Goal: Browse casually: Explore the website without a specific task or goal

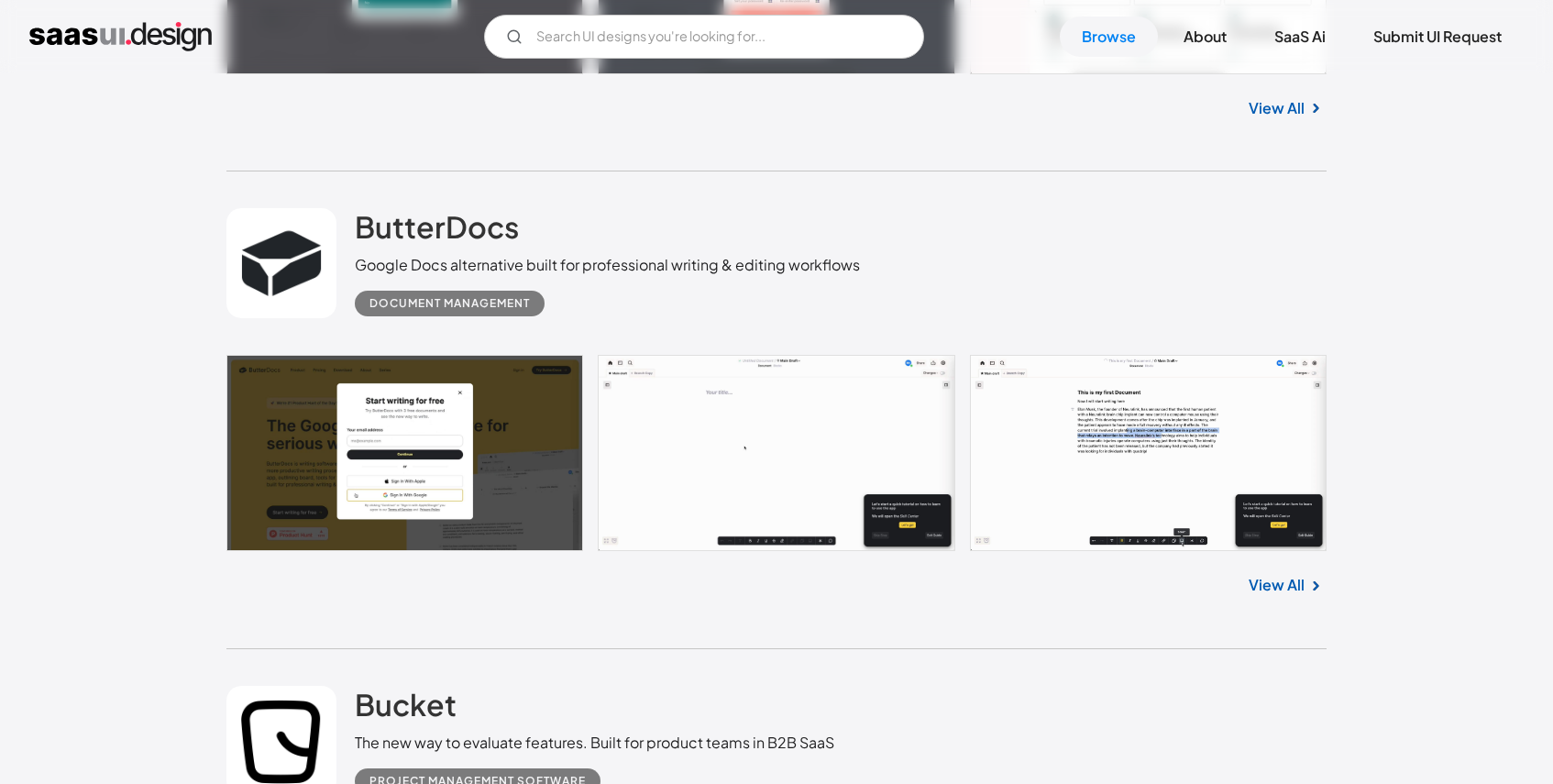
scroll to position [4814, 0]
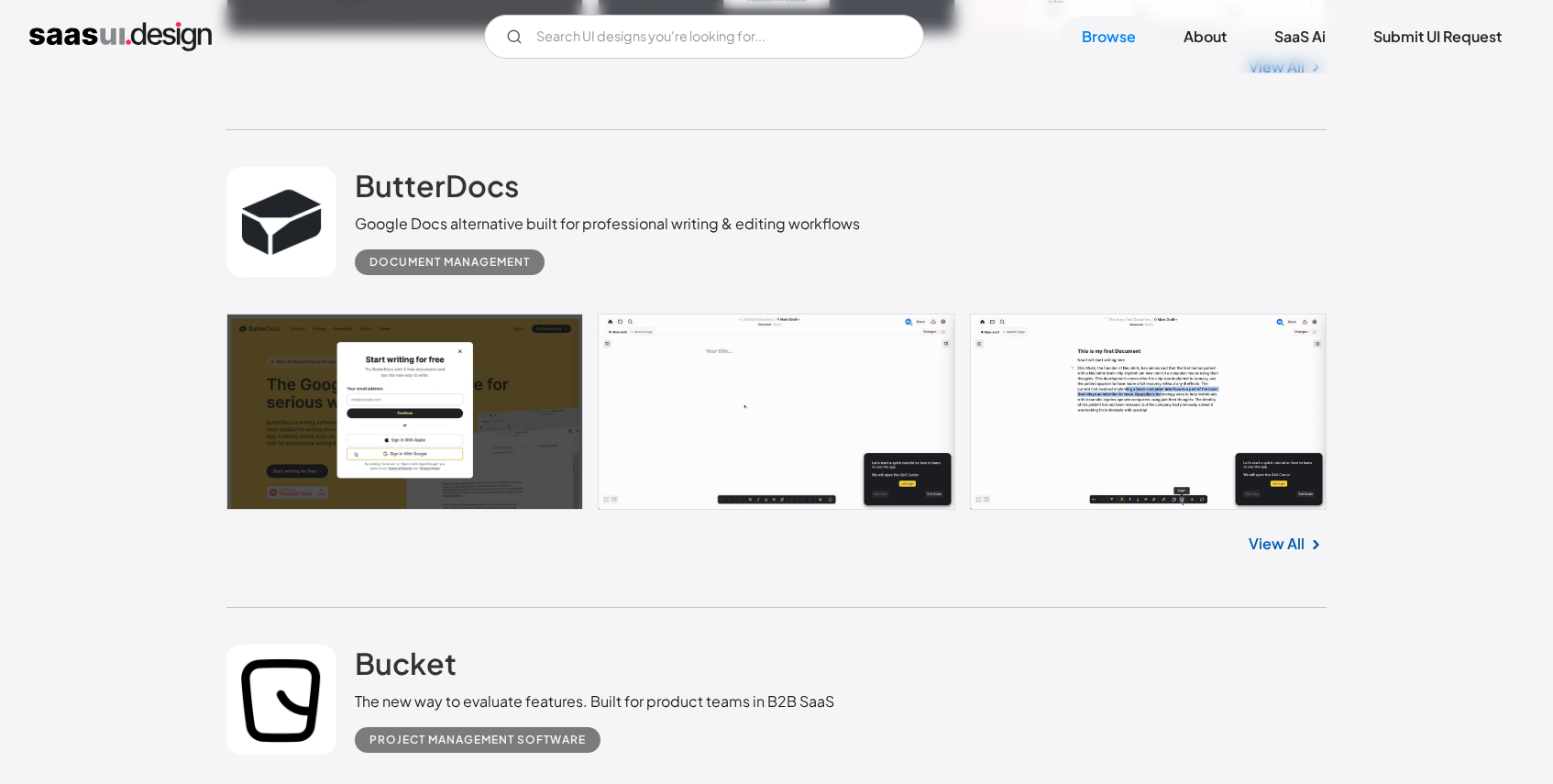
click at [1284, 548] on link "View All" at bounding box center [1277, 544] width 56 height 22
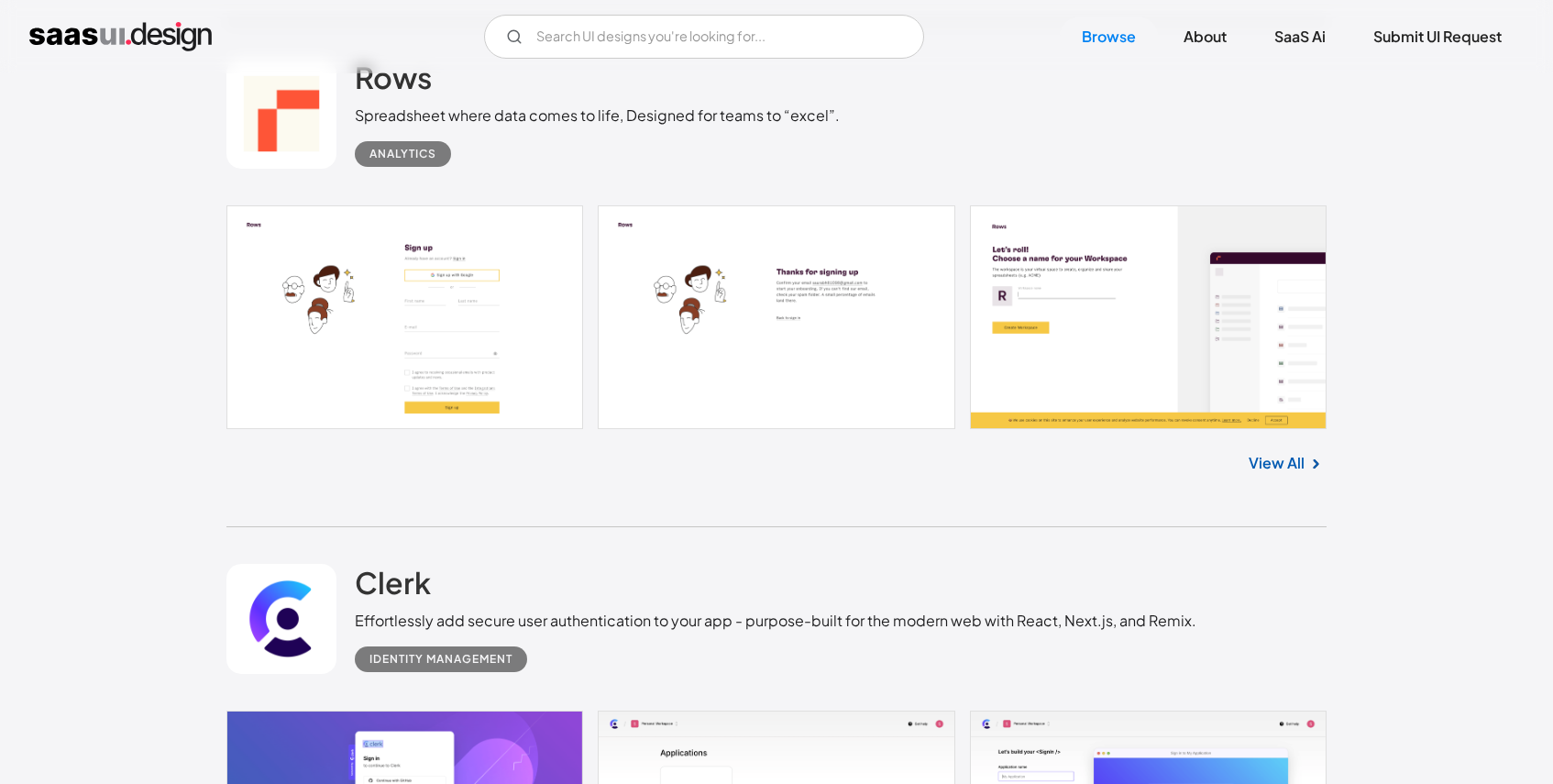
scroll to position [14543, 0]
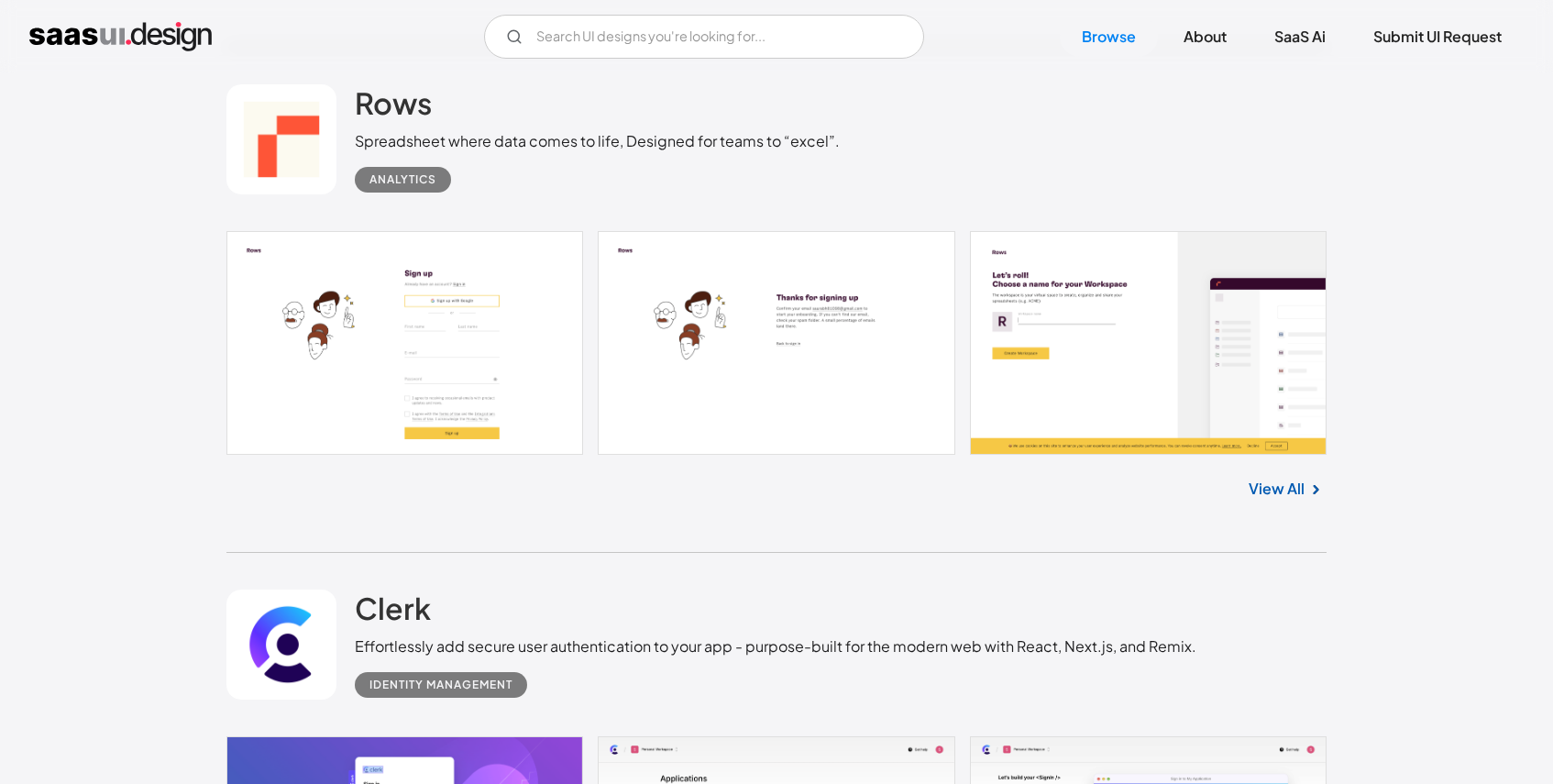
click at [1284, 499] on link "View All" at bounding box center [1277, 488] width 56 height 22
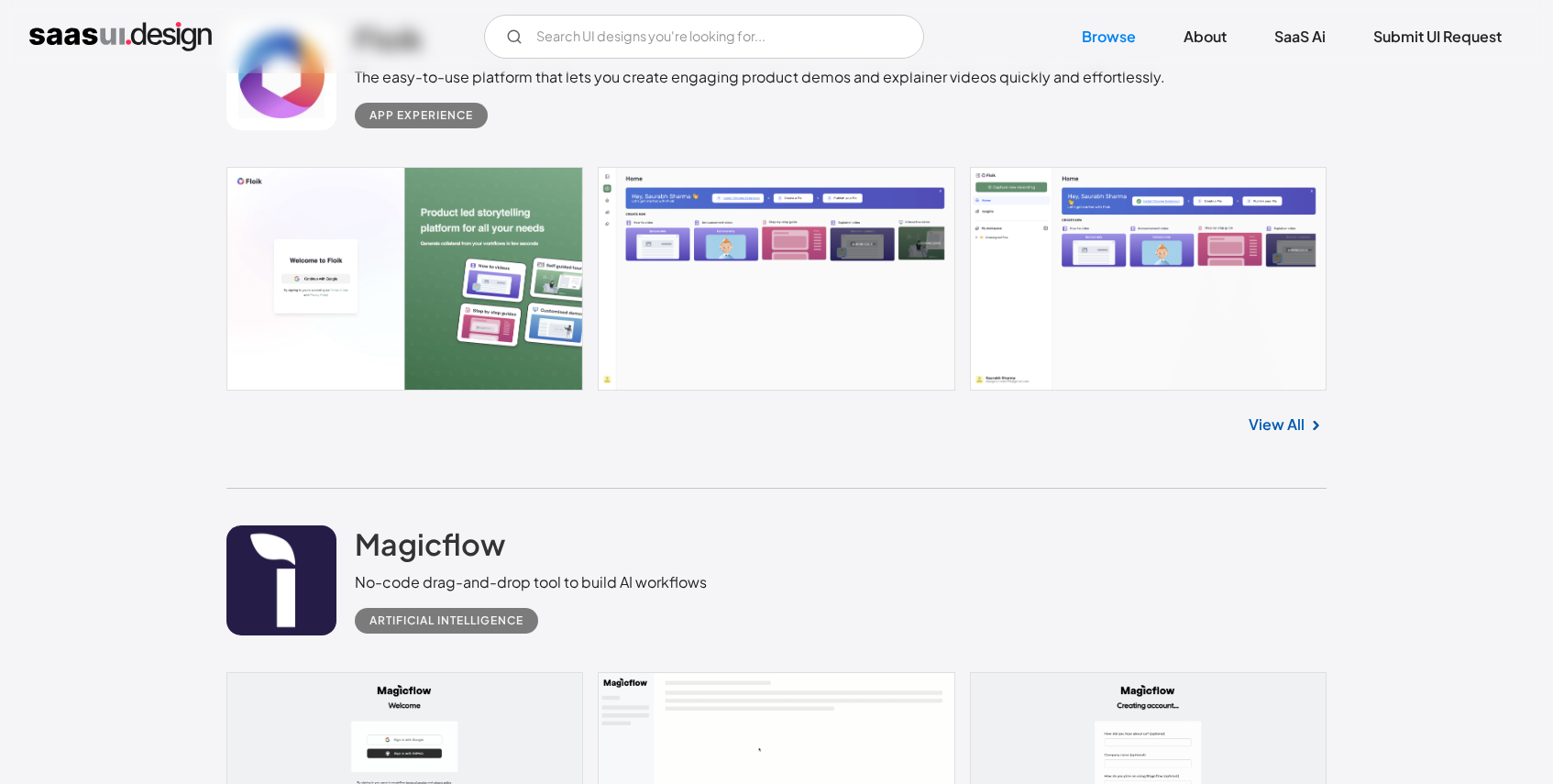
scroll to position [16413, 0]
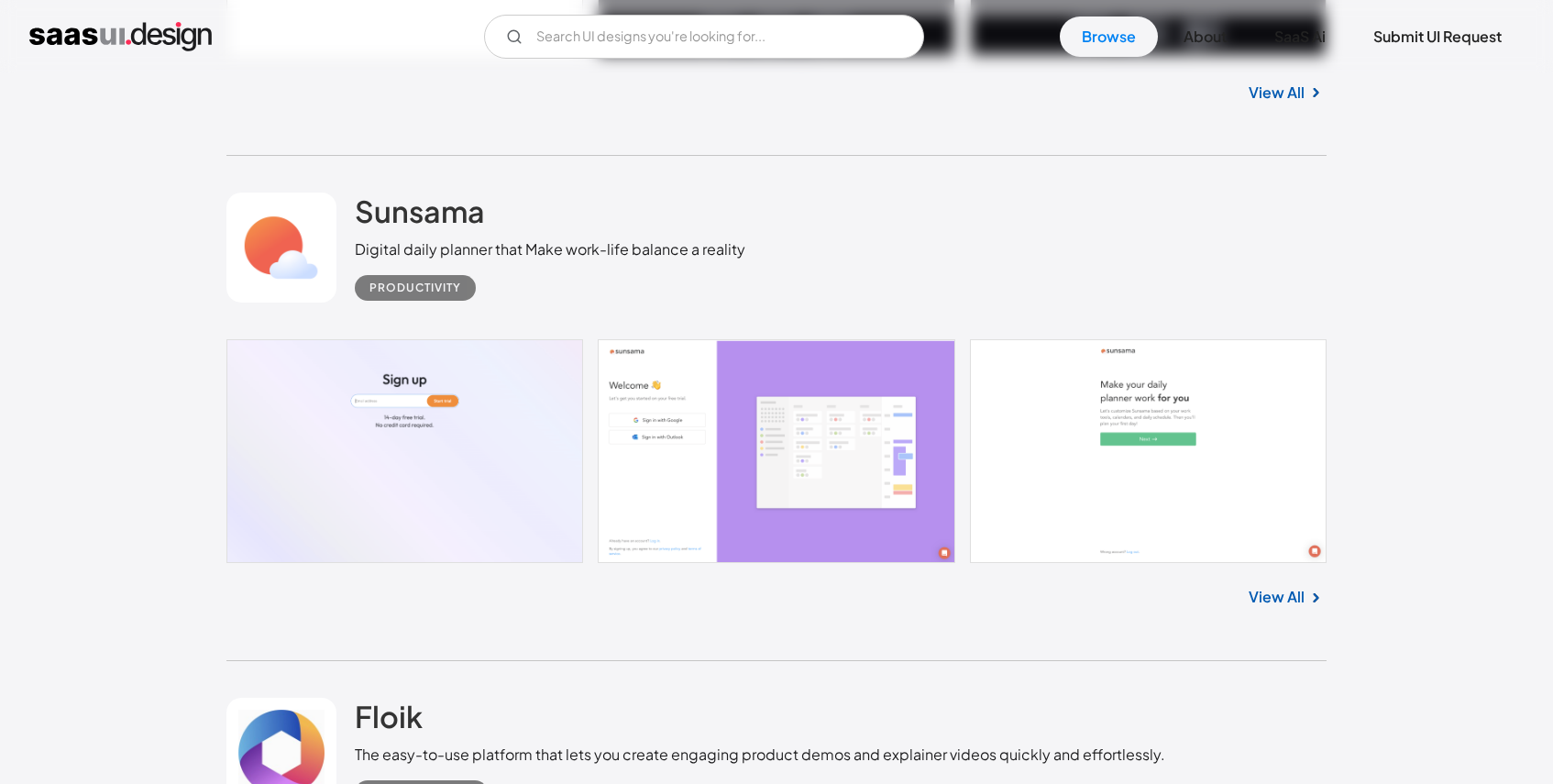
click at [1283, 600] on link "View All" at bounding box center [1277, 597] width 56 height 22
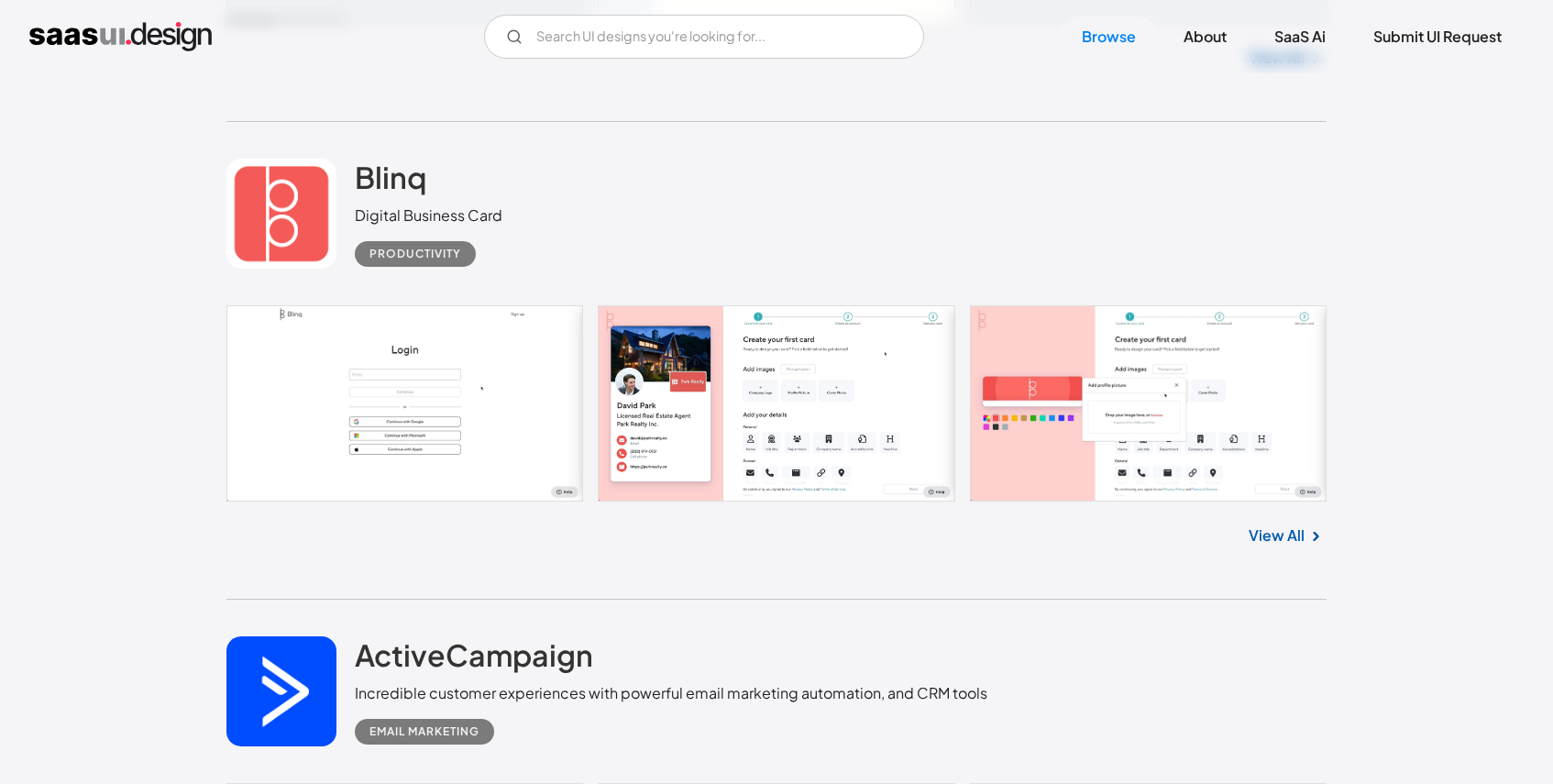
scroll to position [17946, 0]
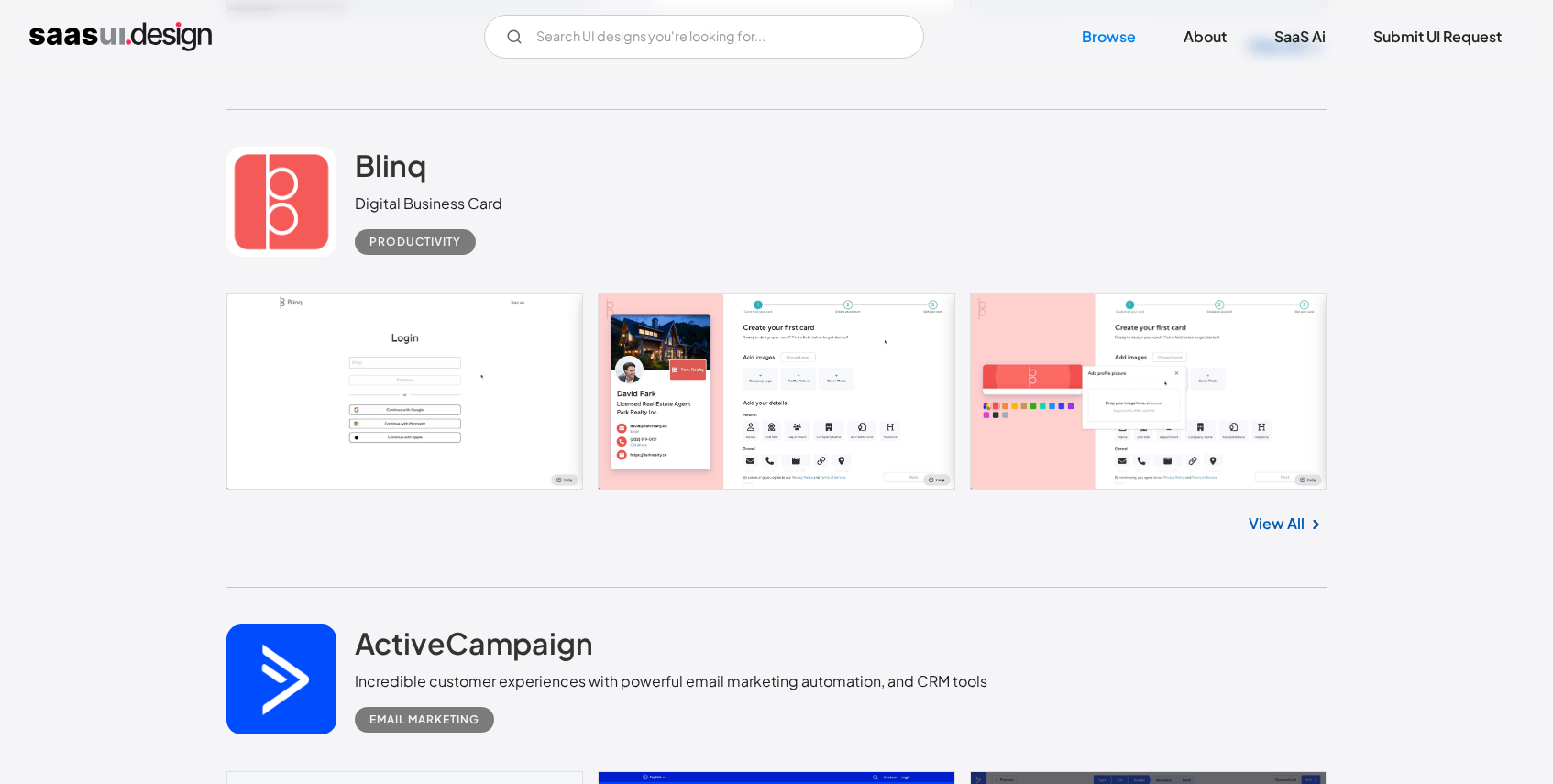
click at [1289, 535] on link "View All" at bounding box center [1277, 524] width 56 height 22
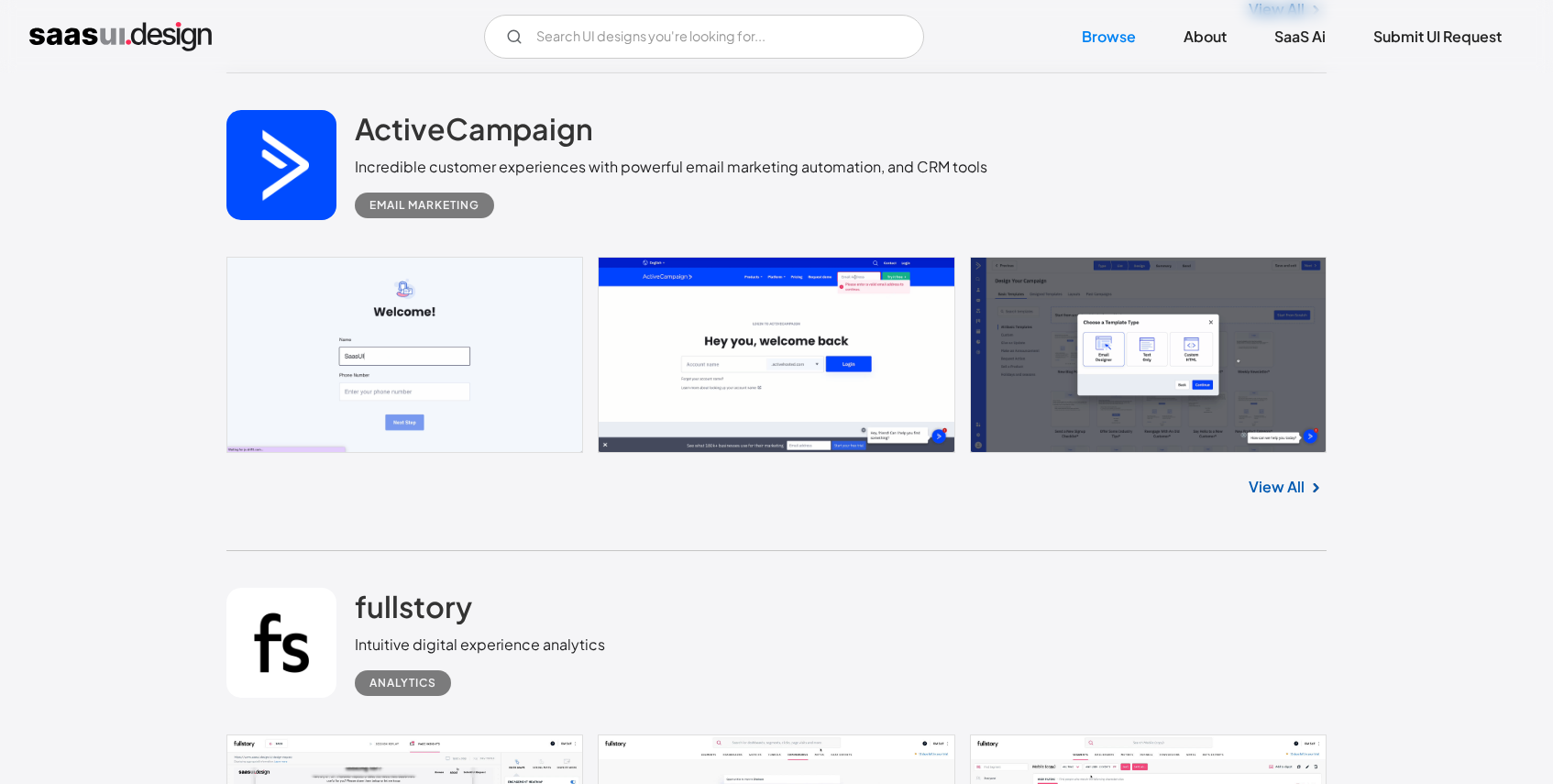
scroll to position [18453, 0]
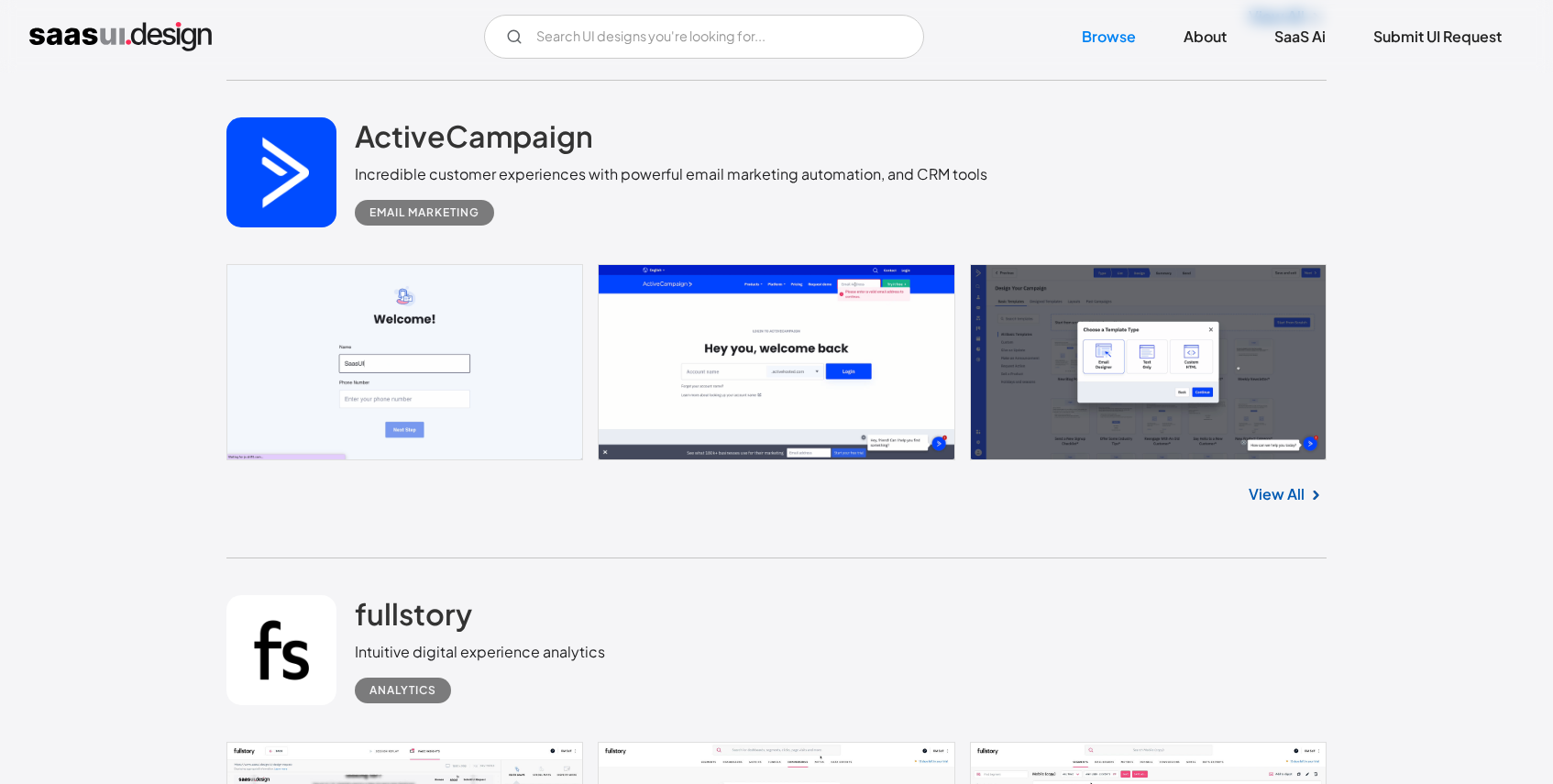
click at [1270, 521] on div "View All" at bounding box center [776, 490] width 1101 height 60
click at [1289, 505] on link "View All" at bounding box center [1277, 494] width 56 height 22
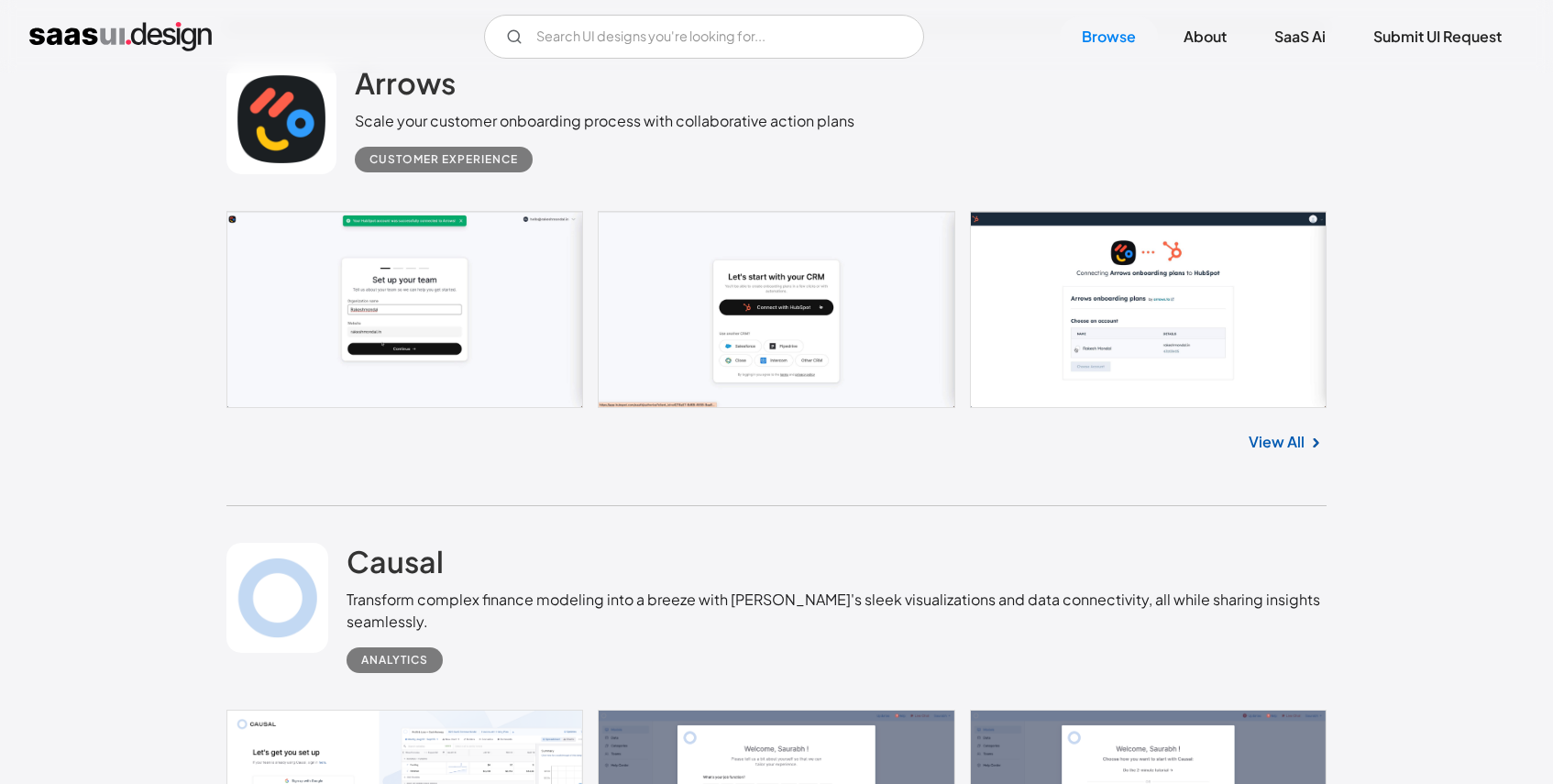
scroll to position [20922, 0]
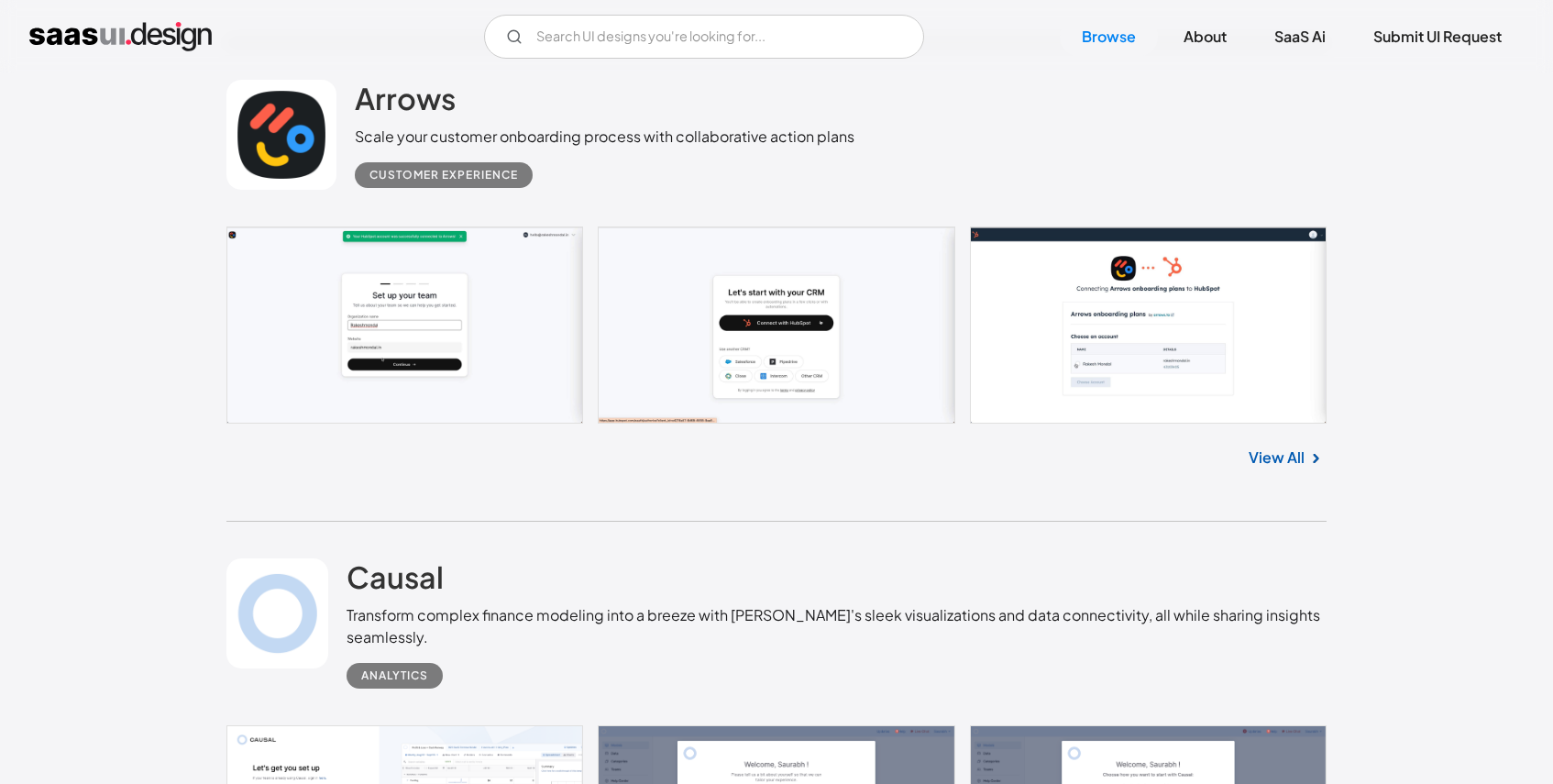
click at [1280, 464] on div "View All" at bounding box center [776, 453] width 1101 height 60
click at [1277, 469] on link "View All" at bounding box center [1277, 458] width 56 height 22
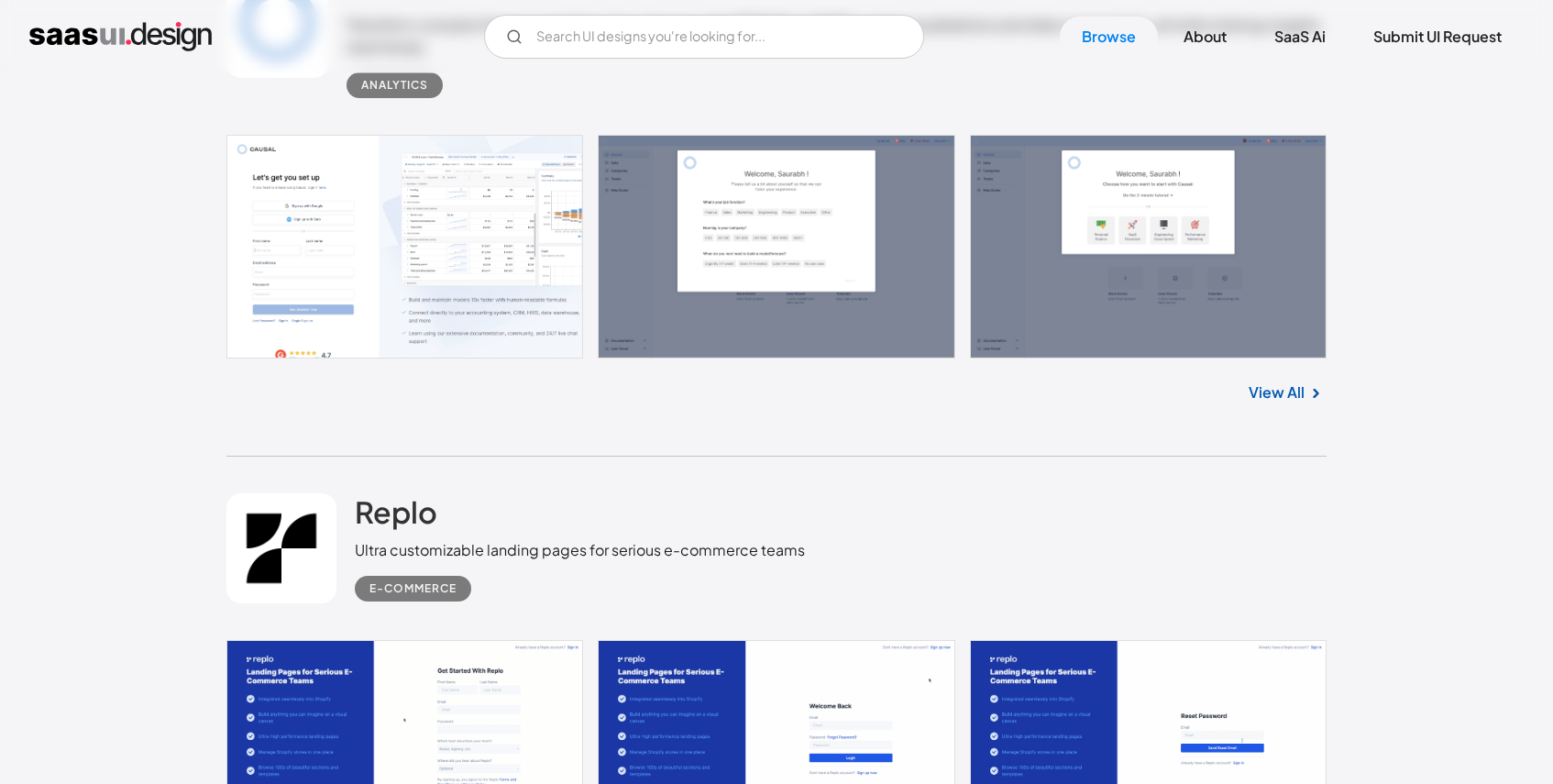
scroll to position [21499, 0]
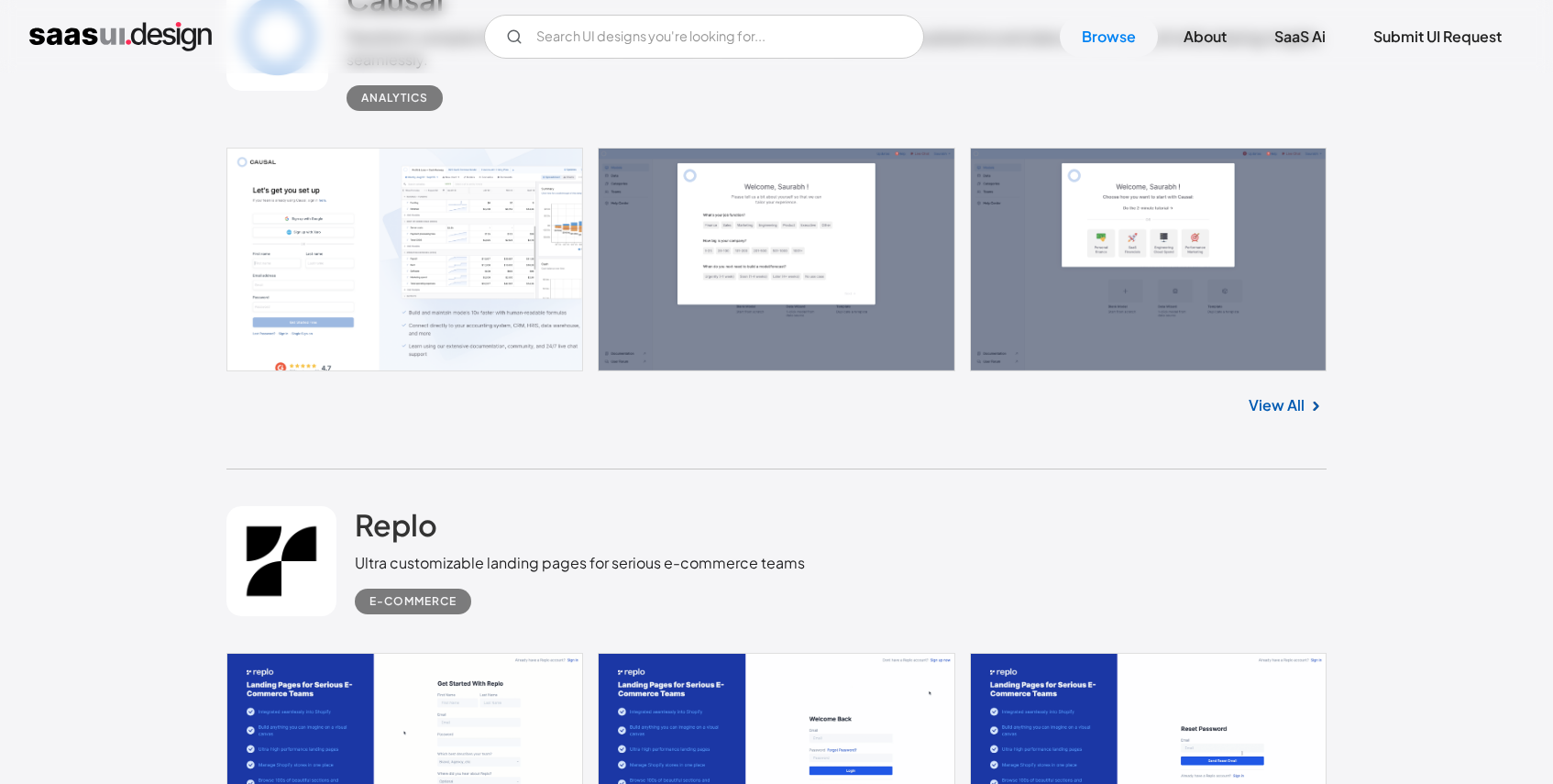
click at [1278, 416] on link "View All" at bounding box center [1277, 405] width 56 height 22
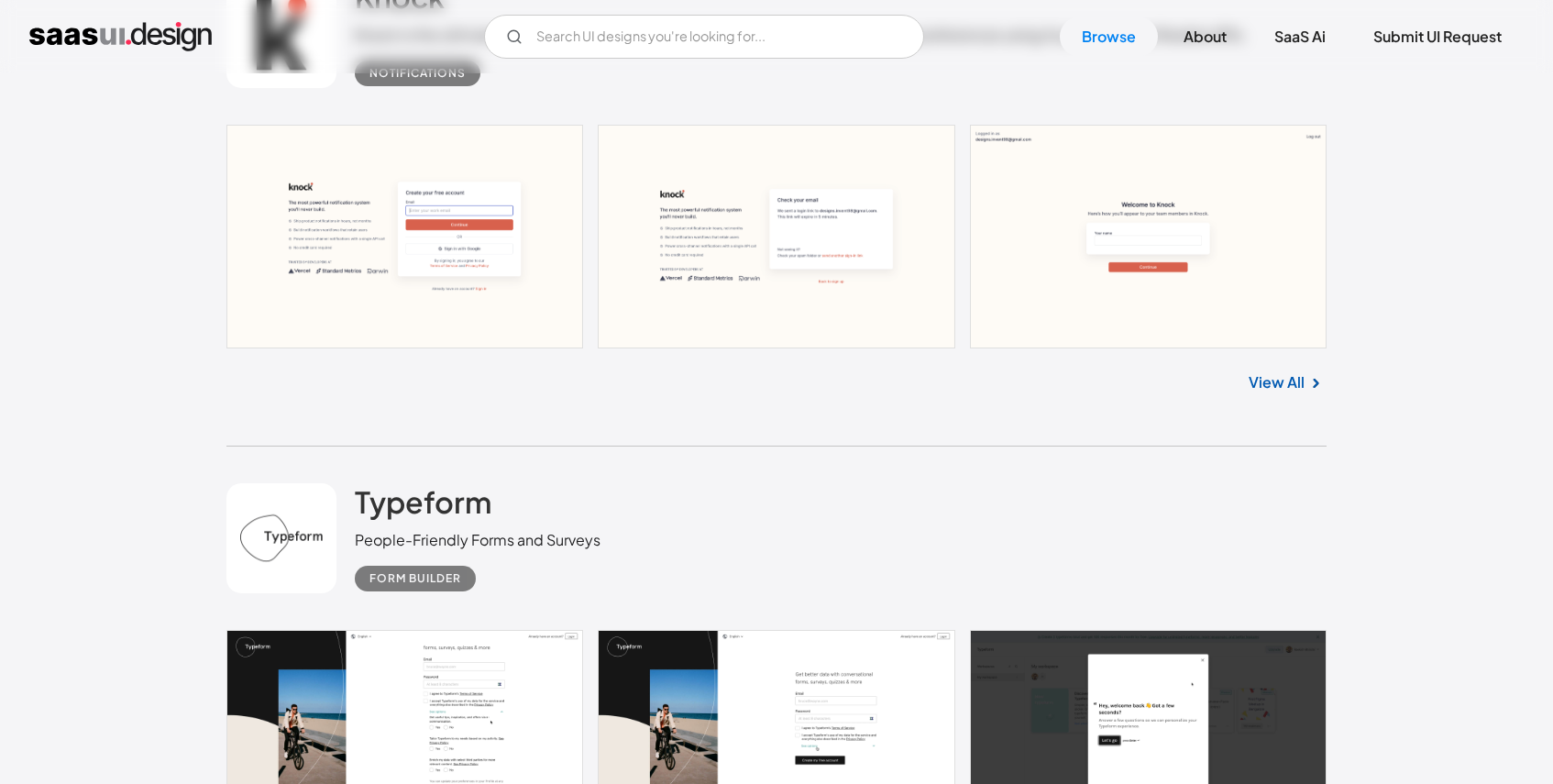
scroll to position [22857, 0]
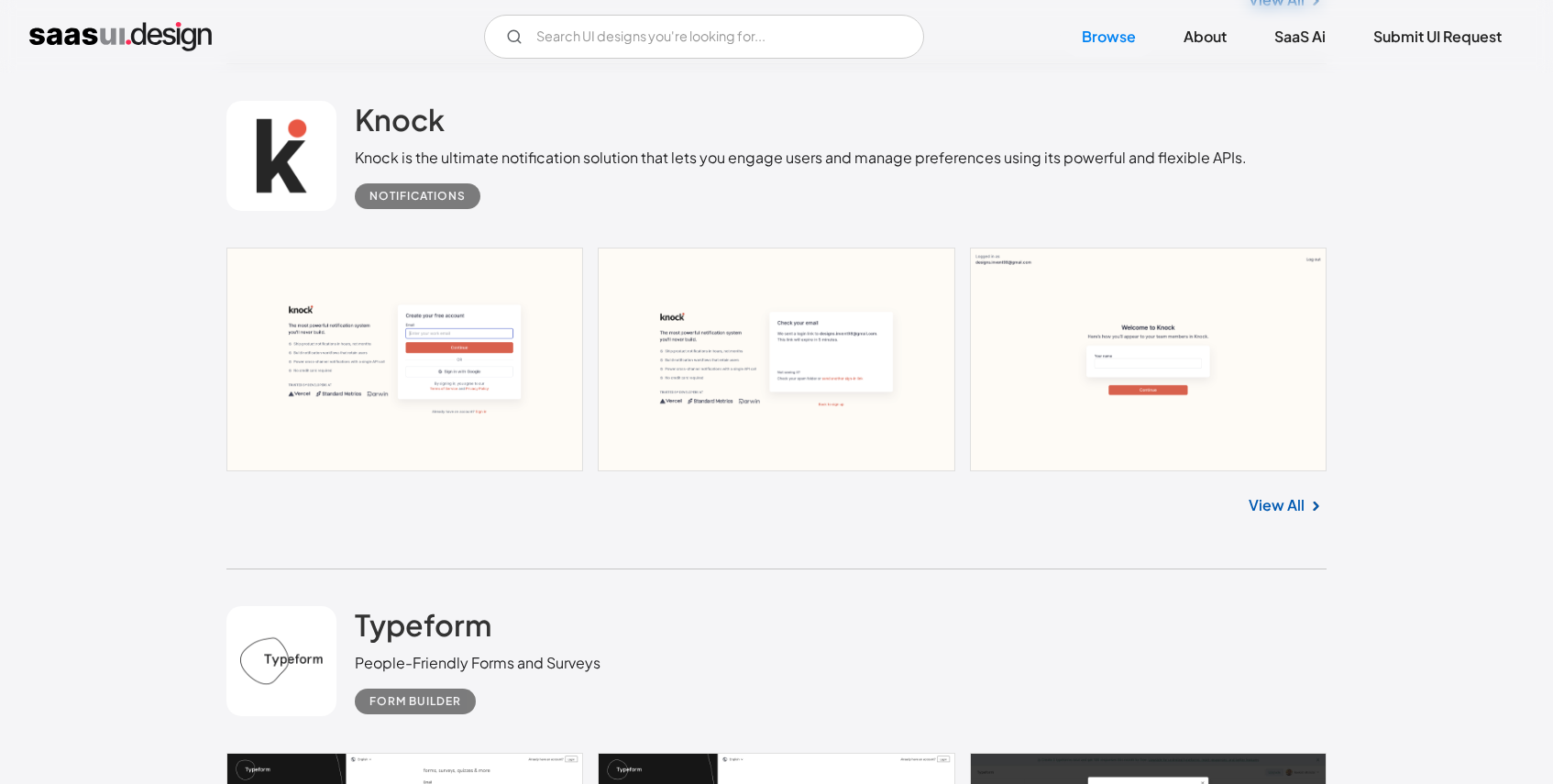
click at [1272, 516] on link "View All" at bounding box center [1277, 505] width 56 height 22
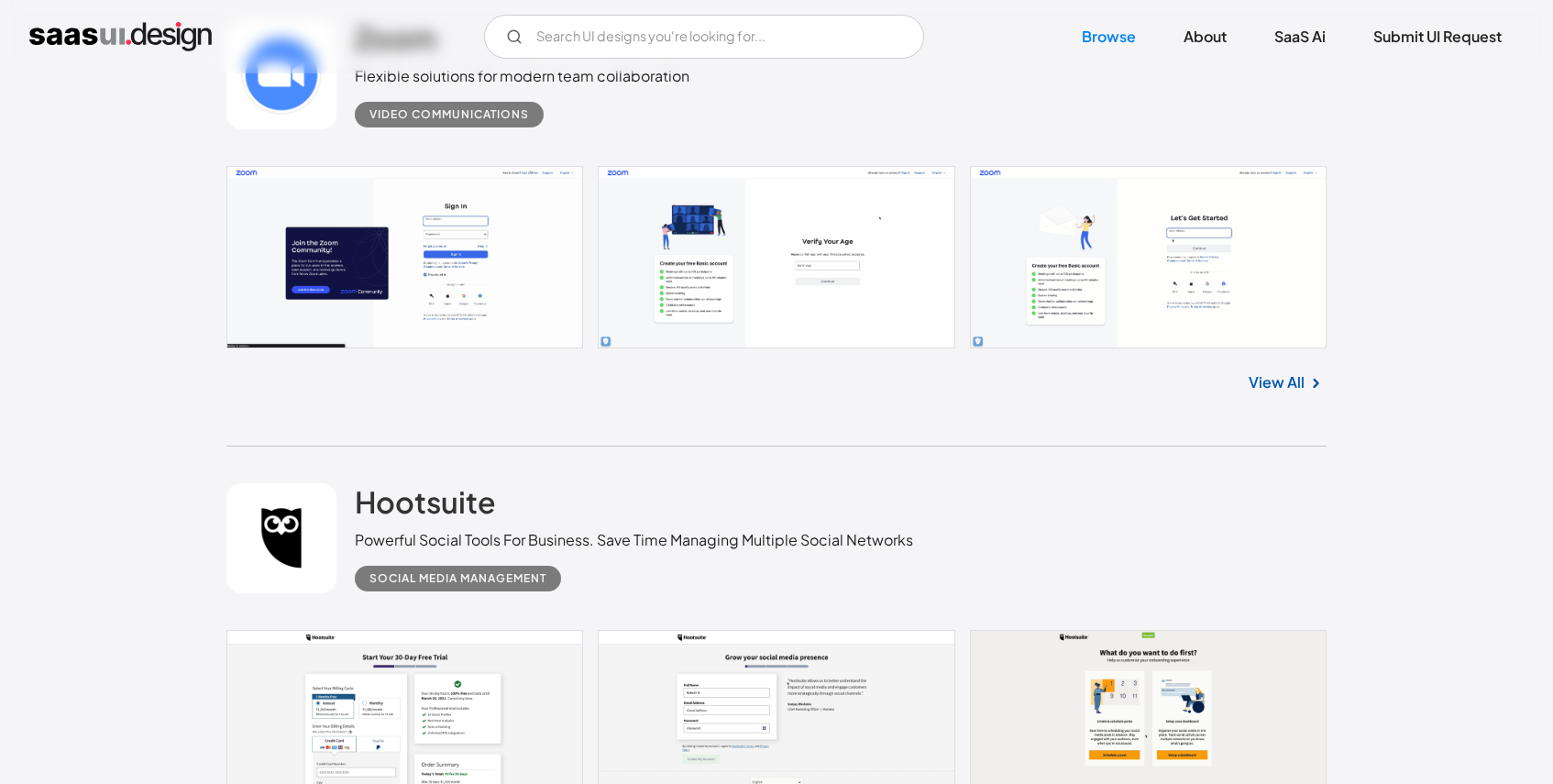
scroll to position [23920, 0]
click at [1279, 392] on link "View All" at bounding box center [1277, 381] width 56 height 22
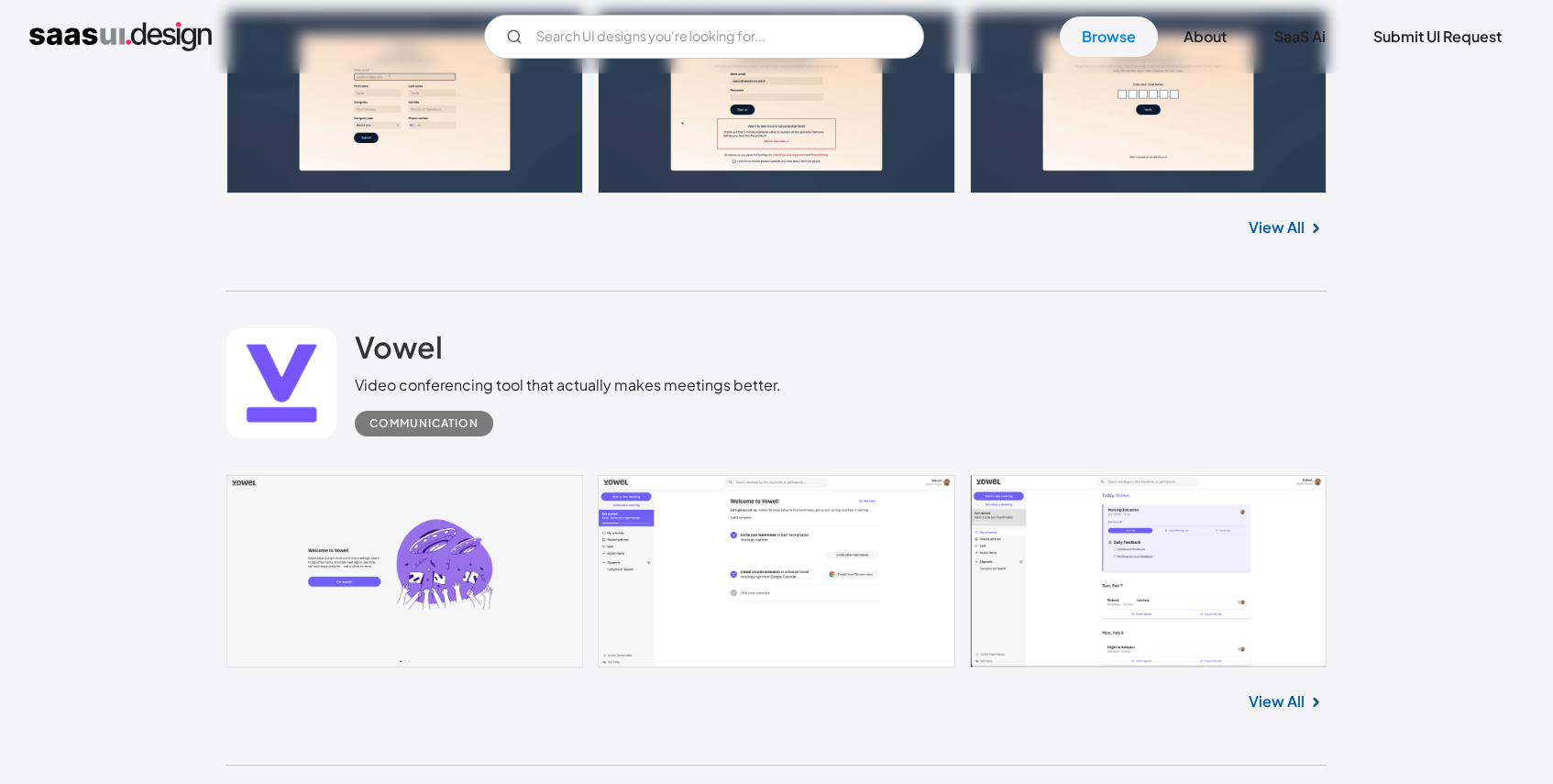
scroll to position [24880, 0]
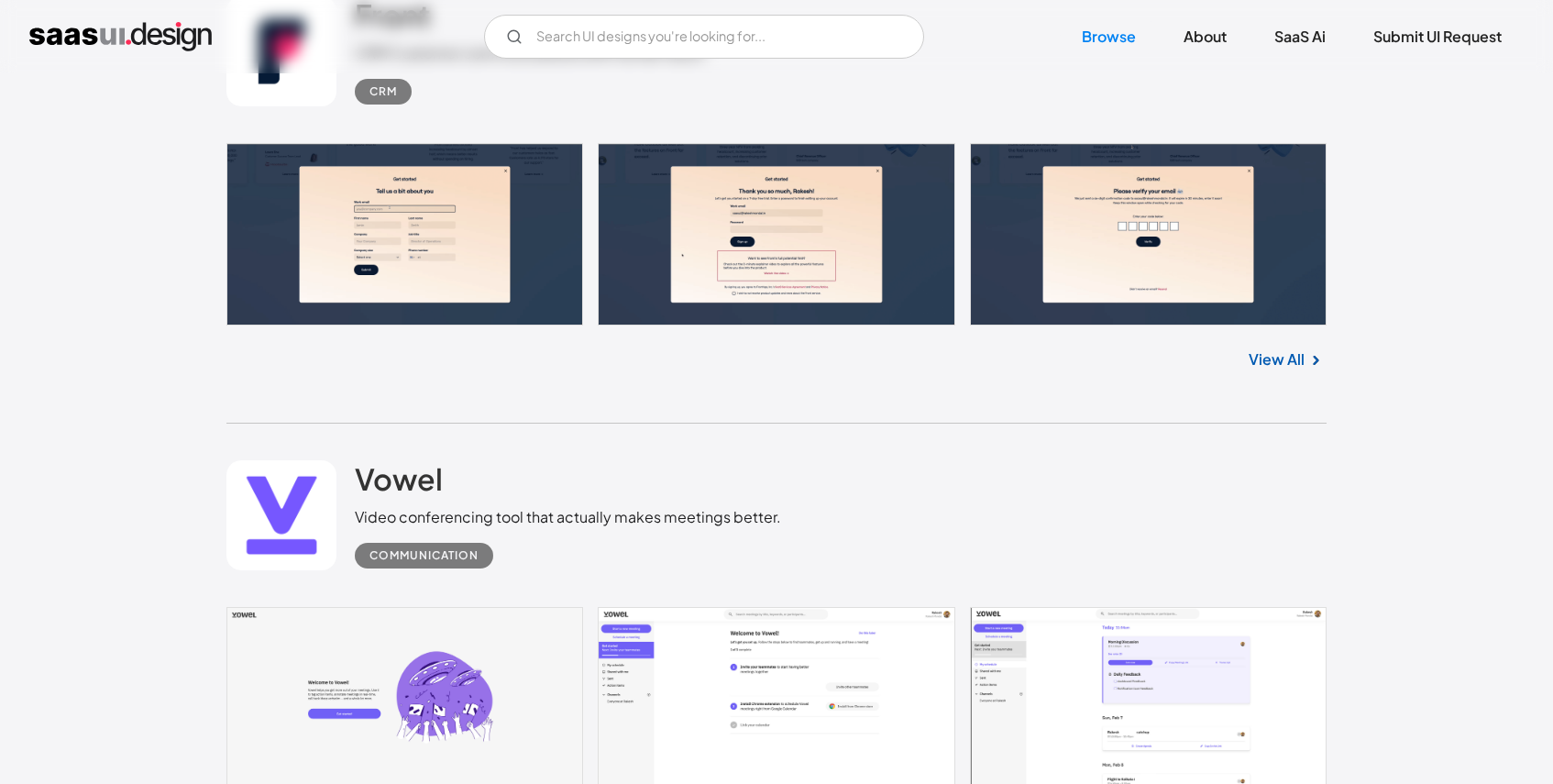
click at [1290, 370] on link "View All" at bounding box center [1277, 359] width 56 height 22
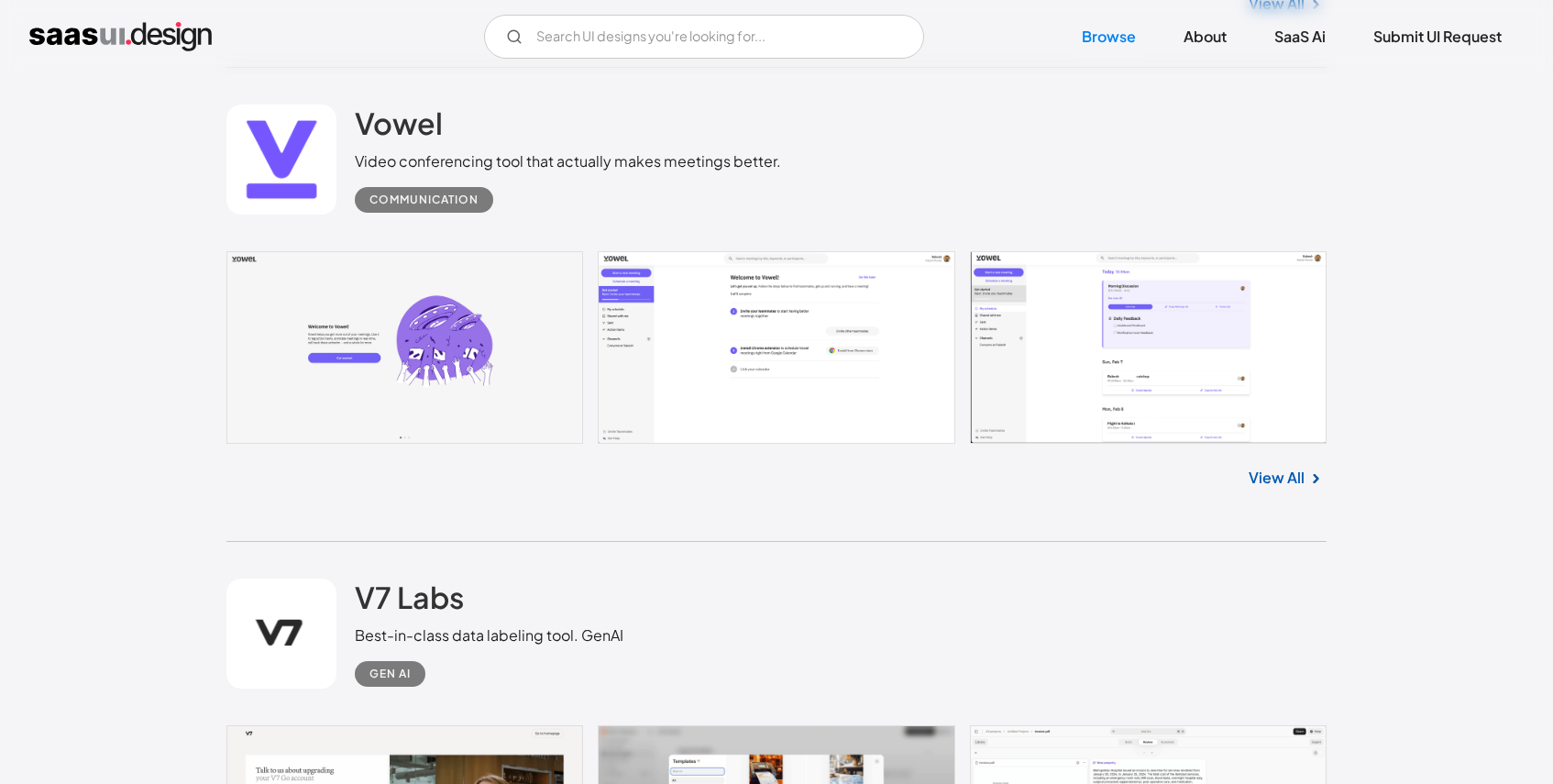
scroll to position [25250, 0]
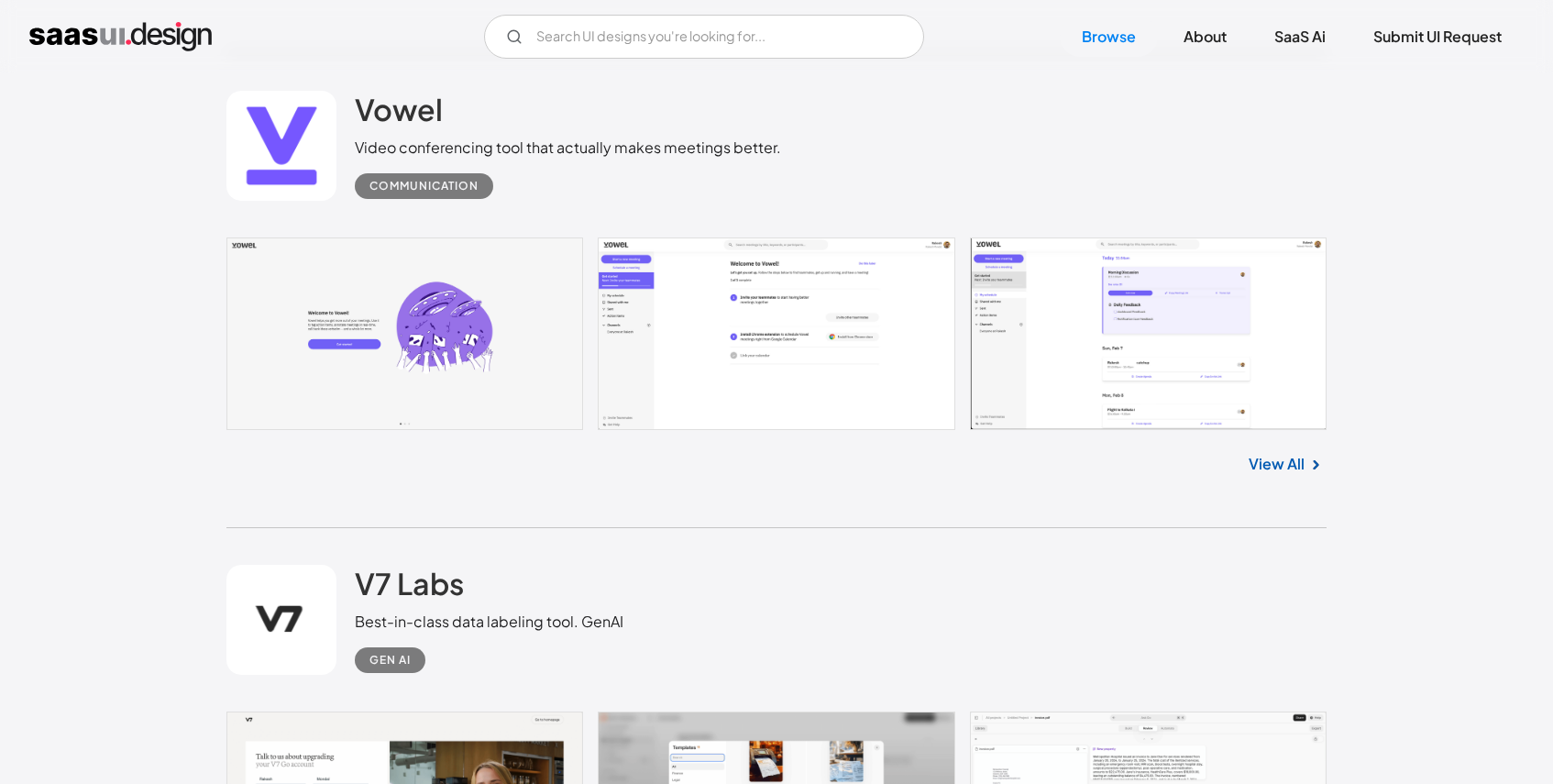
click at [1292, 474] on link "View All" at bounding box center [1277, 464] width 56 height 22
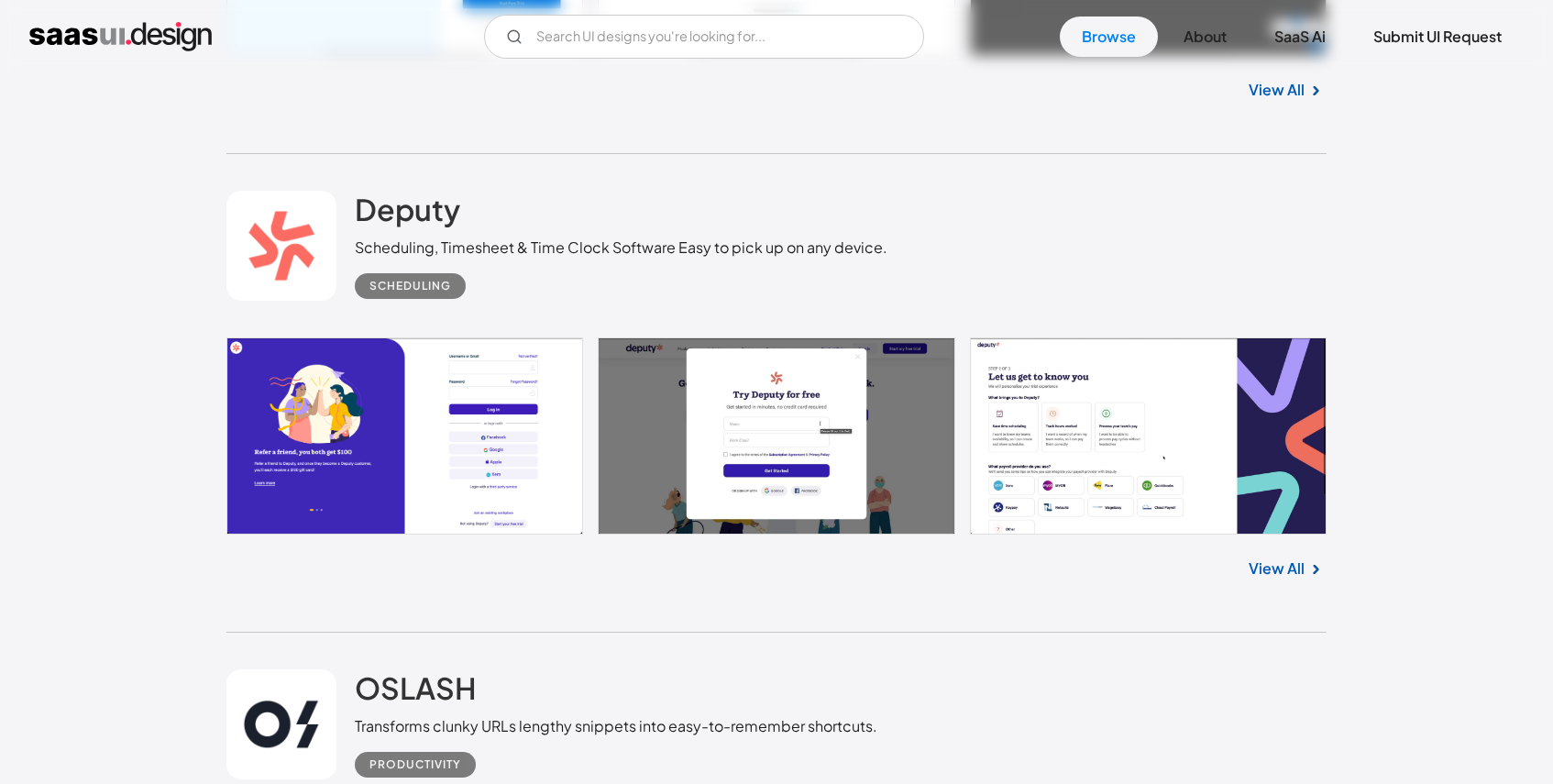
scroll to position [26593, 0]
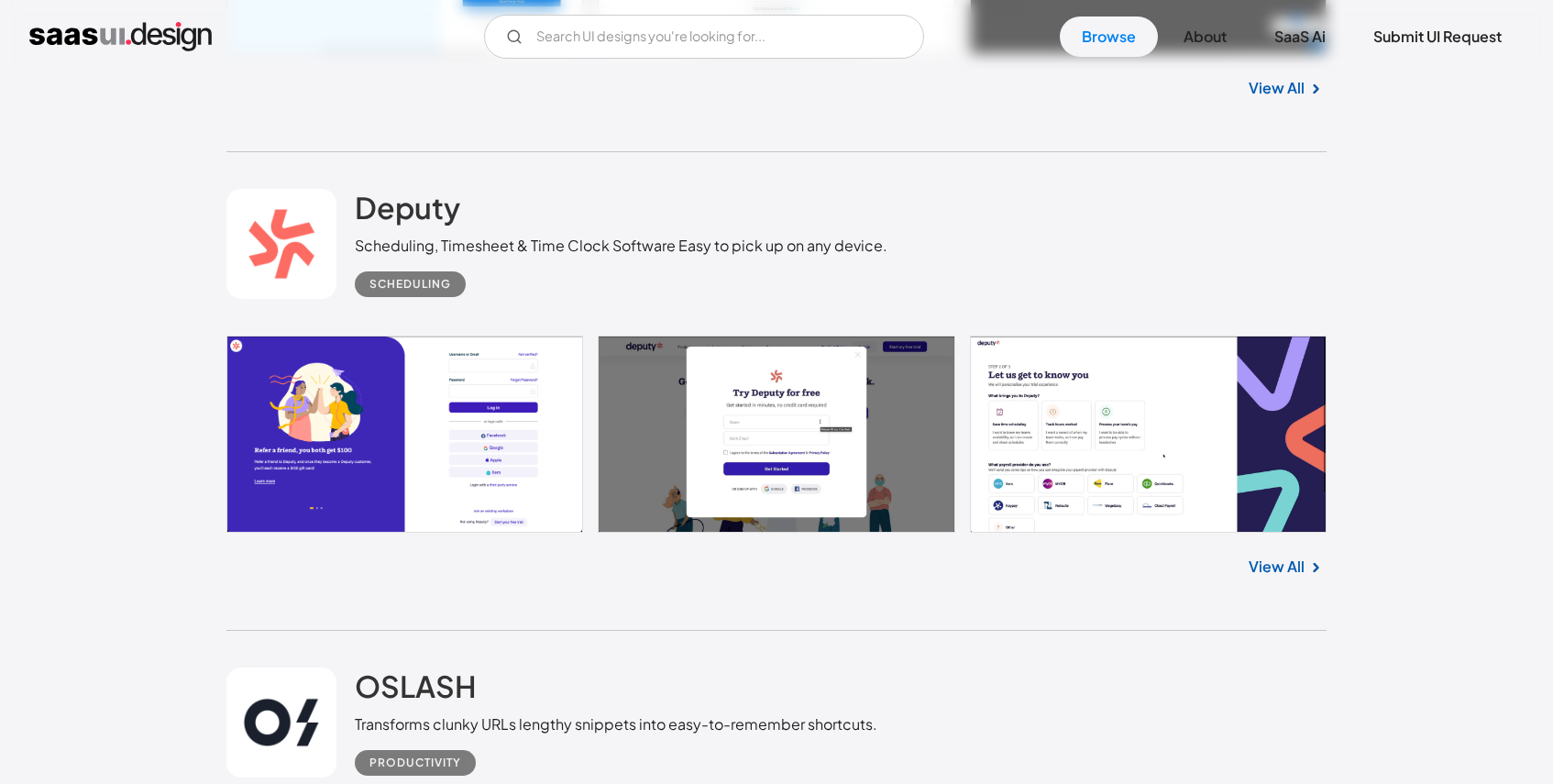
click at [1284, 578] on link "View All" at bounding box center [1277, 566] width 56 height 22
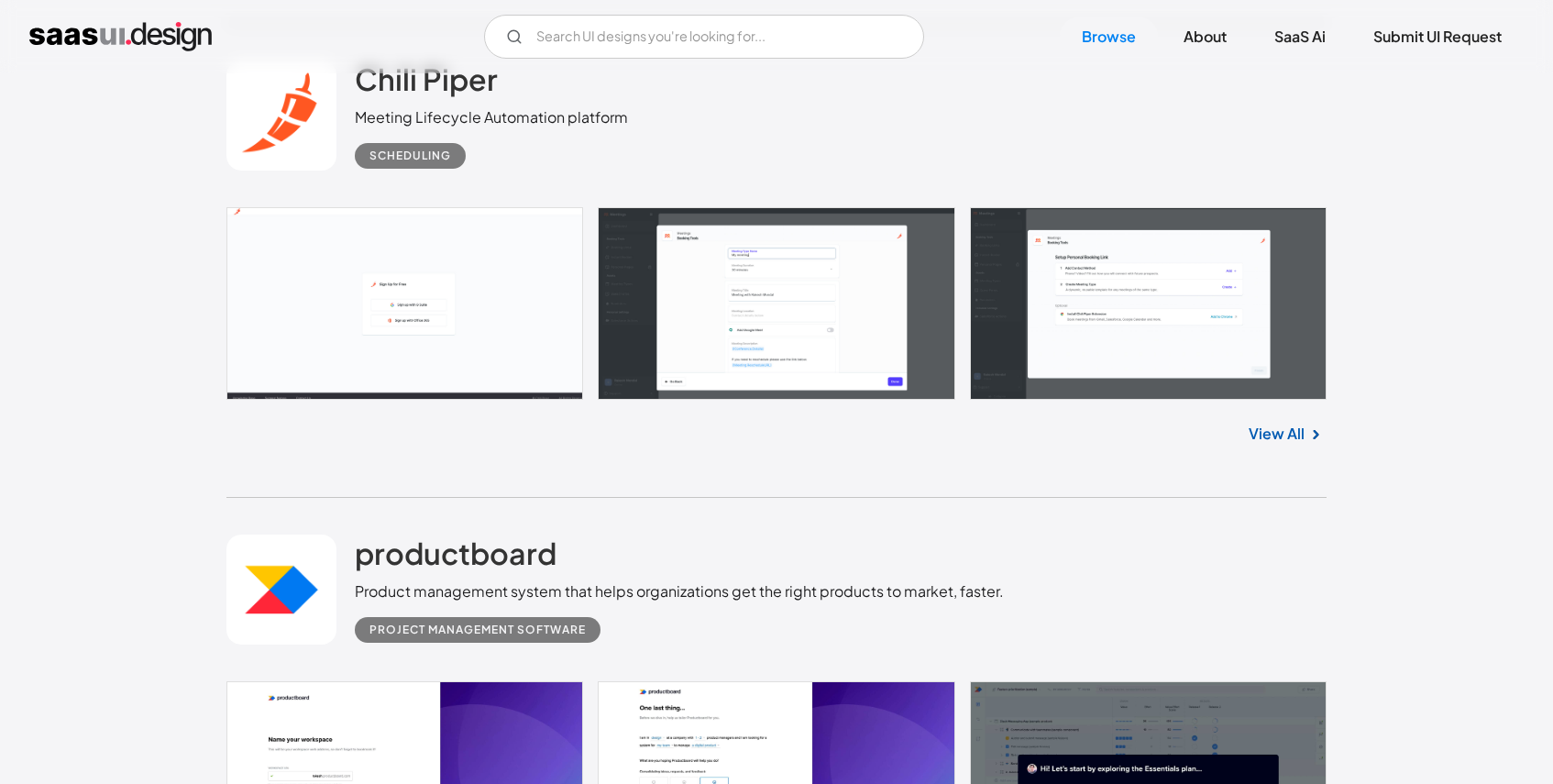
scroll to position [35401, 0]
click at [1279, 445] on link "View All" at bounding box center [1277, 434] width 56 height 22
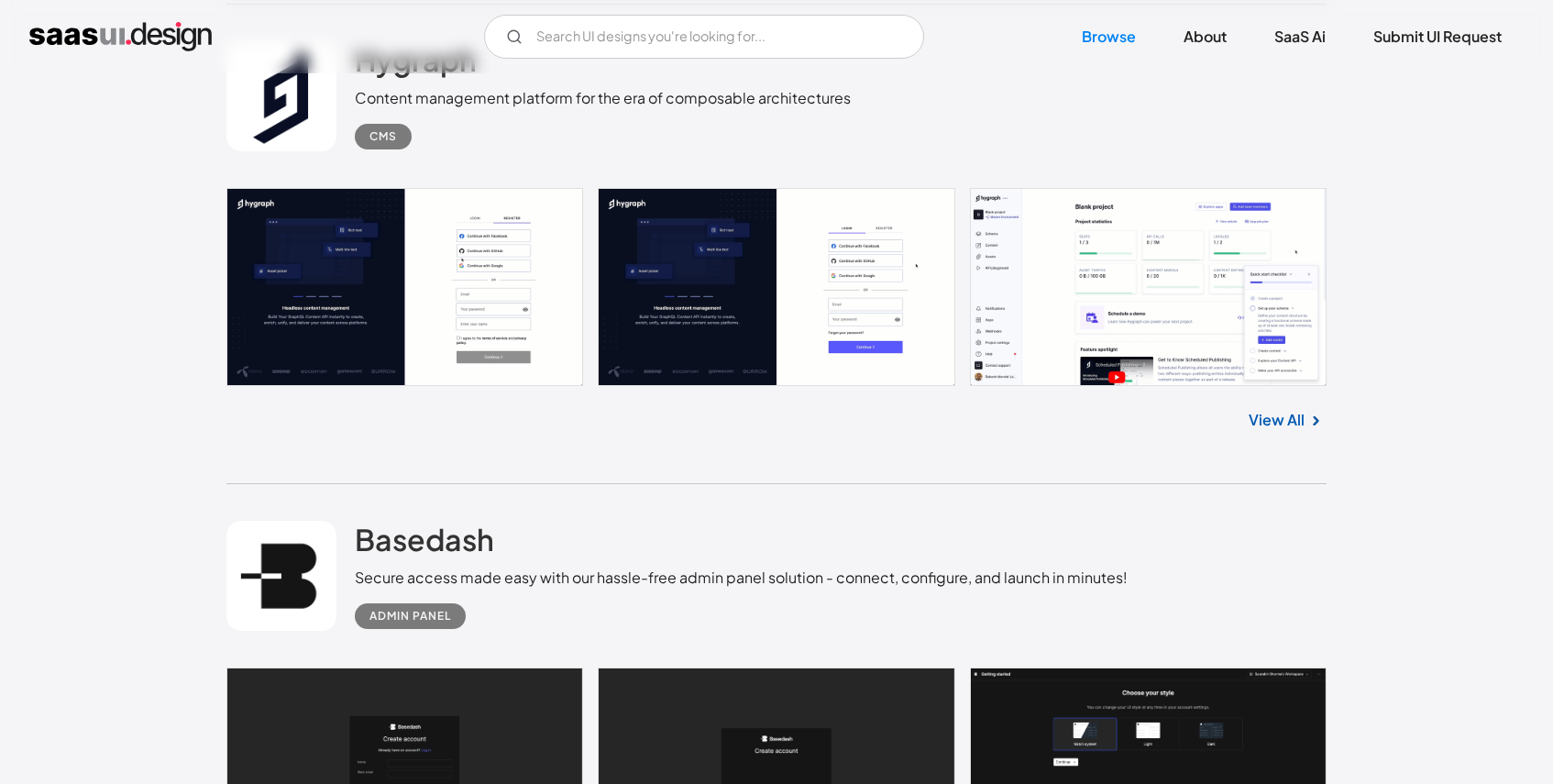
scroll to position [46064, 0]
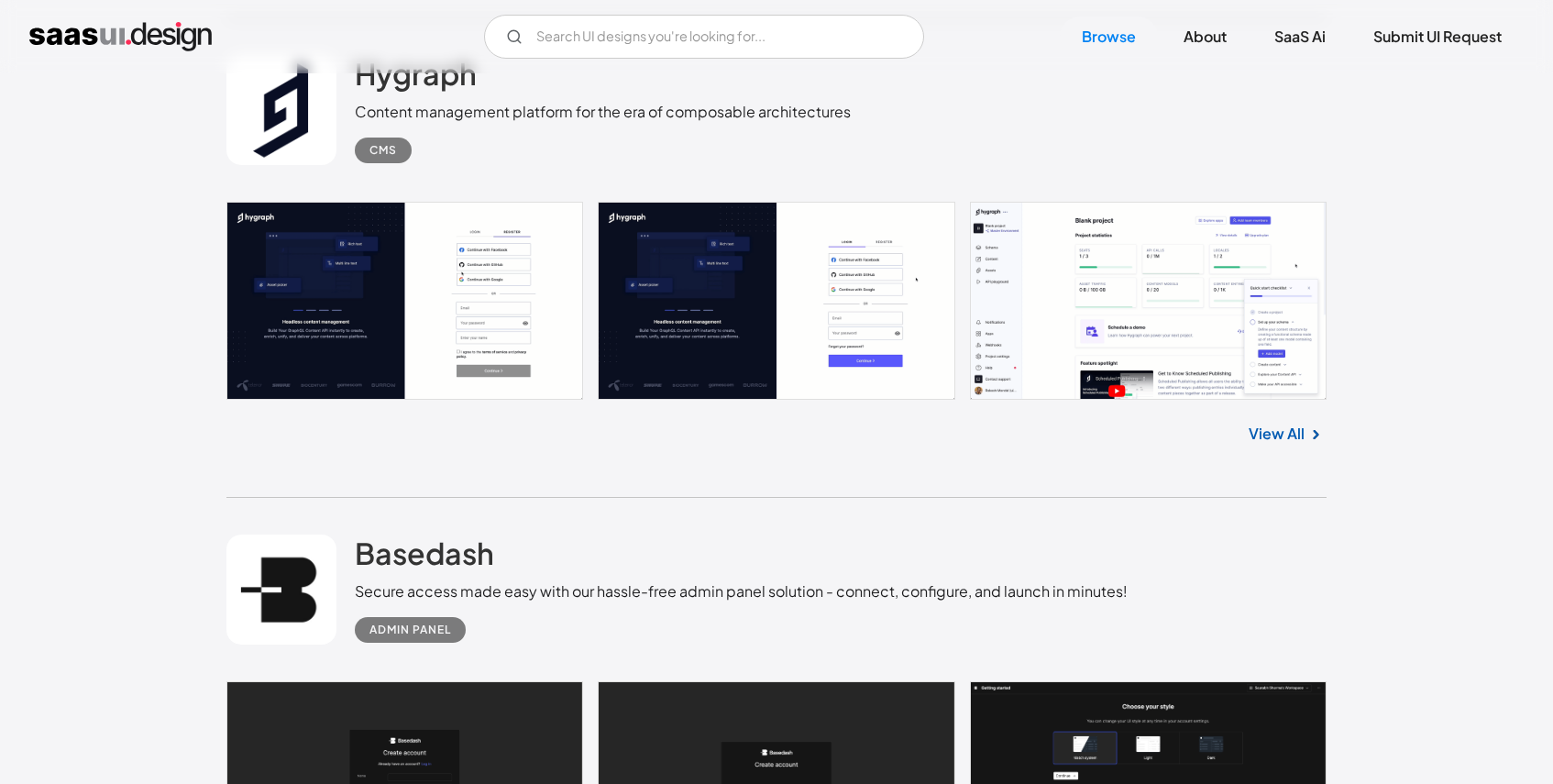
click at [1293, 445] on link "View All" at bounding box center [1277, 433] width 56 height 22
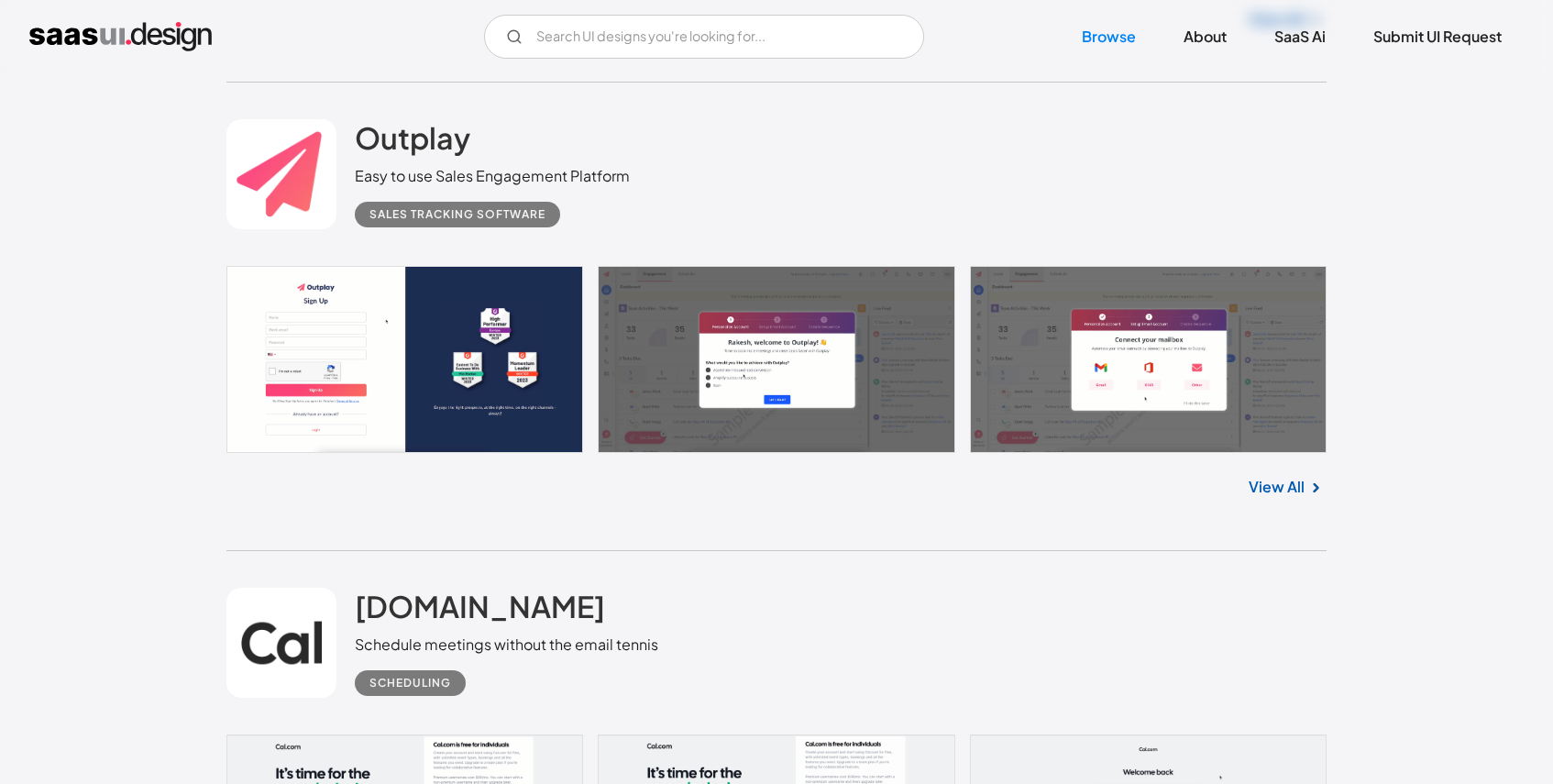
scroll to position [47455, 0]
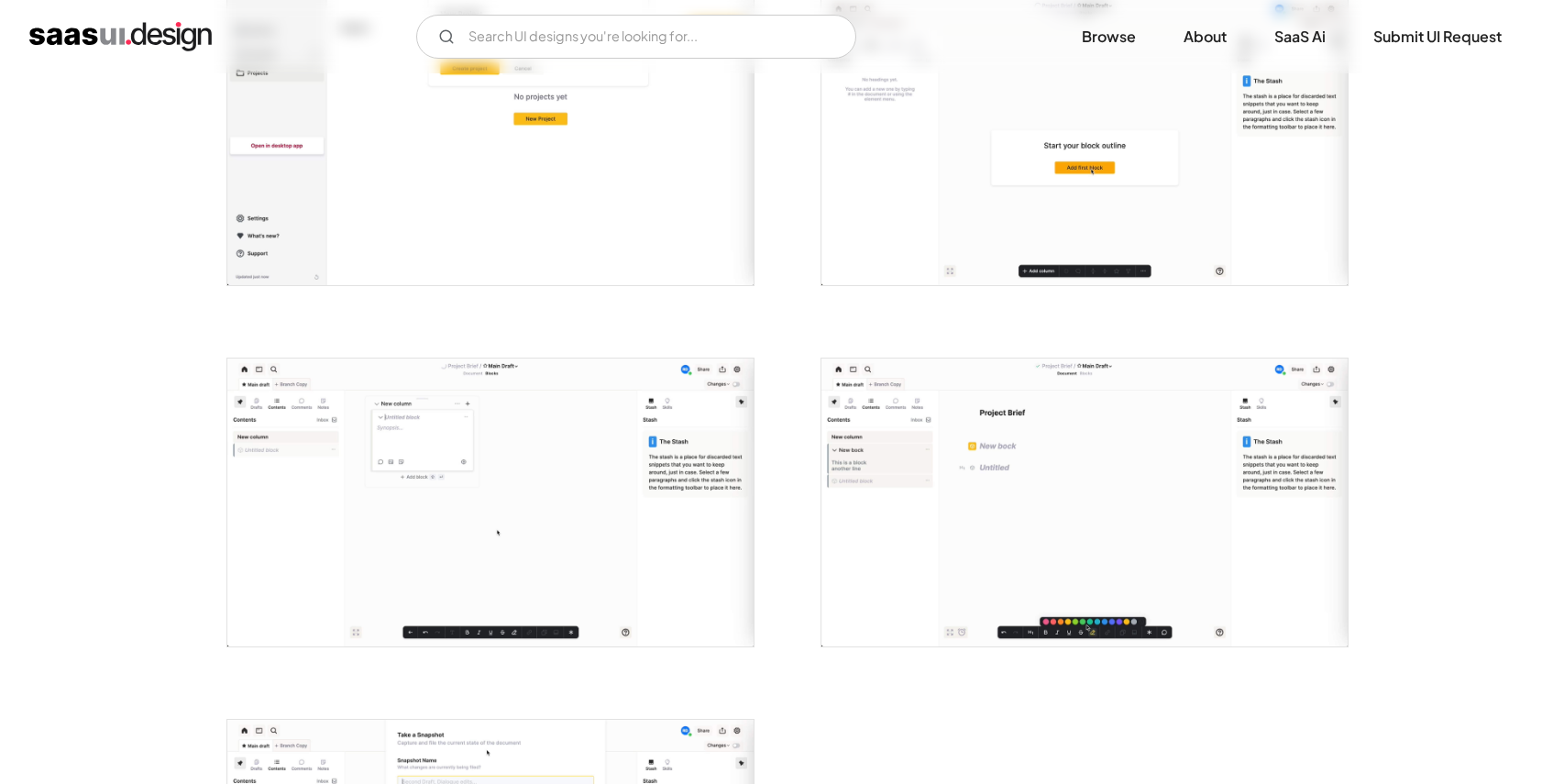
scroll to position [3674, 0]
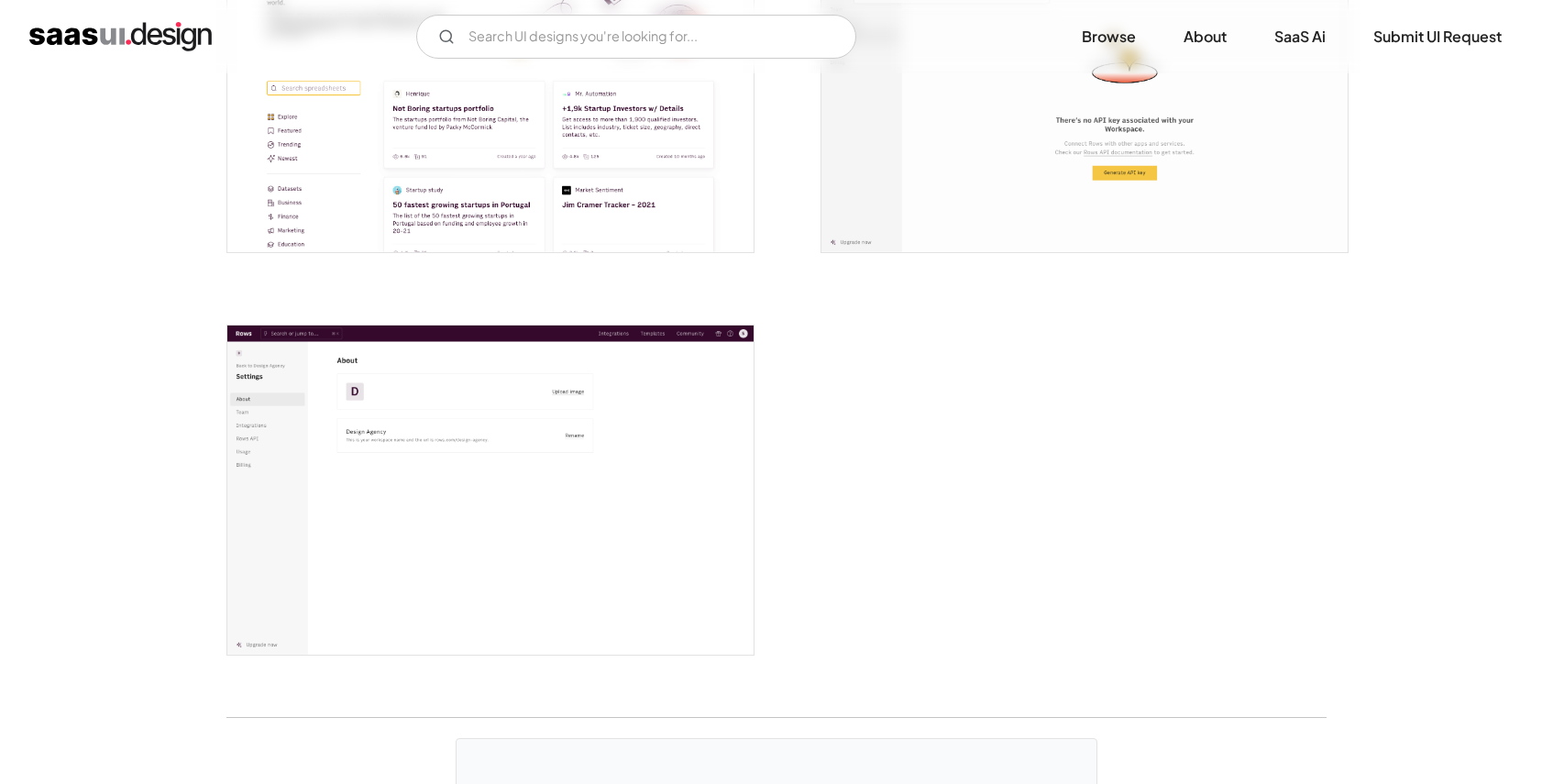
scroll to position [4549, 0]
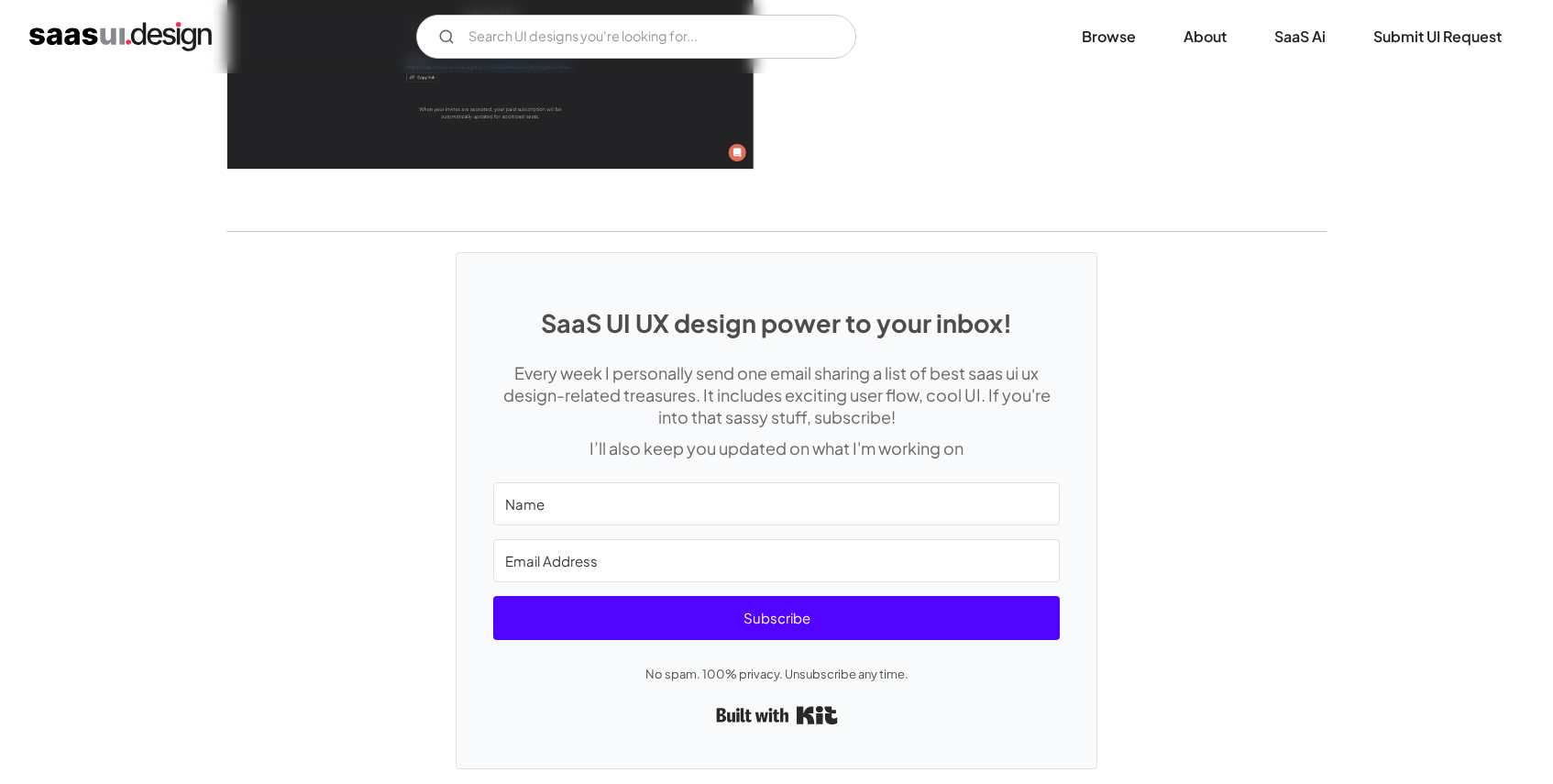
scroll to position [5422, 0]
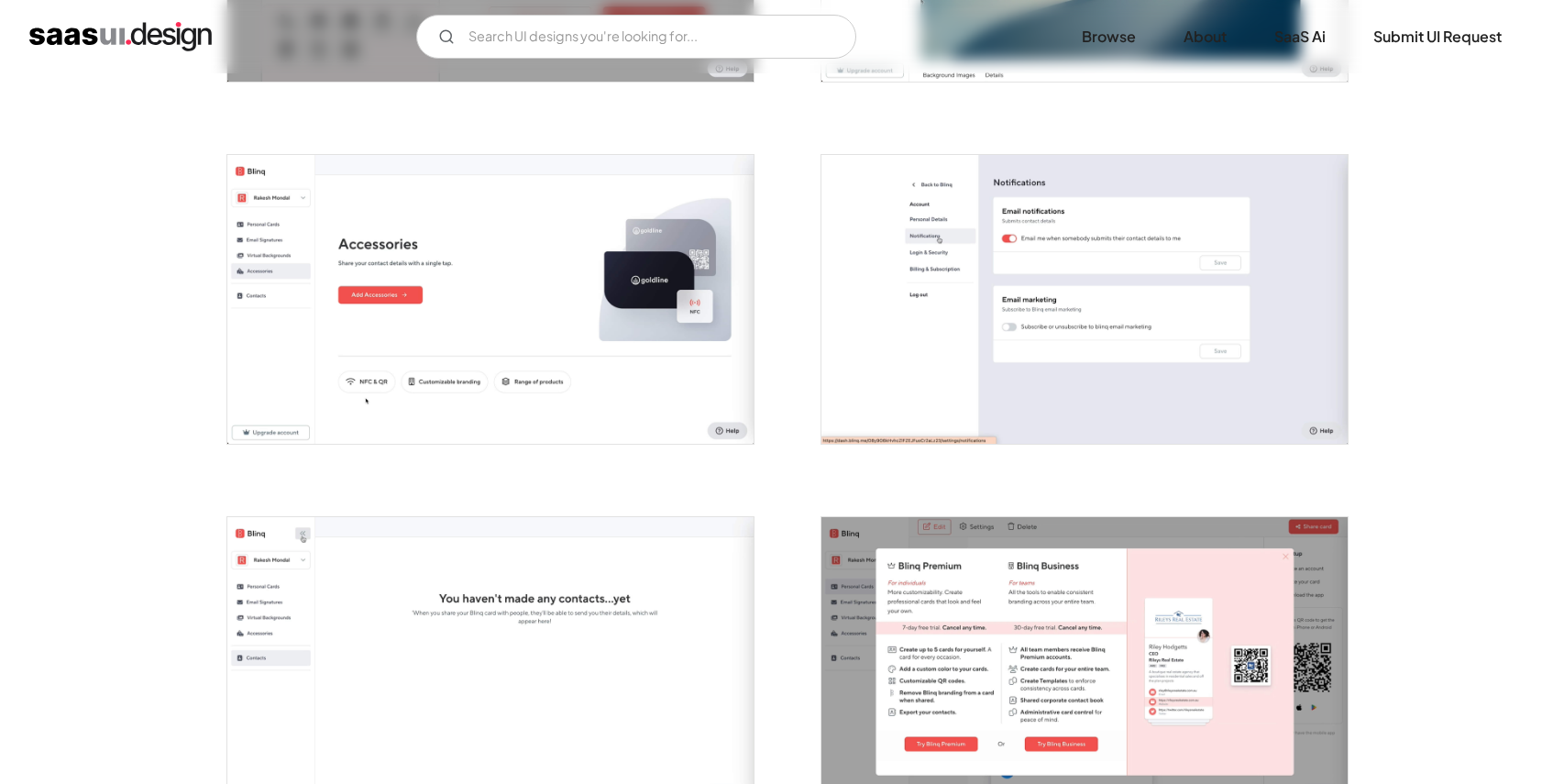
scroll to position [3174, 0]
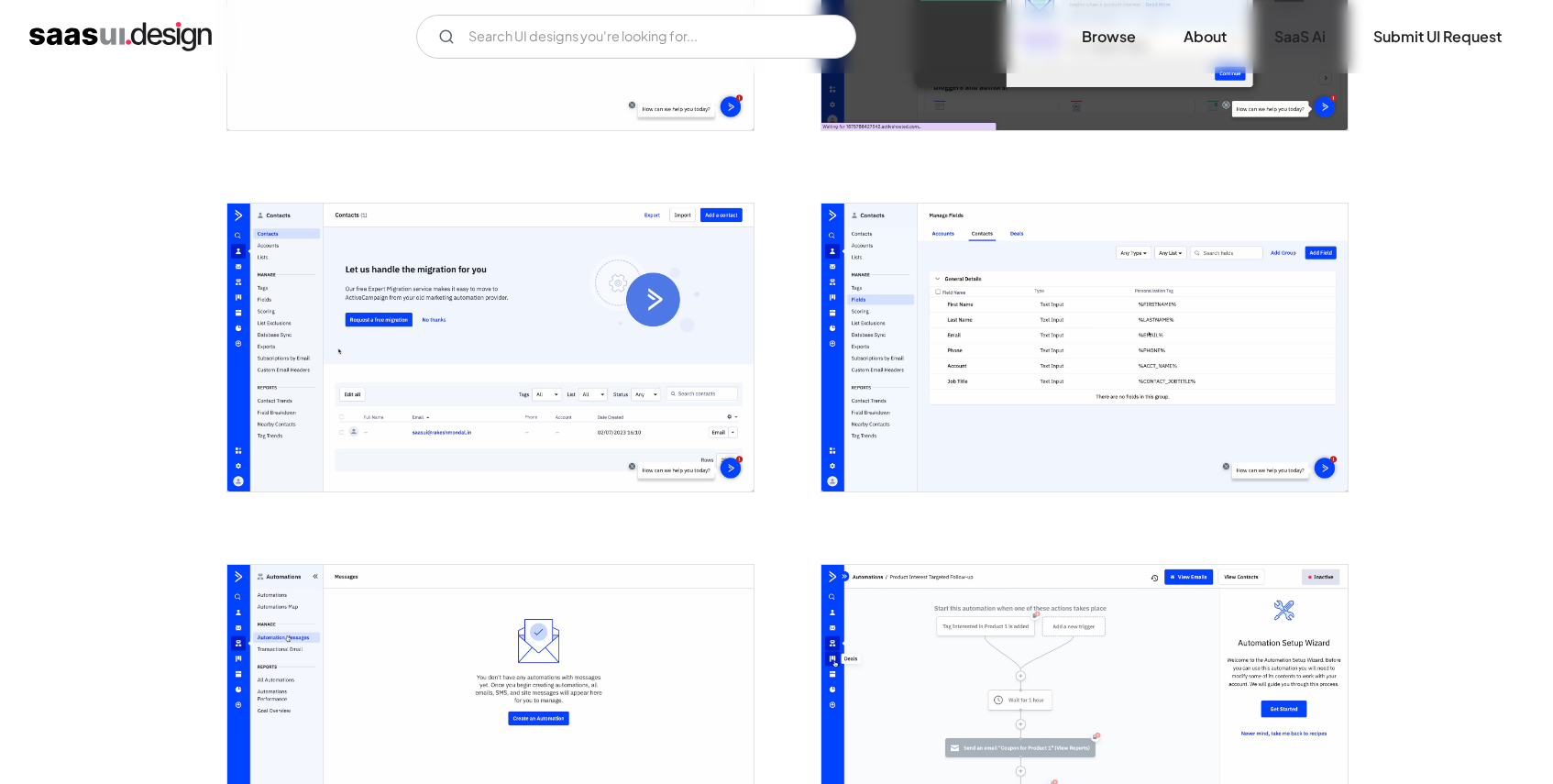
scroll to position [3114, 0]
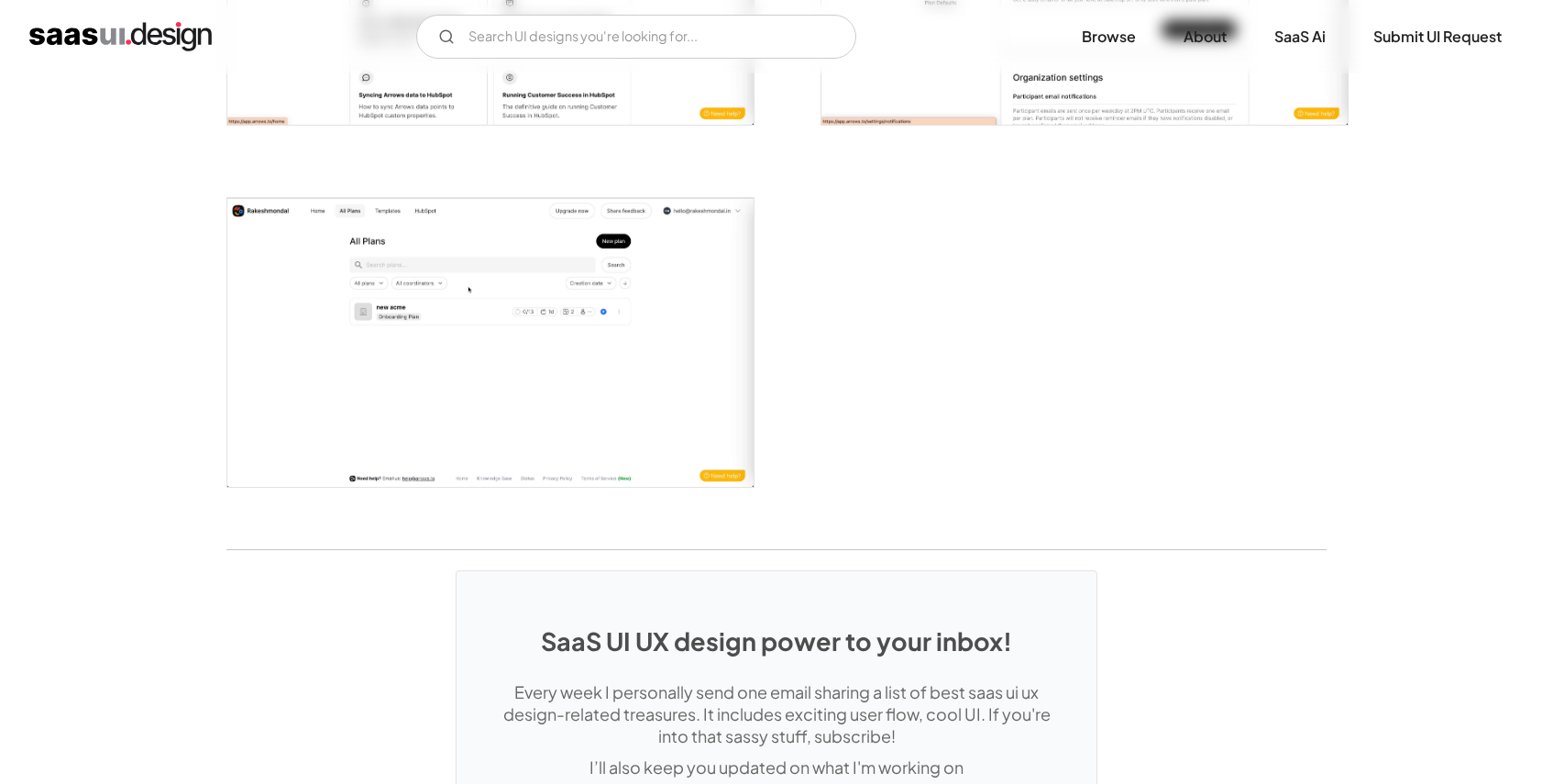
scroll to position [3848, 0]
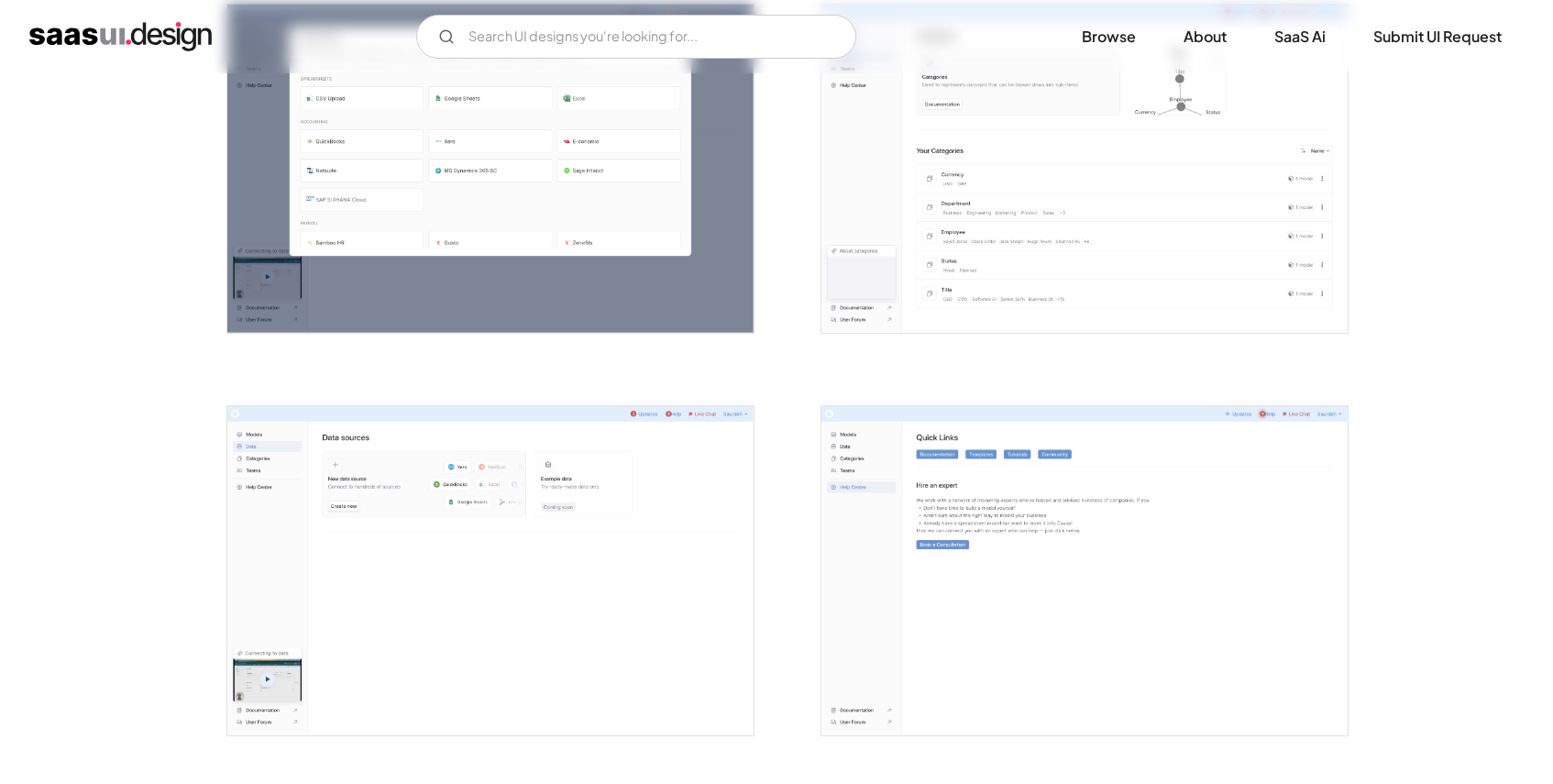
scroll to position [2866, 0]
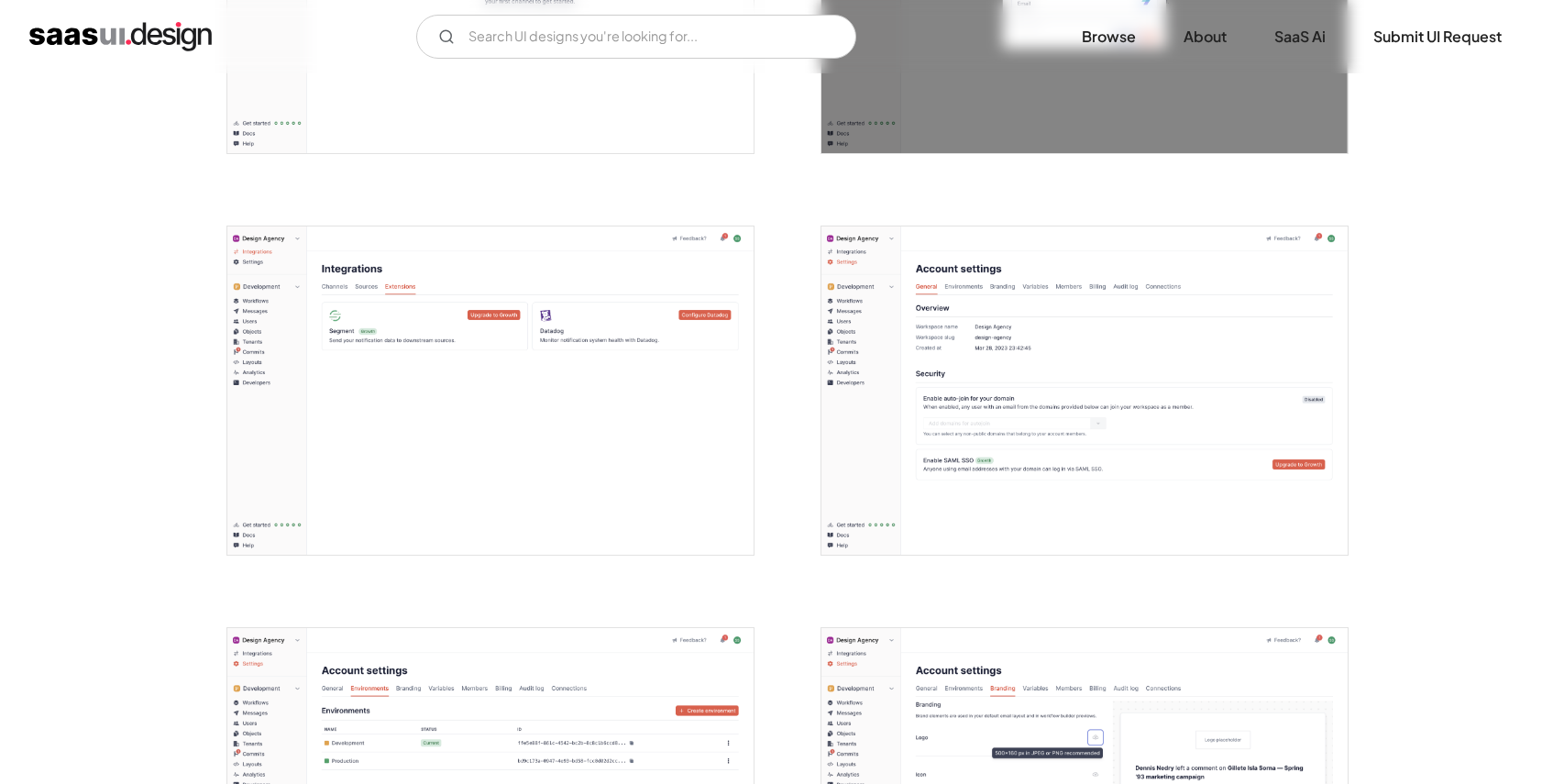
scroll to position [1821, 0]
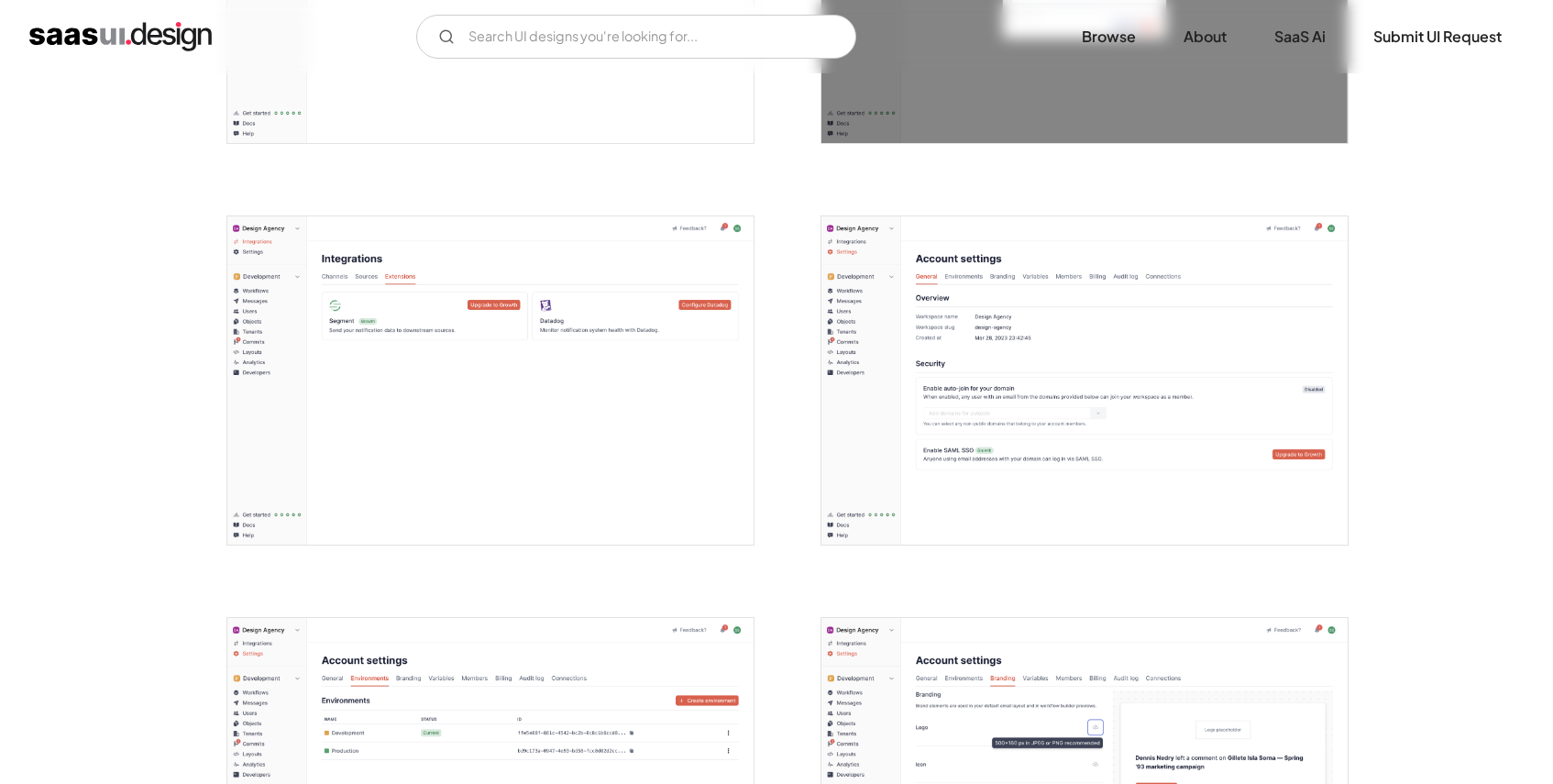
click at [1020, 381] on img "open lightbox" at bounding box center [1085, 381] width 527 height 329
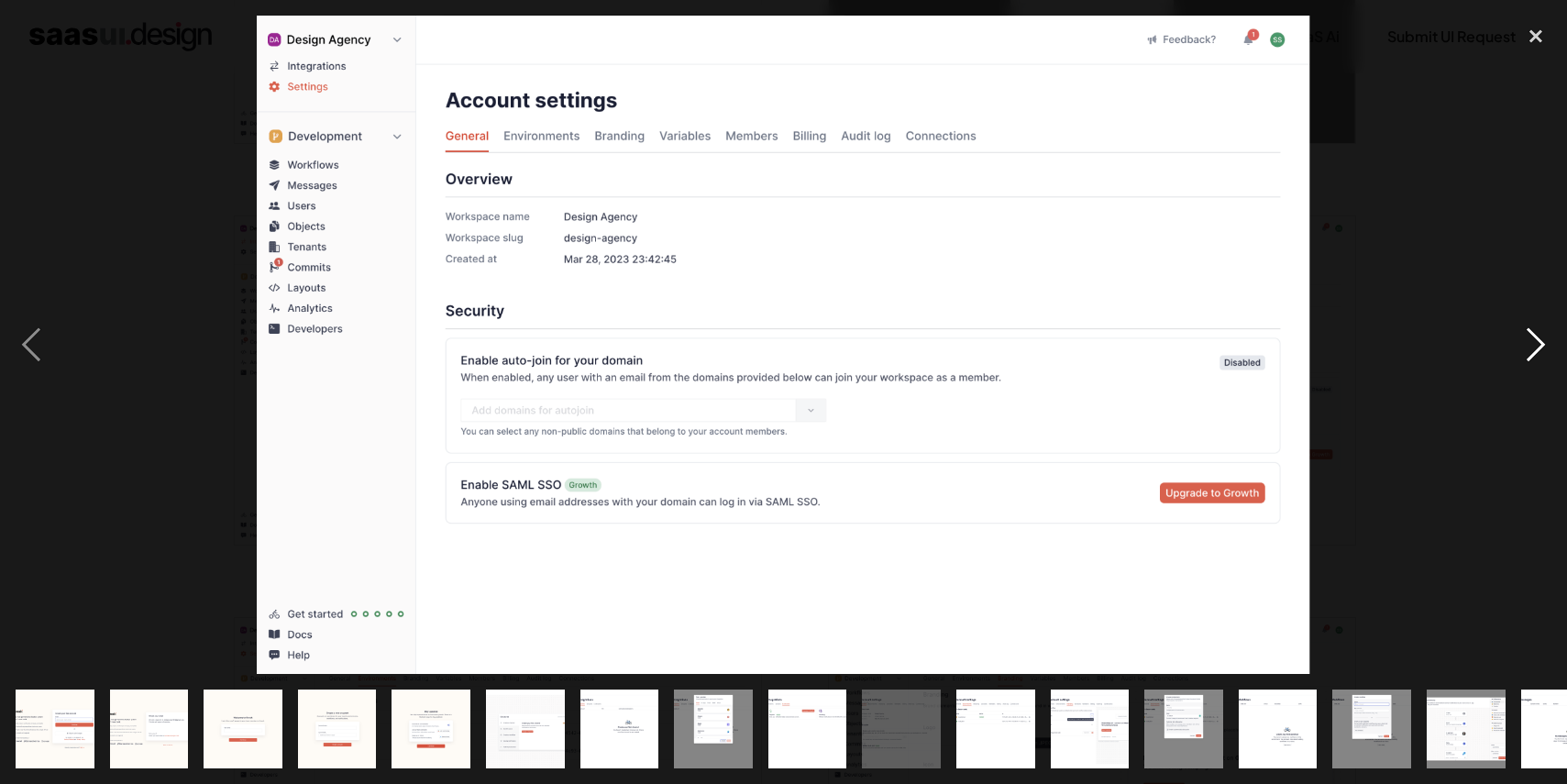
click at [1535, 351] on div "next image" at bounding box center [1535, 345] width 62 height 658
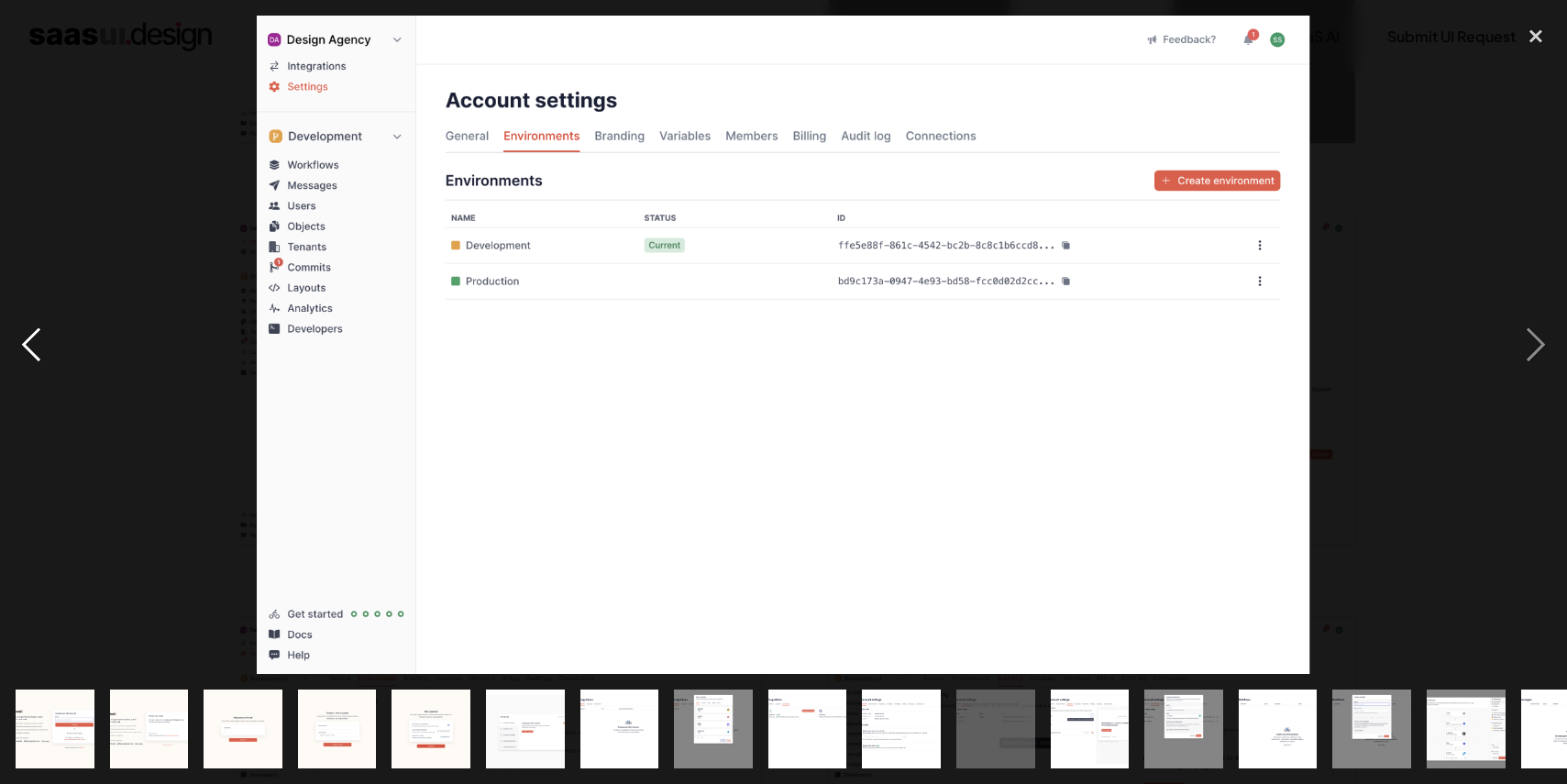
click at [35, 337] on div "previous image" at bounding box center [31, 345] width 62 height 658
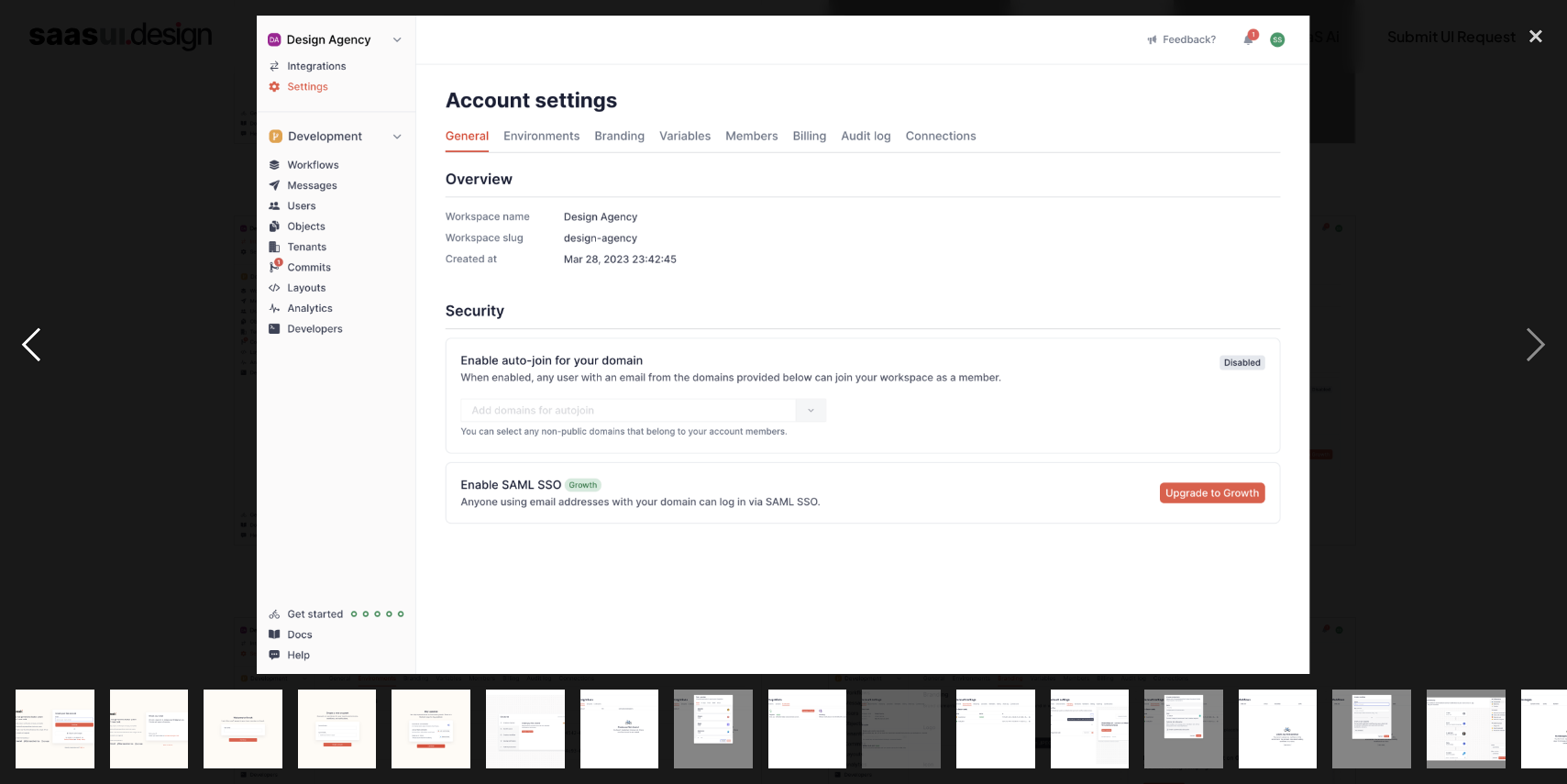
click at [35, 337] on div "previous image" at bounding box center [31, 345] width 62 height 658
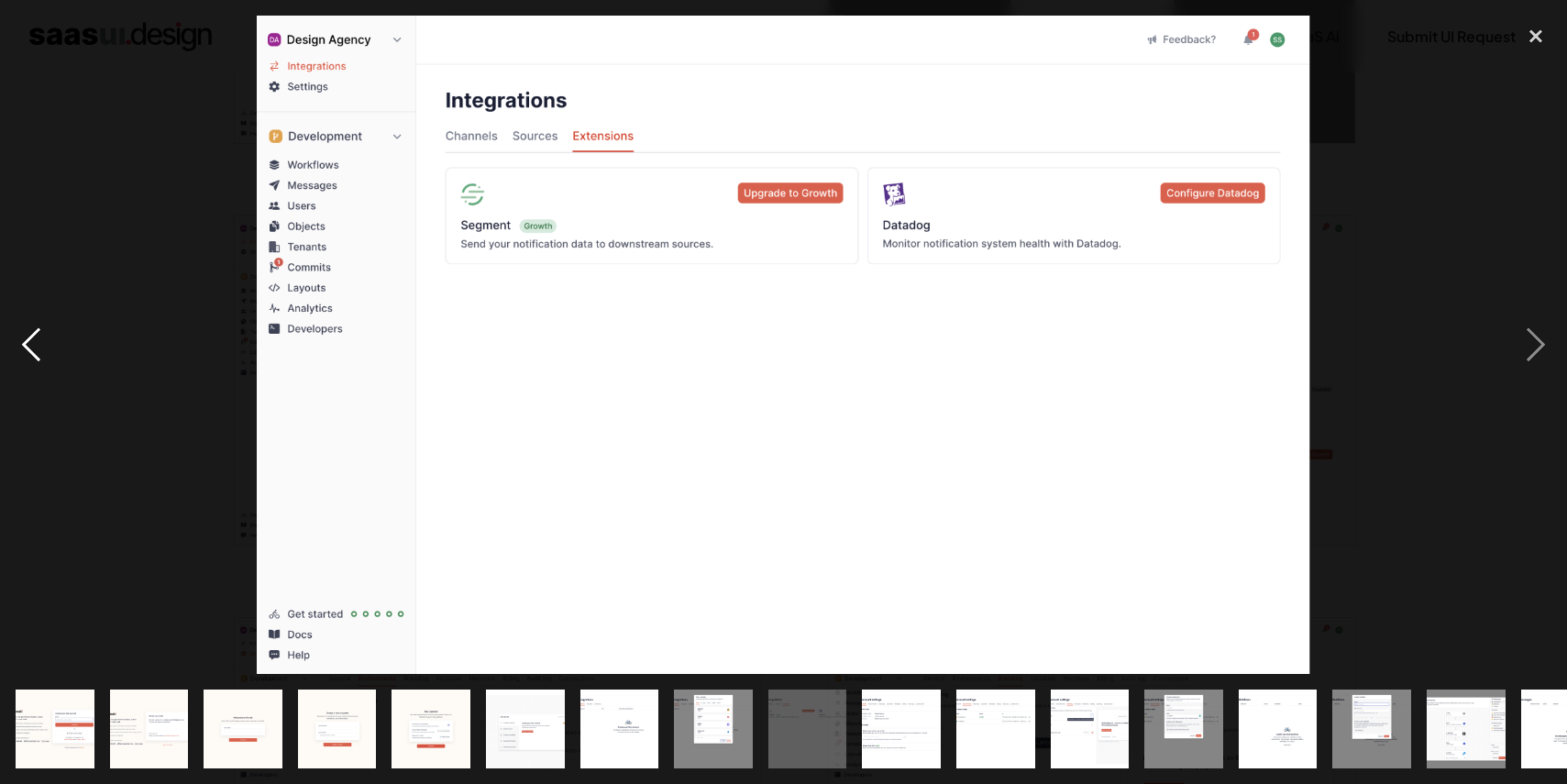
click at [35, 337] on div "previous image" at bounding box center [31, 345] width 62 height 658
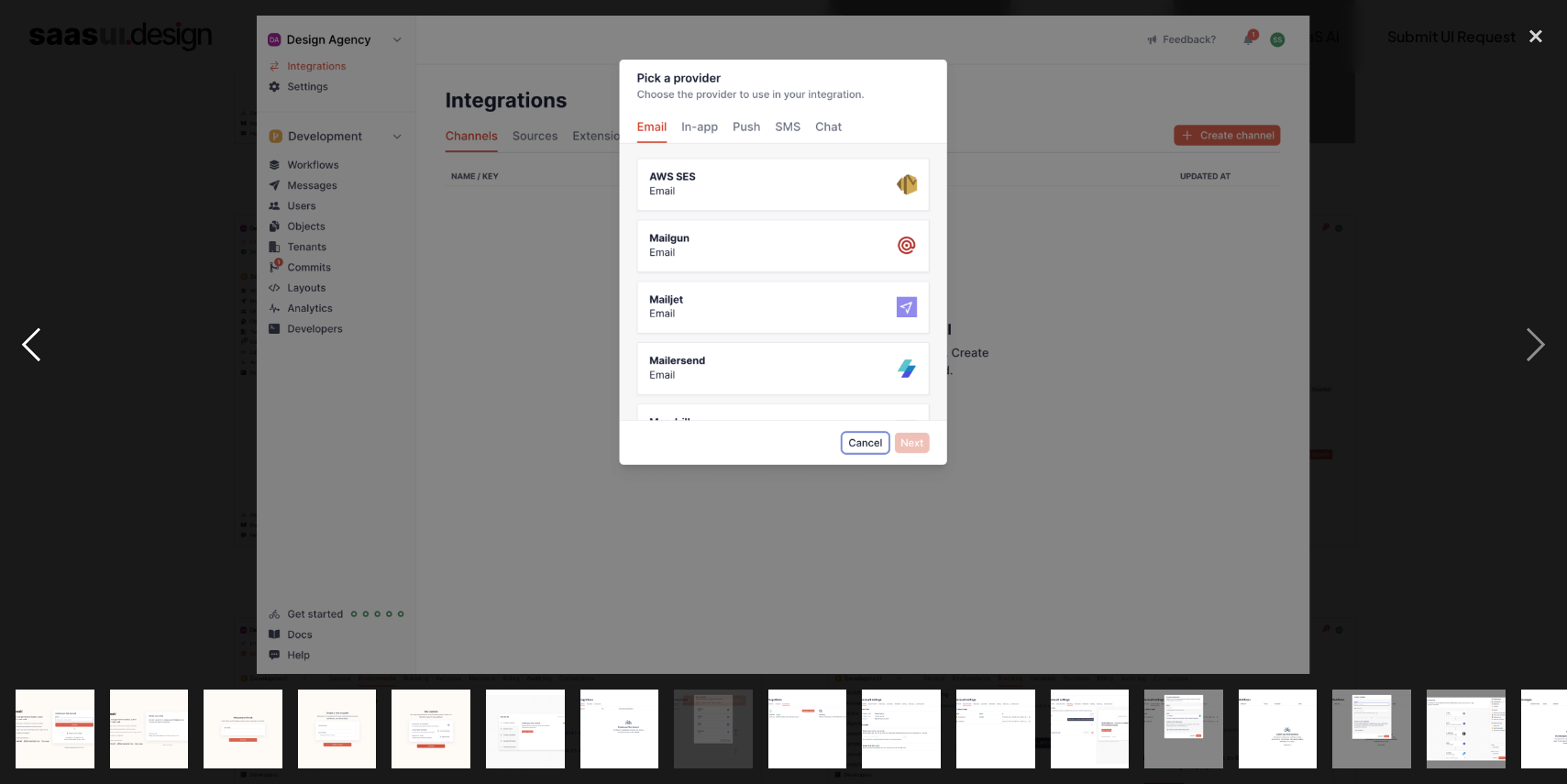
click at [35, 337] on div "previous image" at bounding box center [31, 345] width 62 height 658
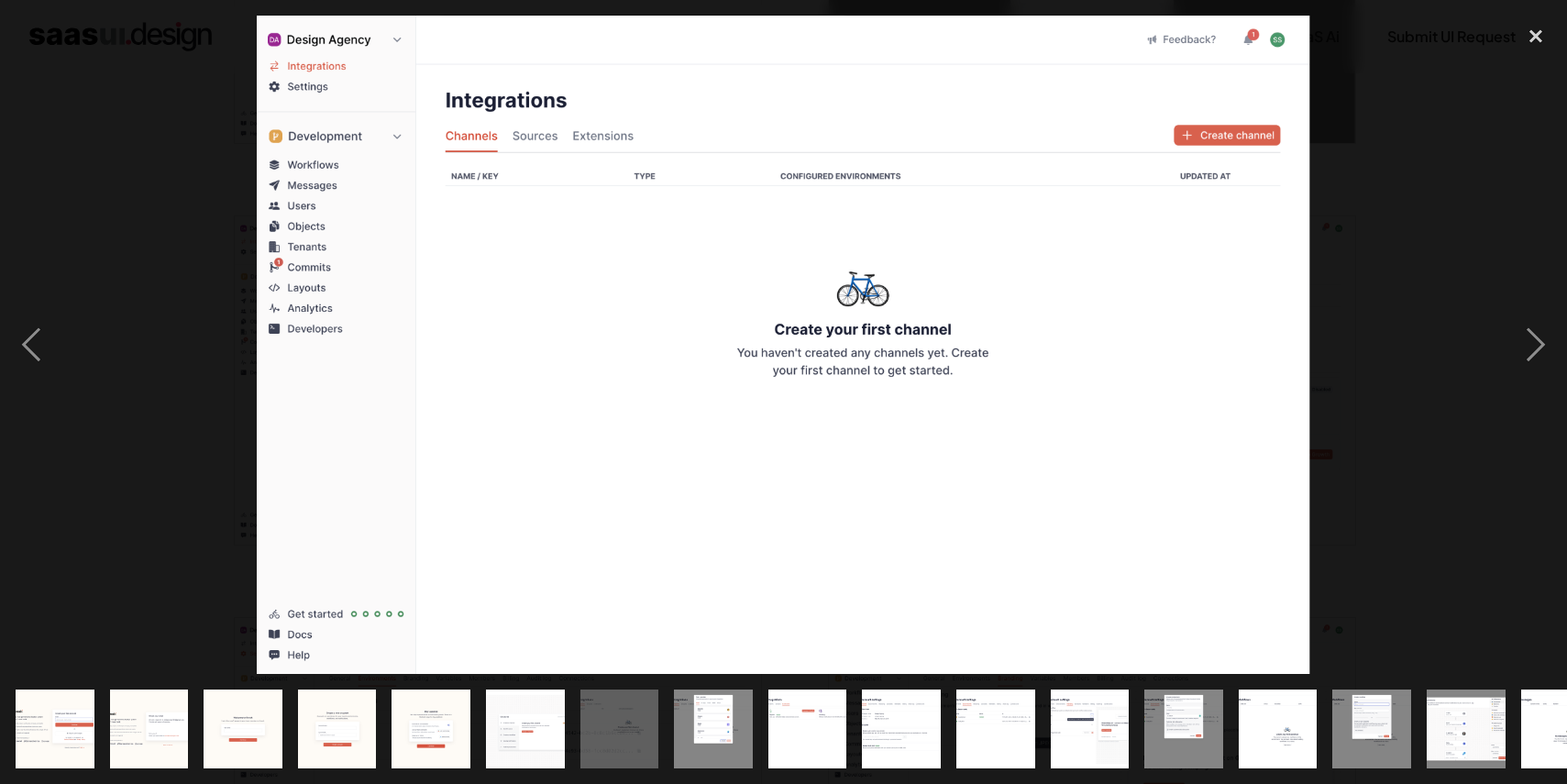
click at [101, 421] on div at bounding box center [784, 345] width 1567 height 658
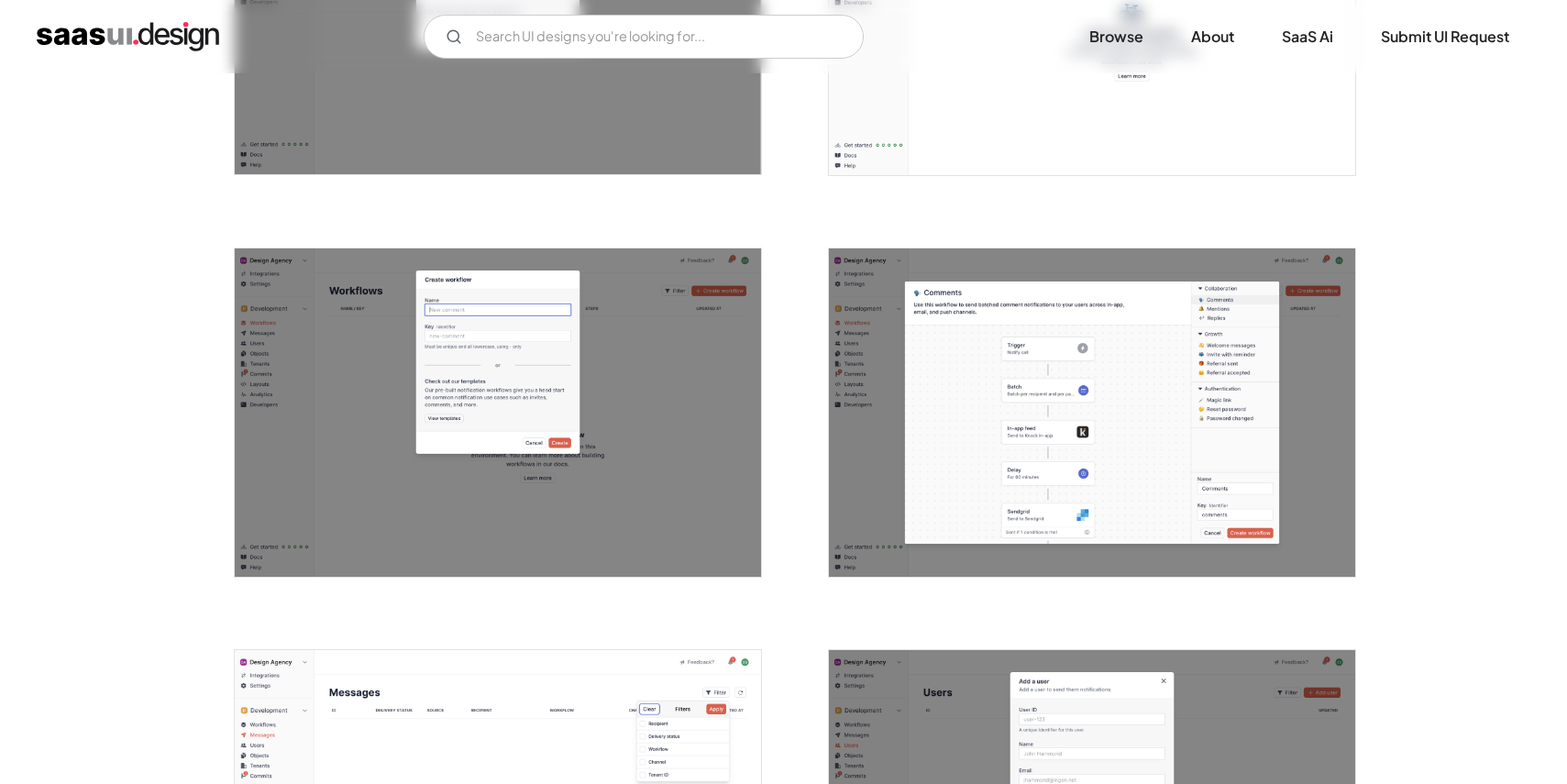
scroll to position [2994, 0]
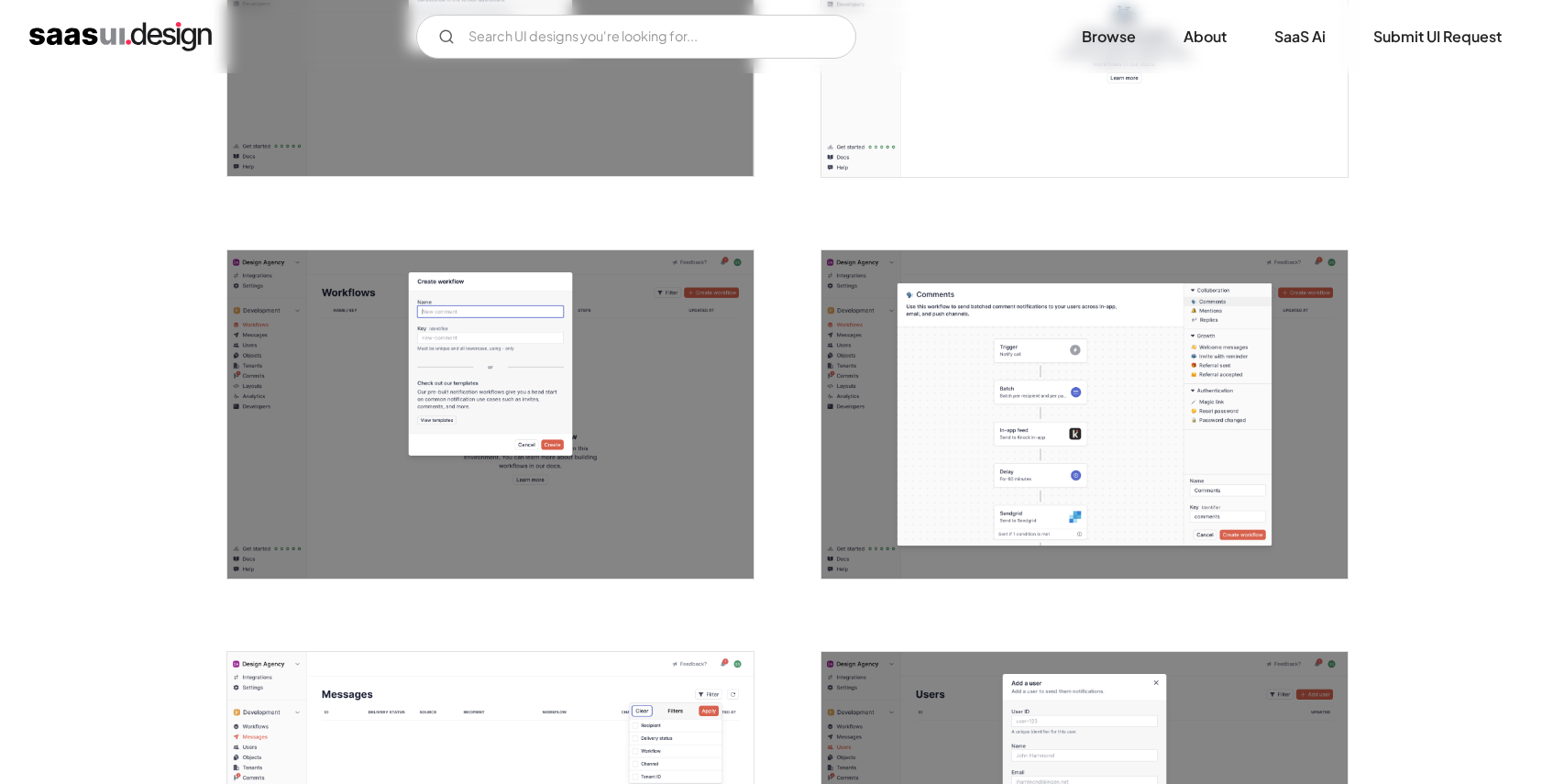
click at [1004, 465] on img "open lightbox" at bounding box center [1085, 415] width 527 height 329
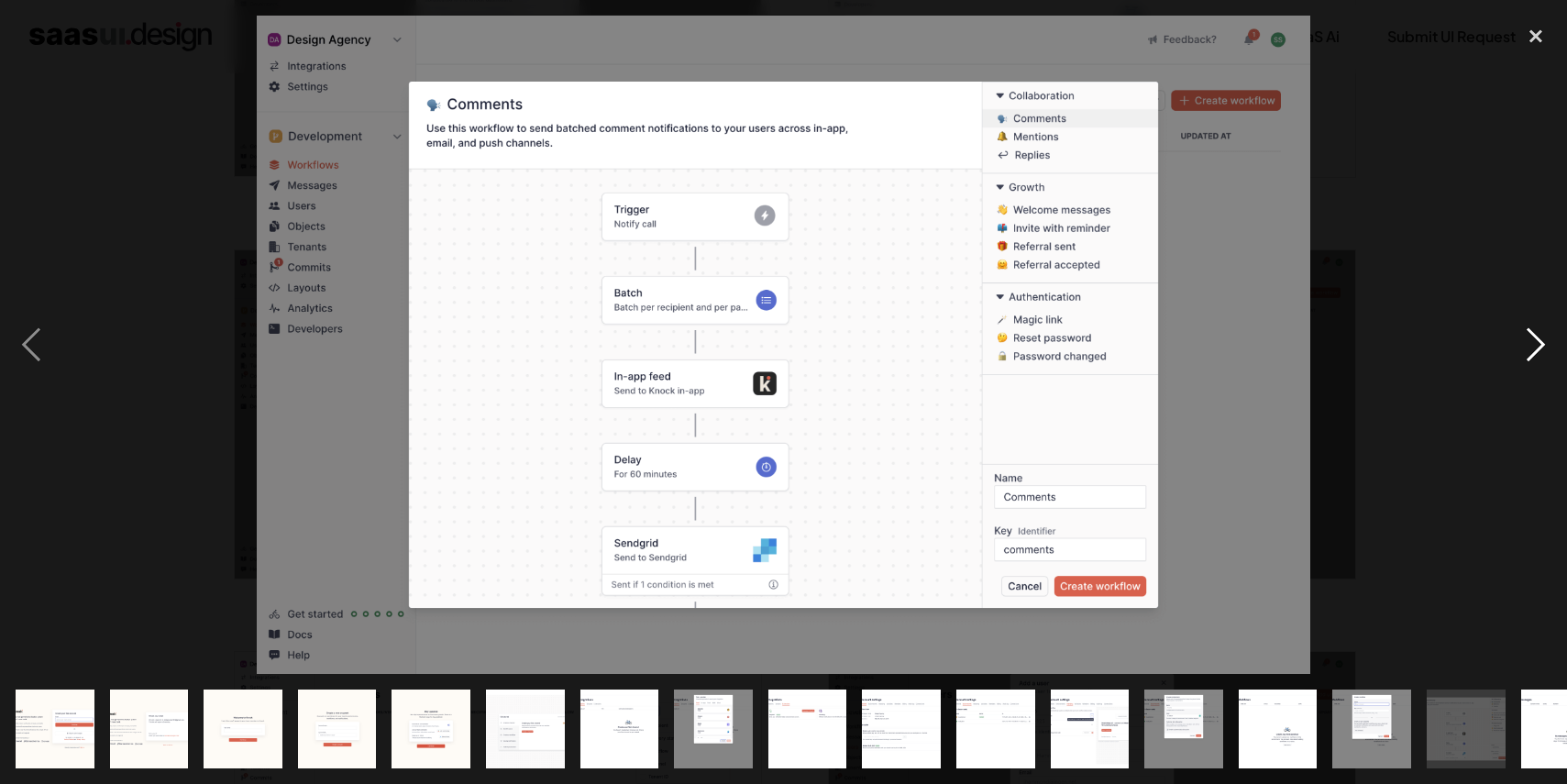
click at [1529, 352] on div "next image" at bounding box center [1535, 345] width 62 height 658
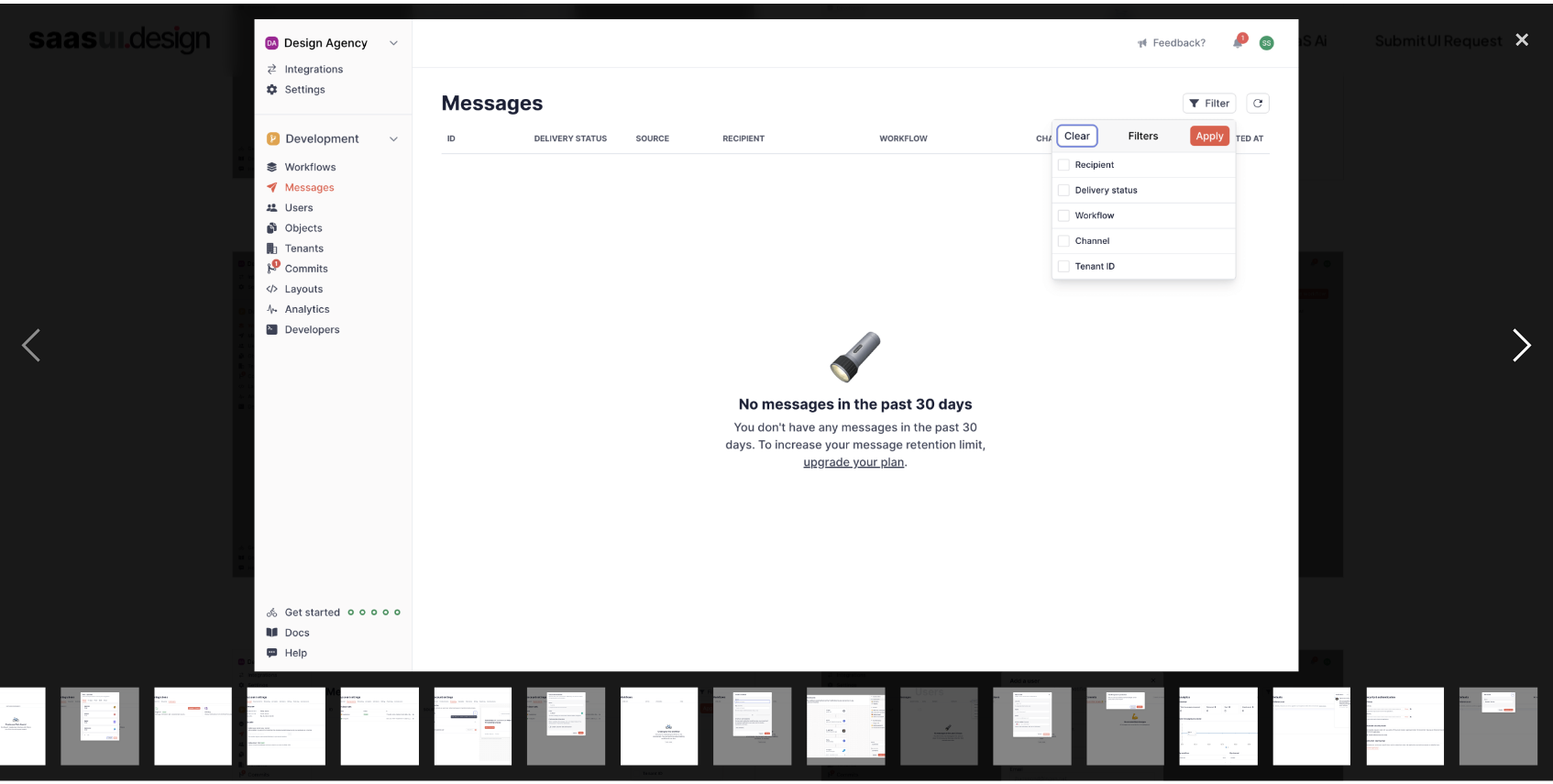
scroll to position [0, 612]
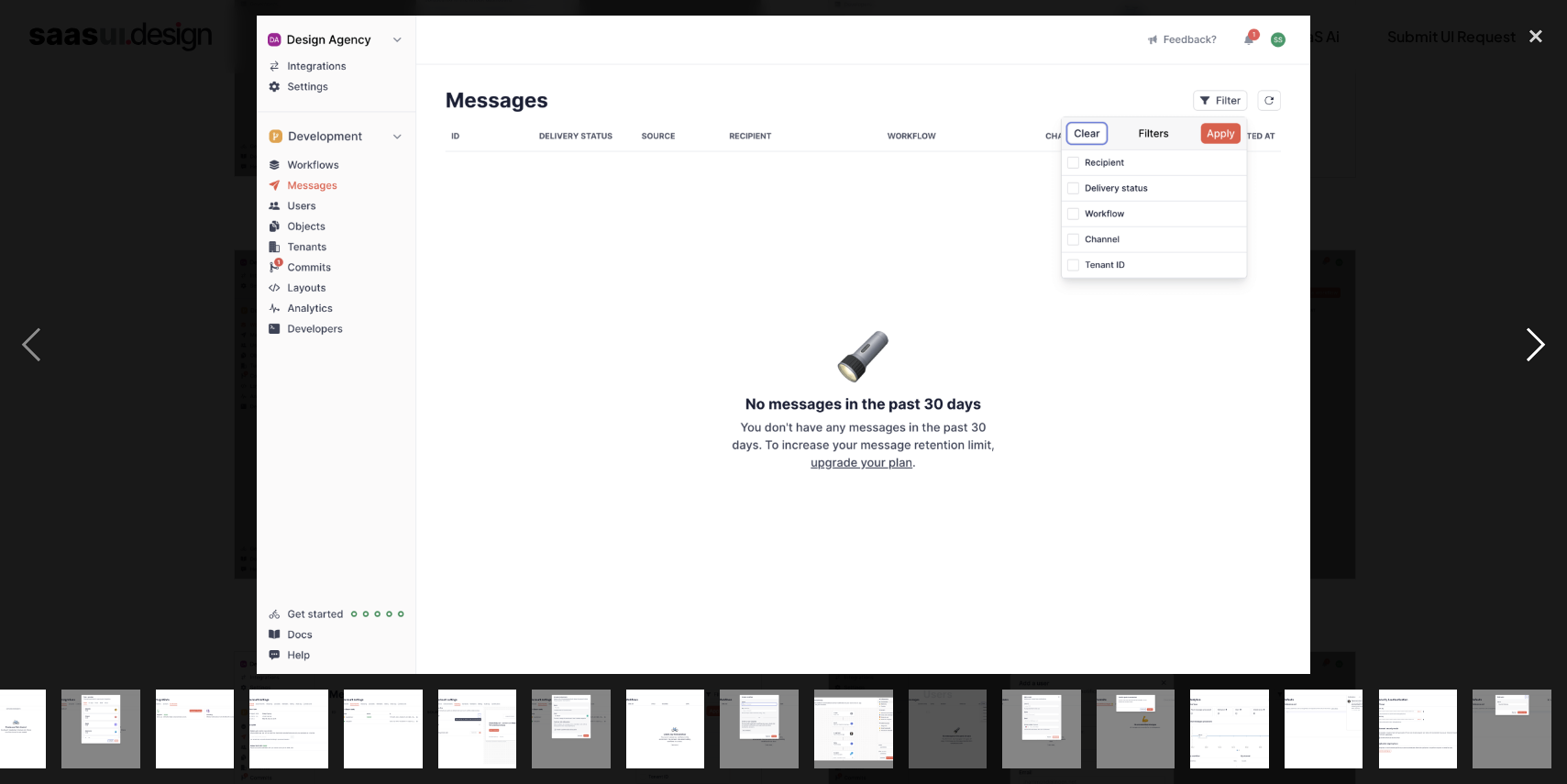
click at [1529, 352] on div "next image" at bounding box center [1535, 345] width 62 height 658
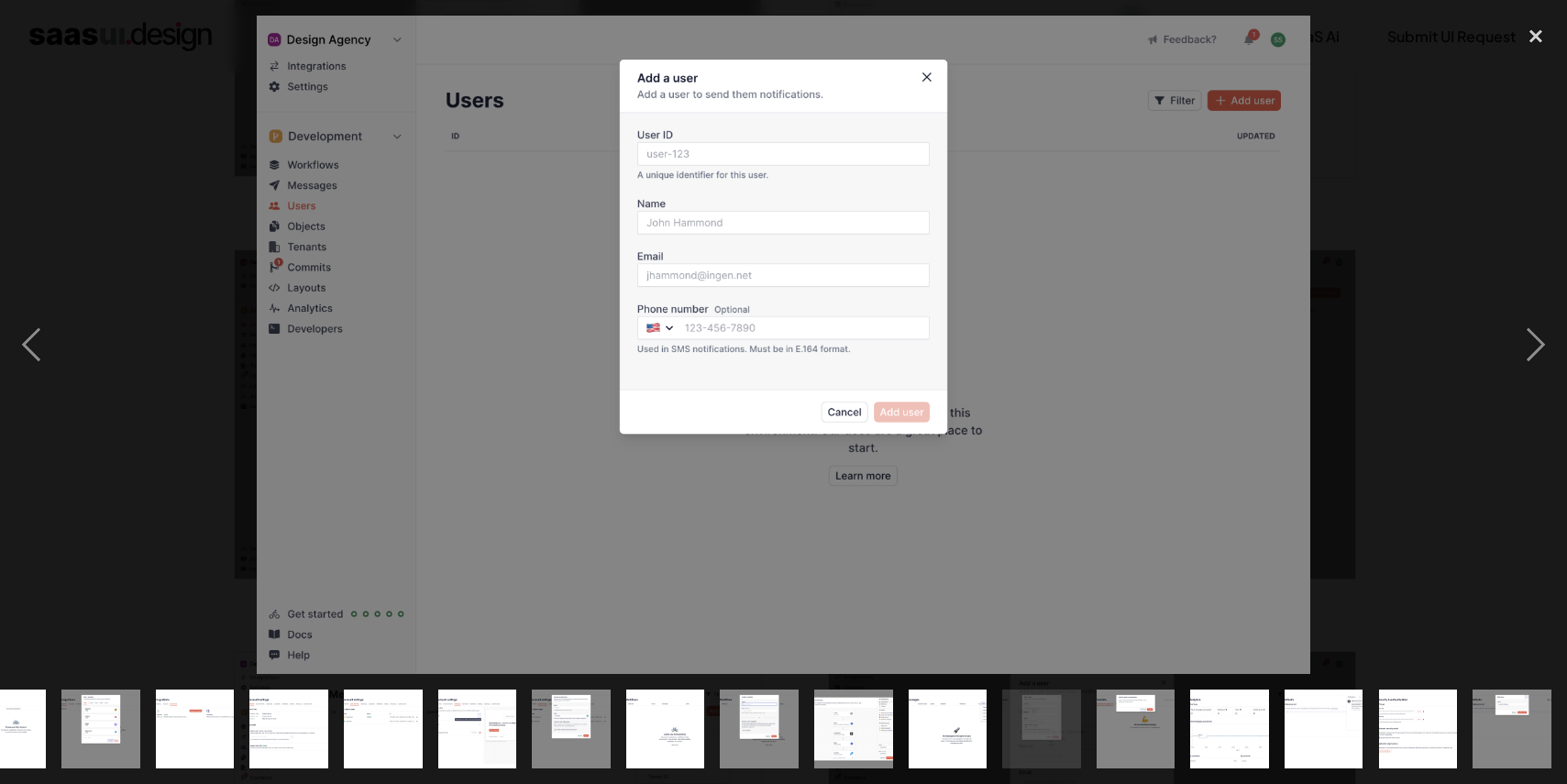
click at [1453, 461] on div at bounding box center [784, 345] width 1567 height 658
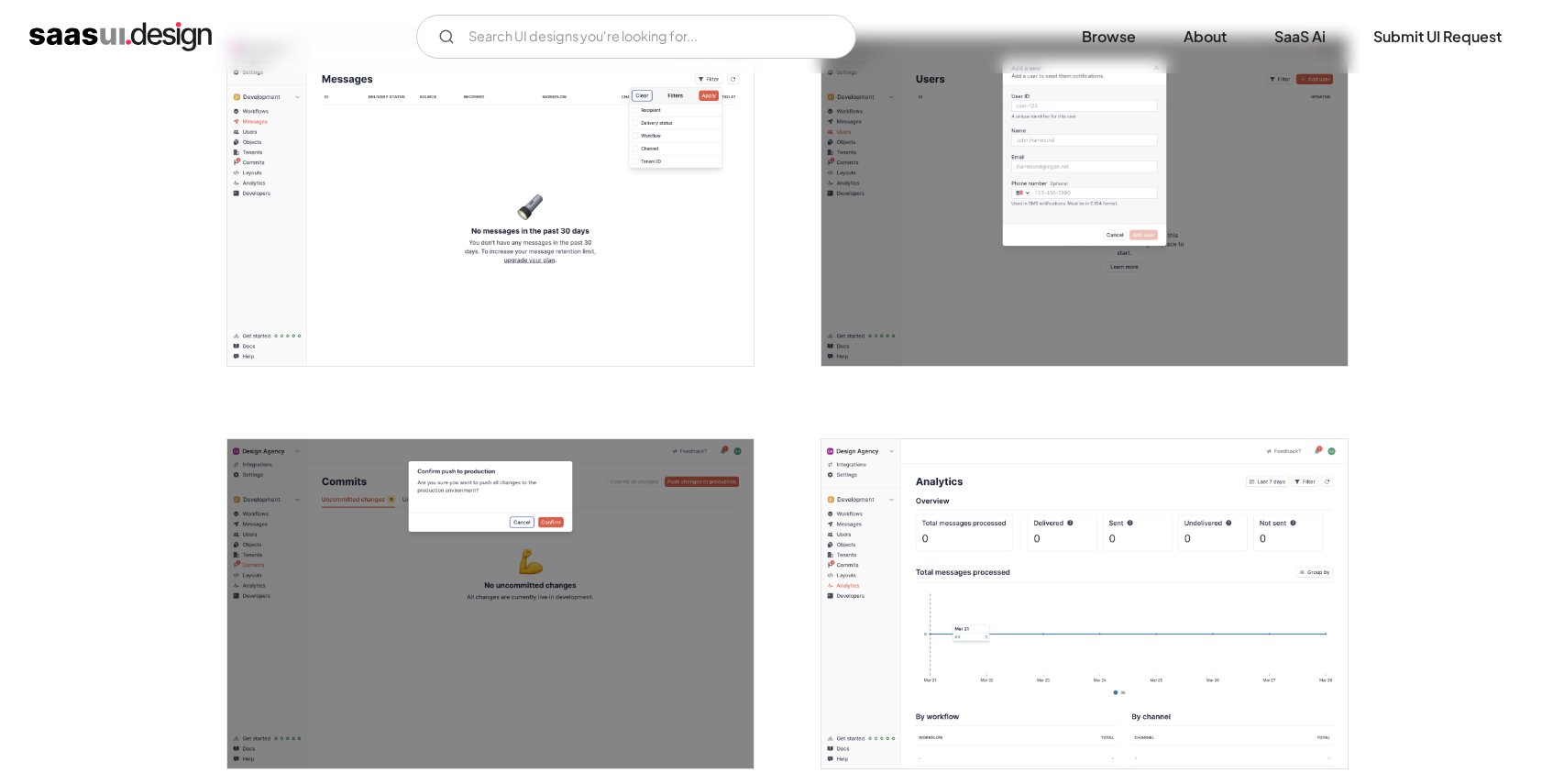
scroll to position [3623, 0]
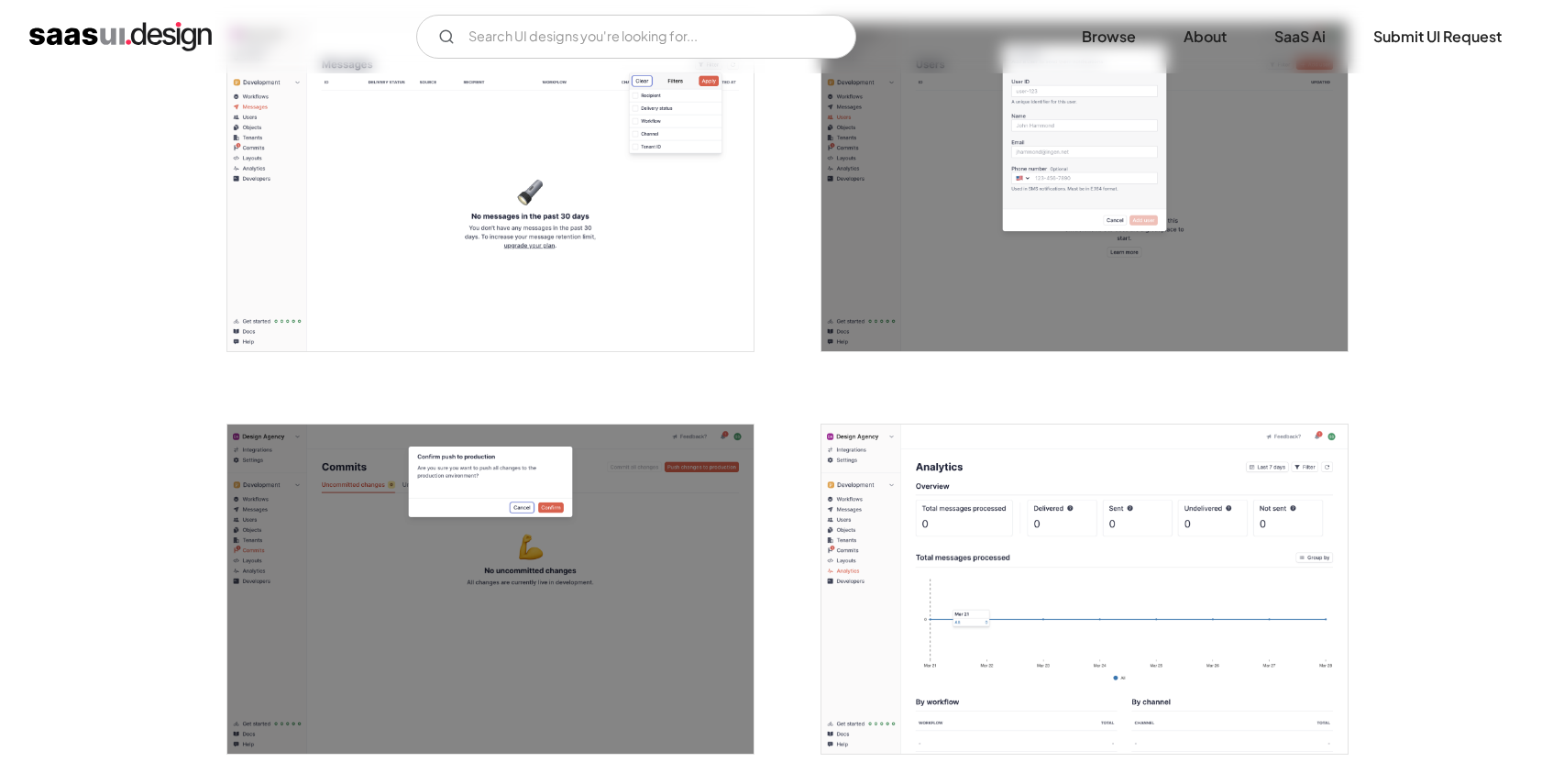
click at [985, 525] on img "open lightbox" at bounding box center [1085, 589] width 527 height 329
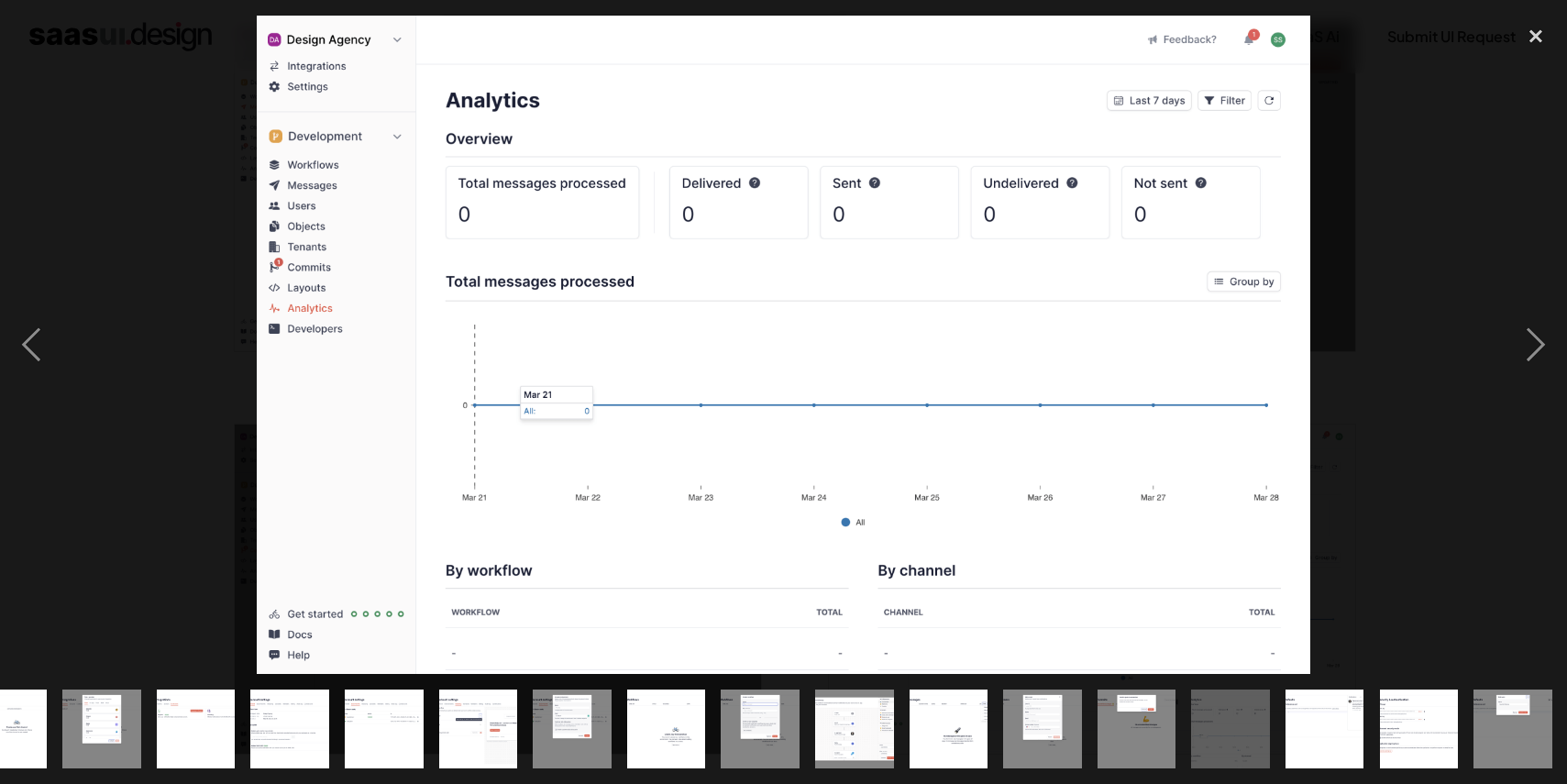
scroll to position [0, 612]
click at [1346, 491] on div at bounding box center [784, 345] width 1567 height 658
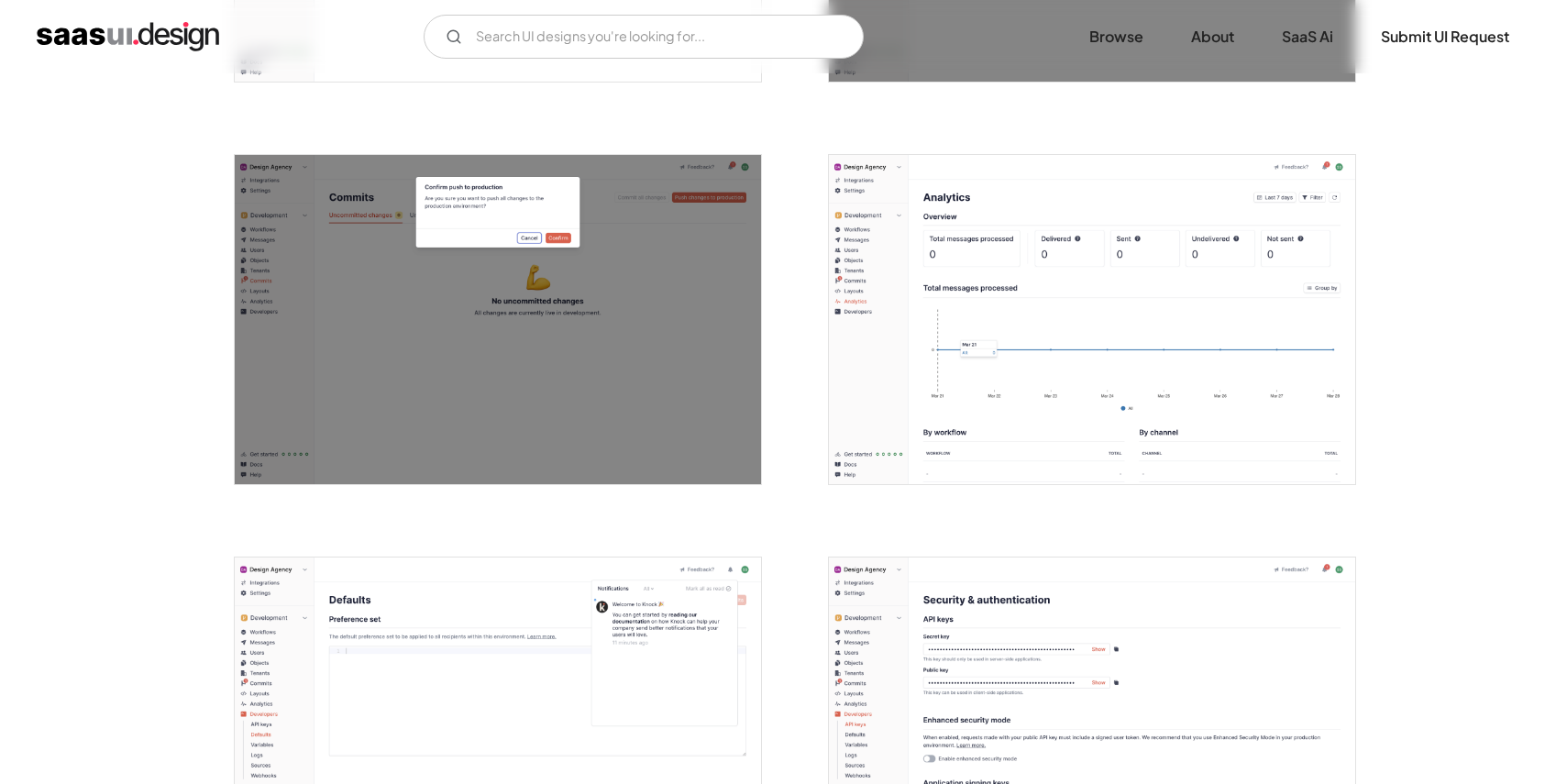
scroll to position [3888, 0]
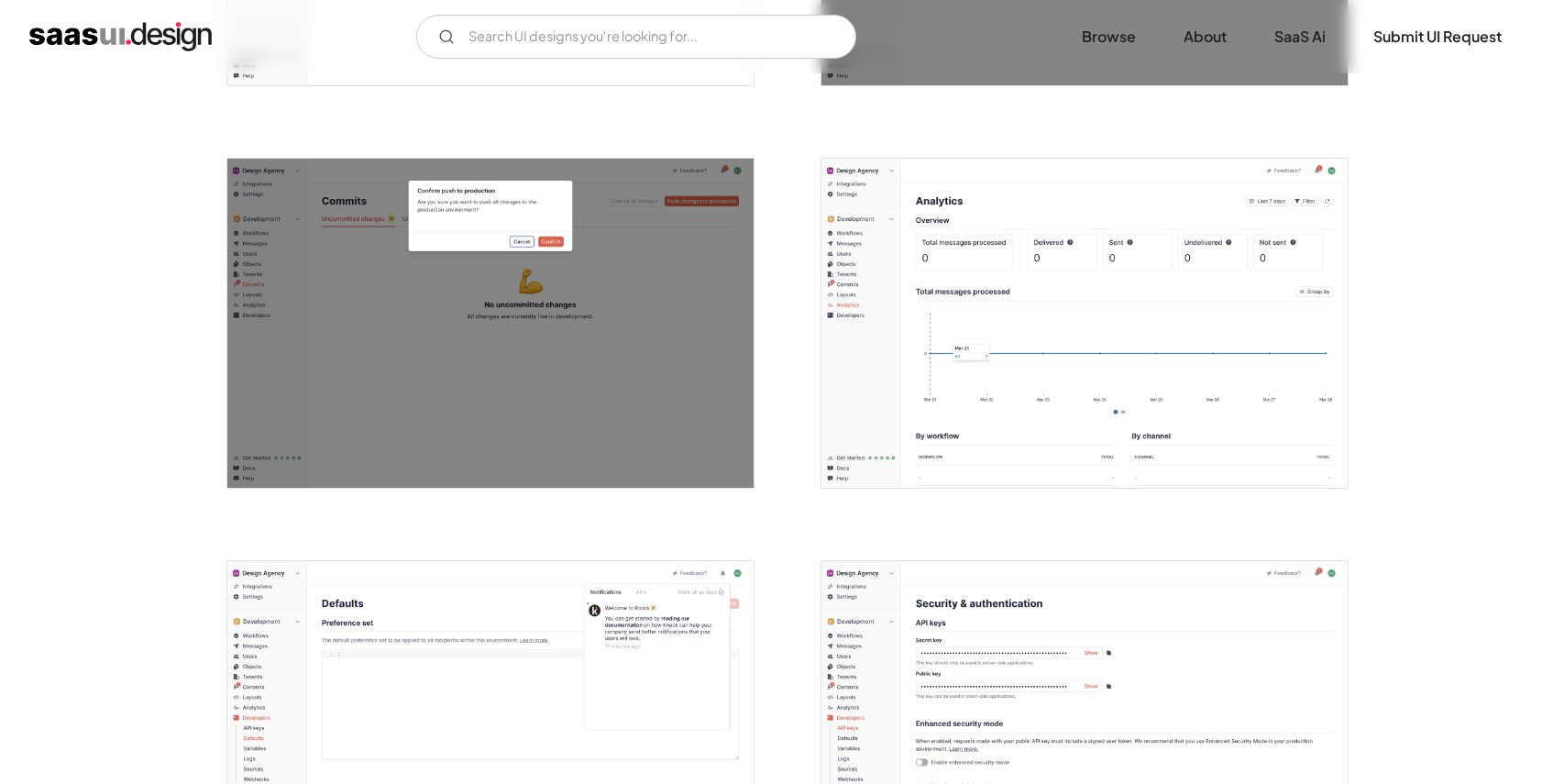
click at [606, 622] on img "open lightbox" at bounding box center [490, 725] width 527 height 329
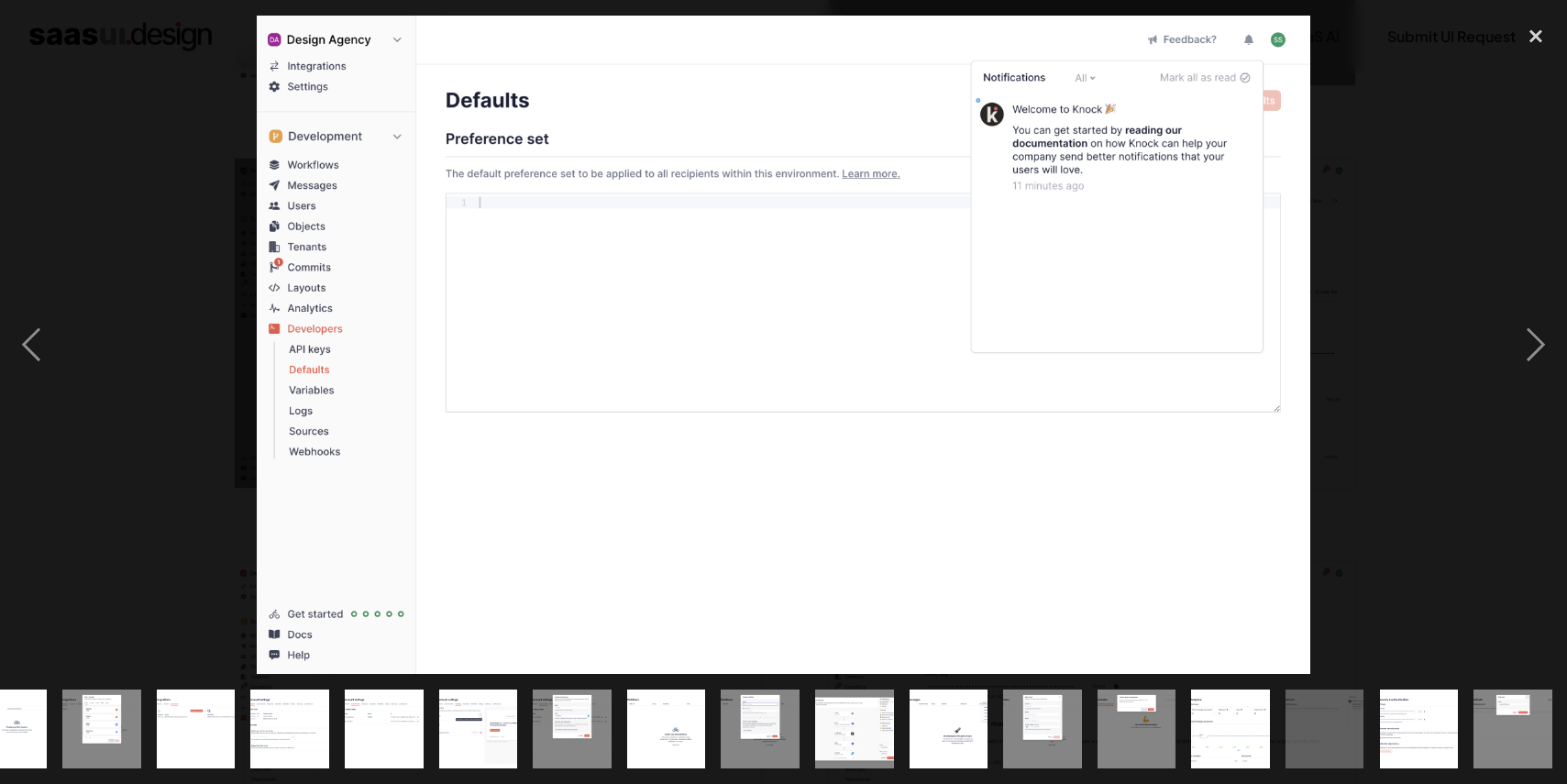
scroll to position [0, 612]
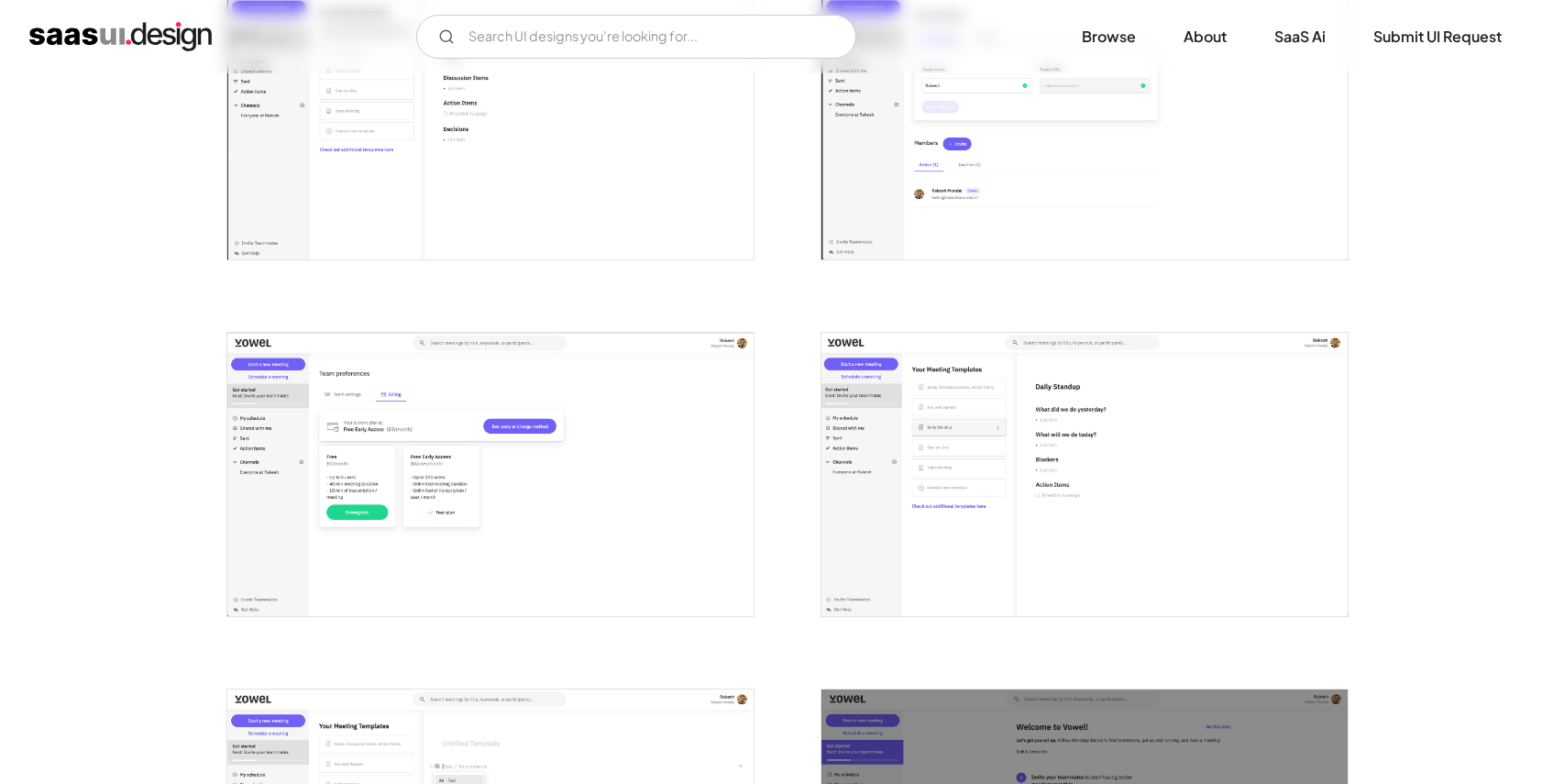
scroll to position [2255, 0]
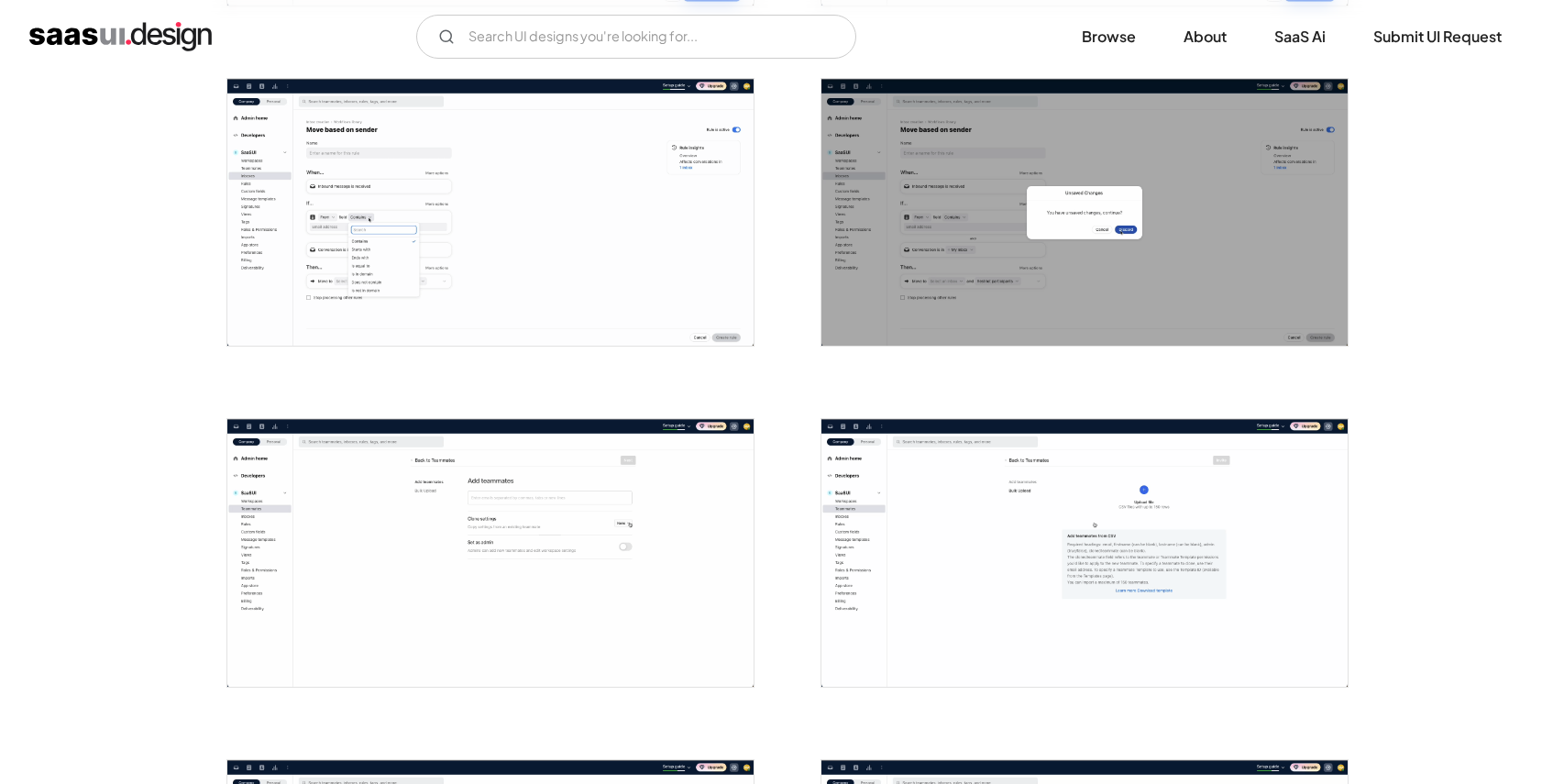
scroll to position [1759, 0]
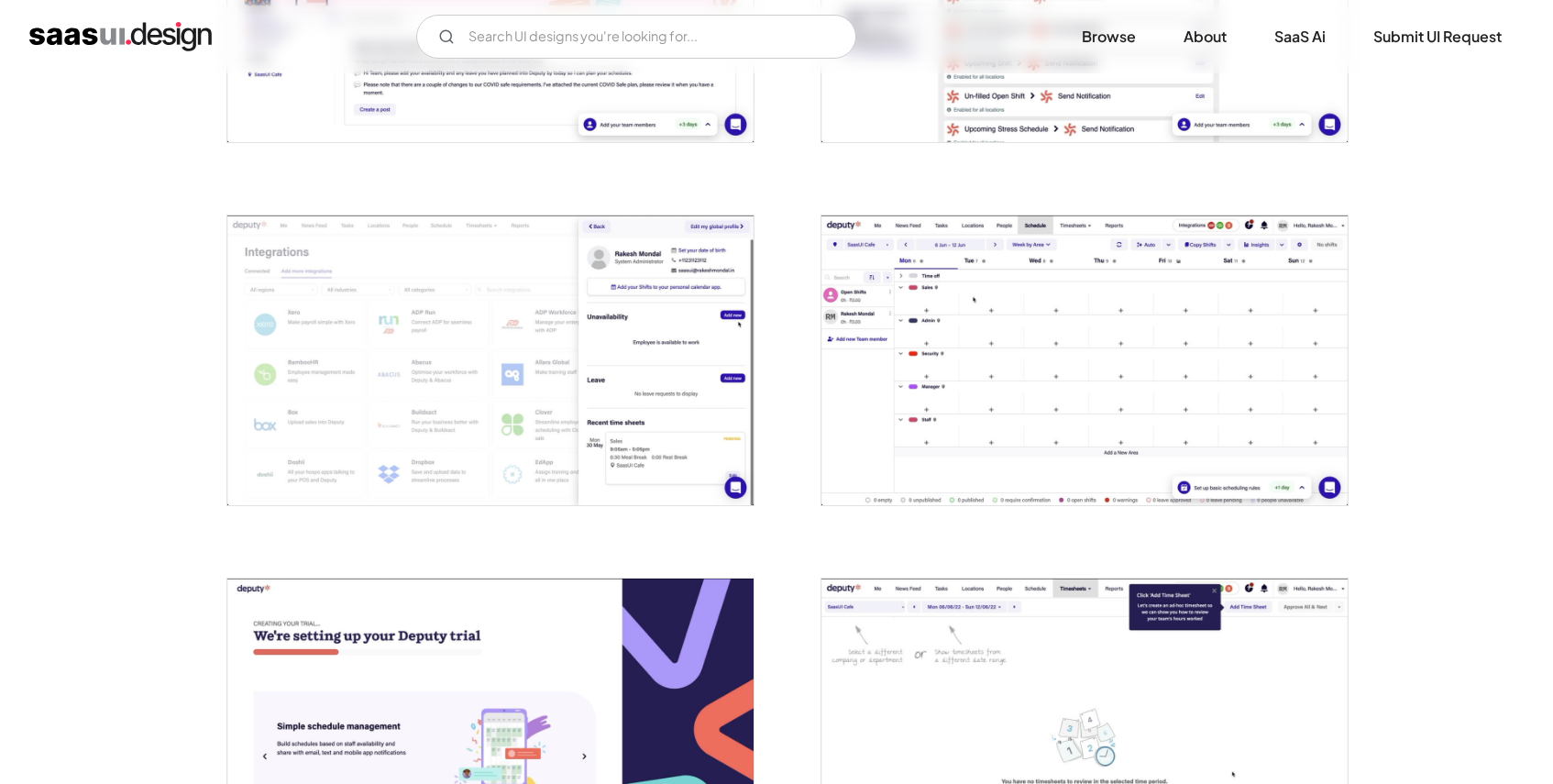
scroll to position [3933, 0]
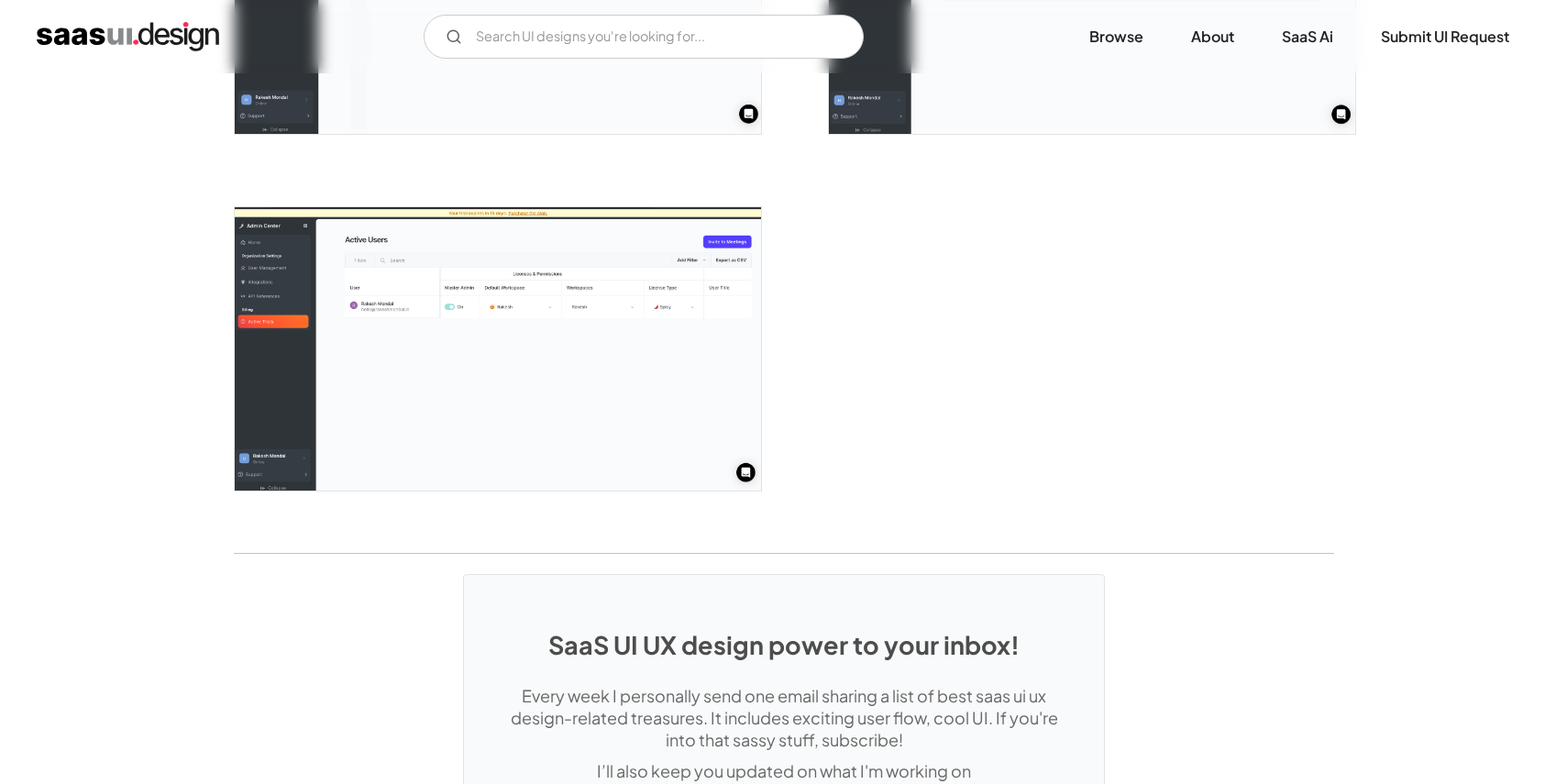
scroll to position [4139, 0]
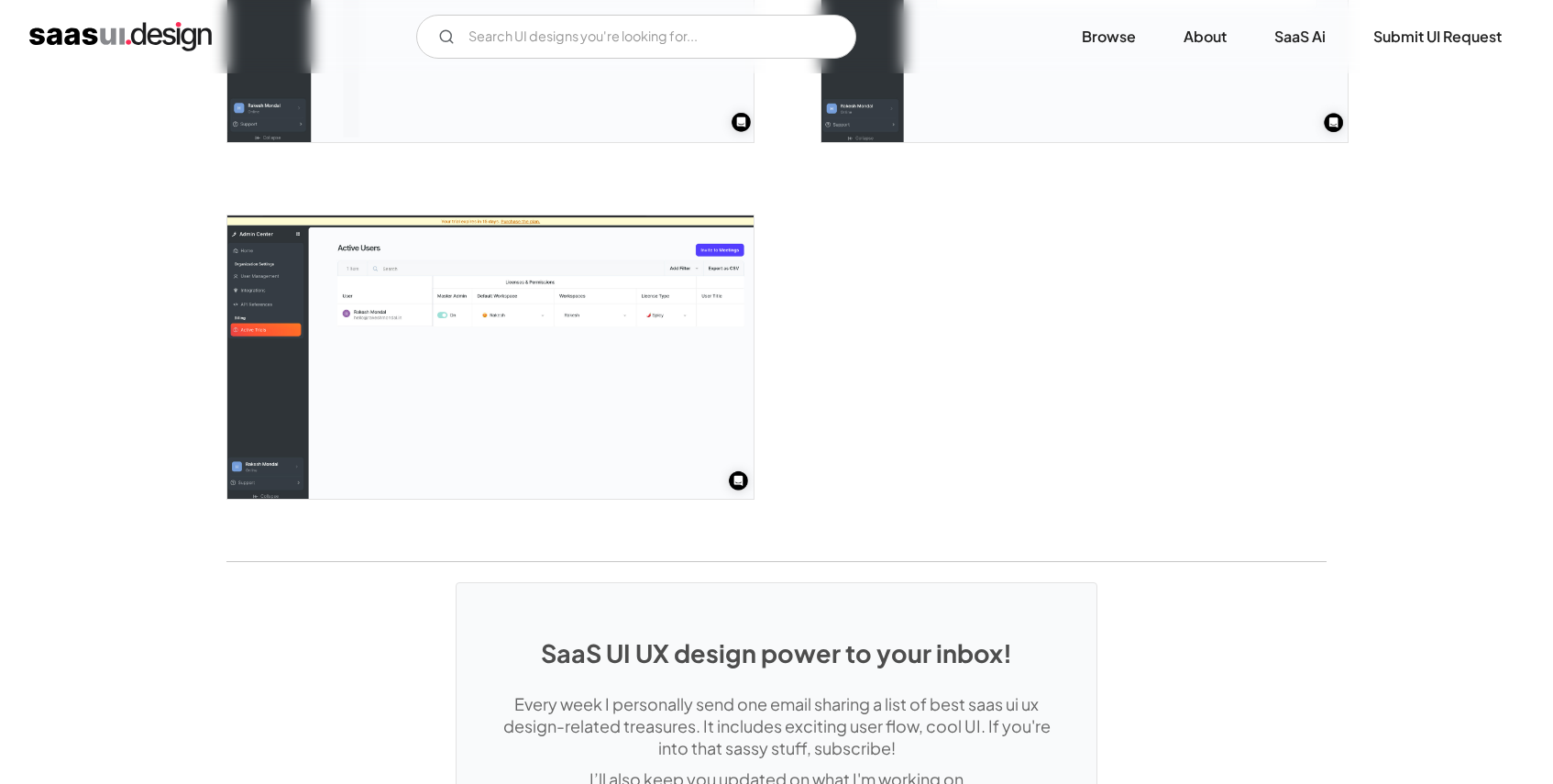
click at [539, 300] on img "open lightbox" at bounding box center [490, 357] width 527 height 284
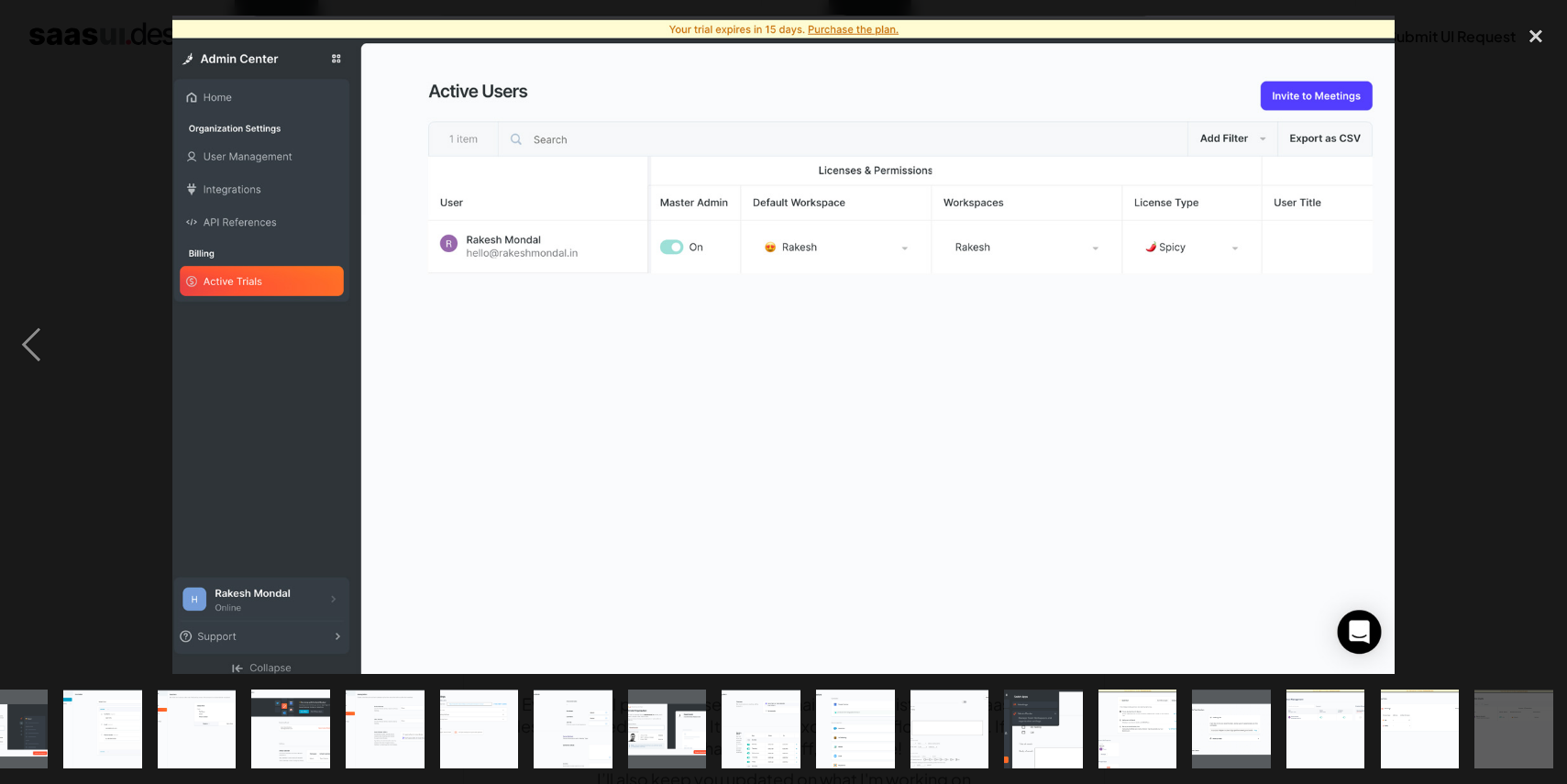
scroll to position [0, 612]
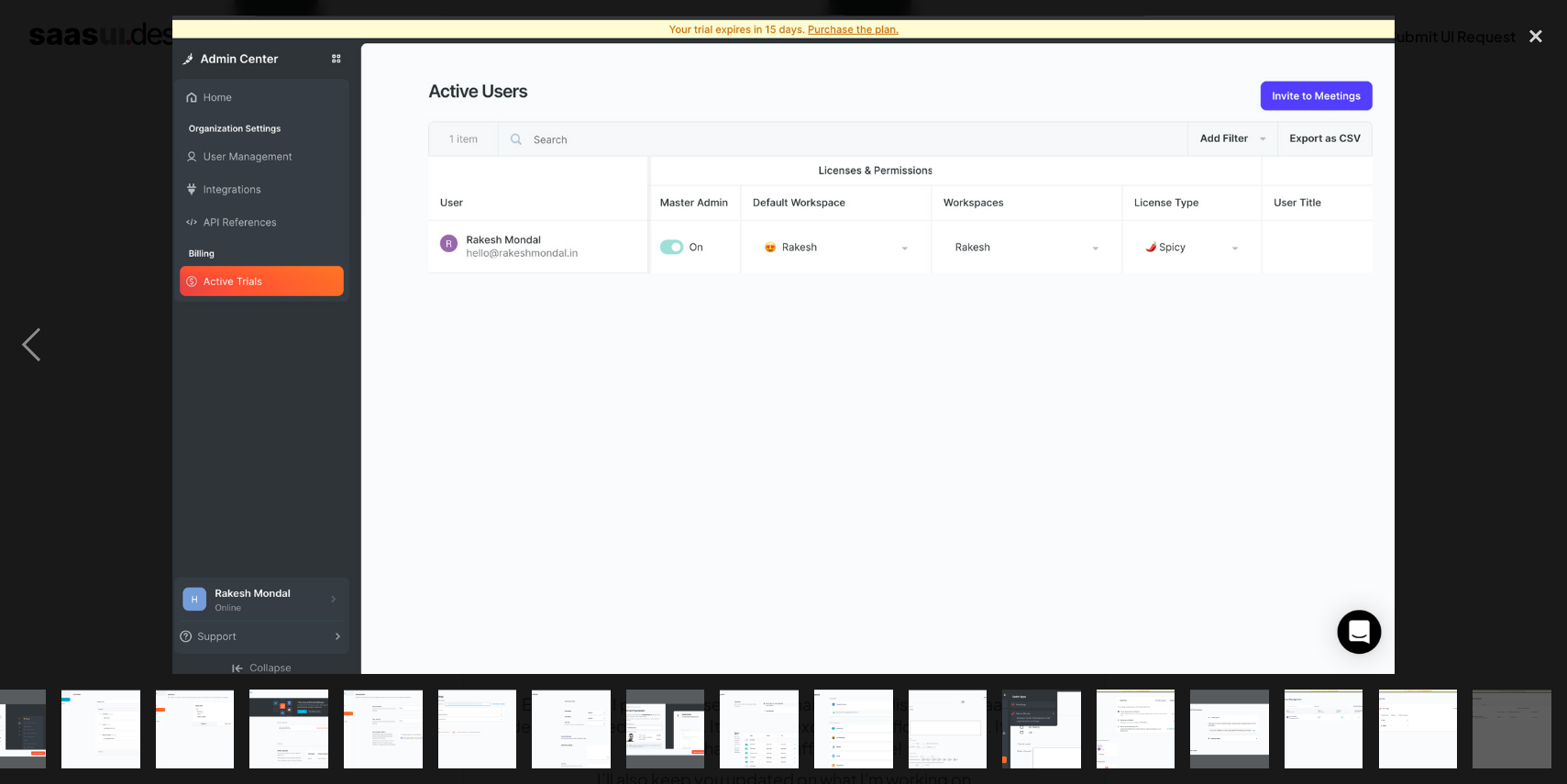
click at [1469, 383] on div at bounding box center [784, 345] width 1567 height 658
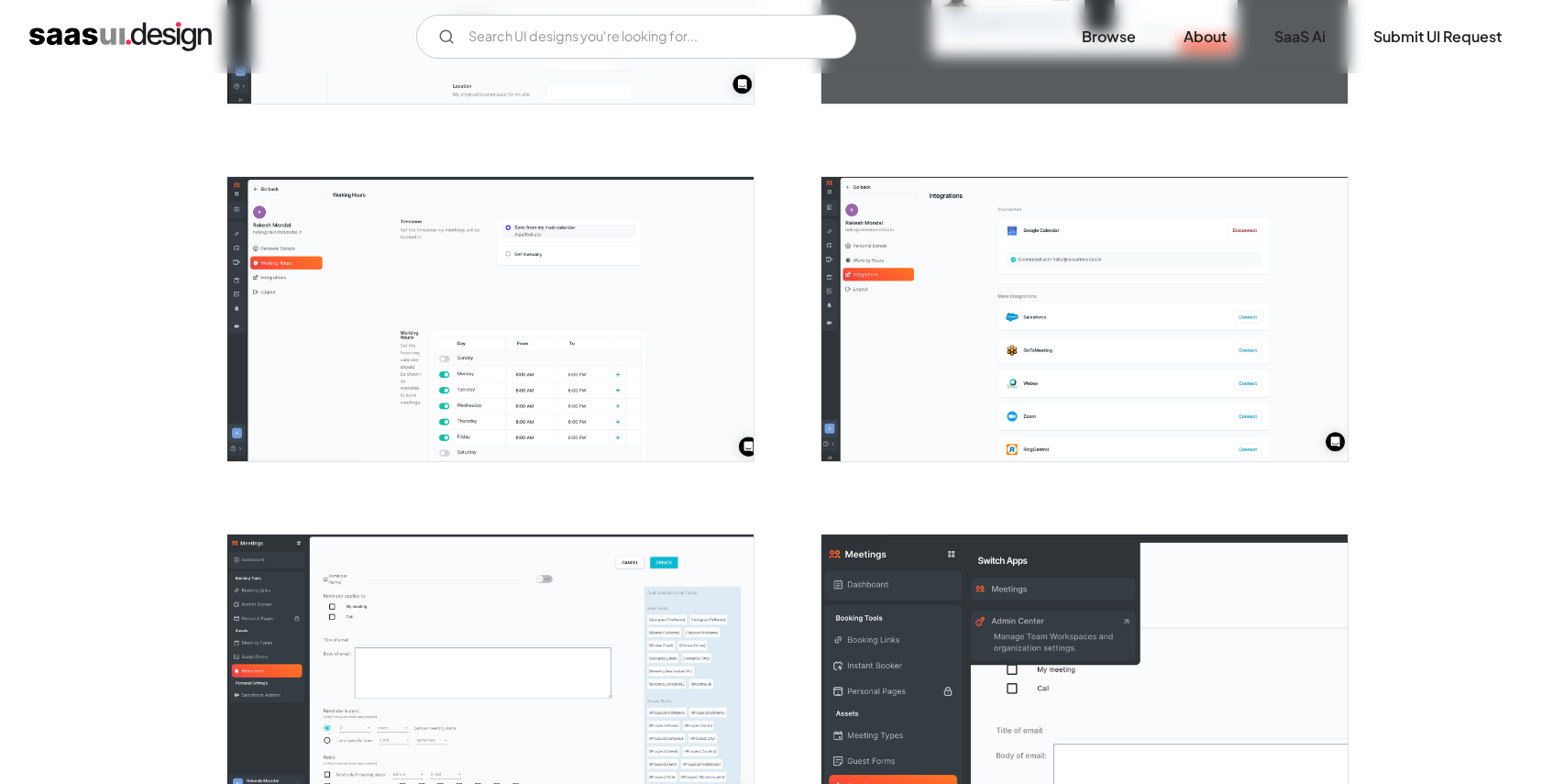
scroll to position [2732, 0]
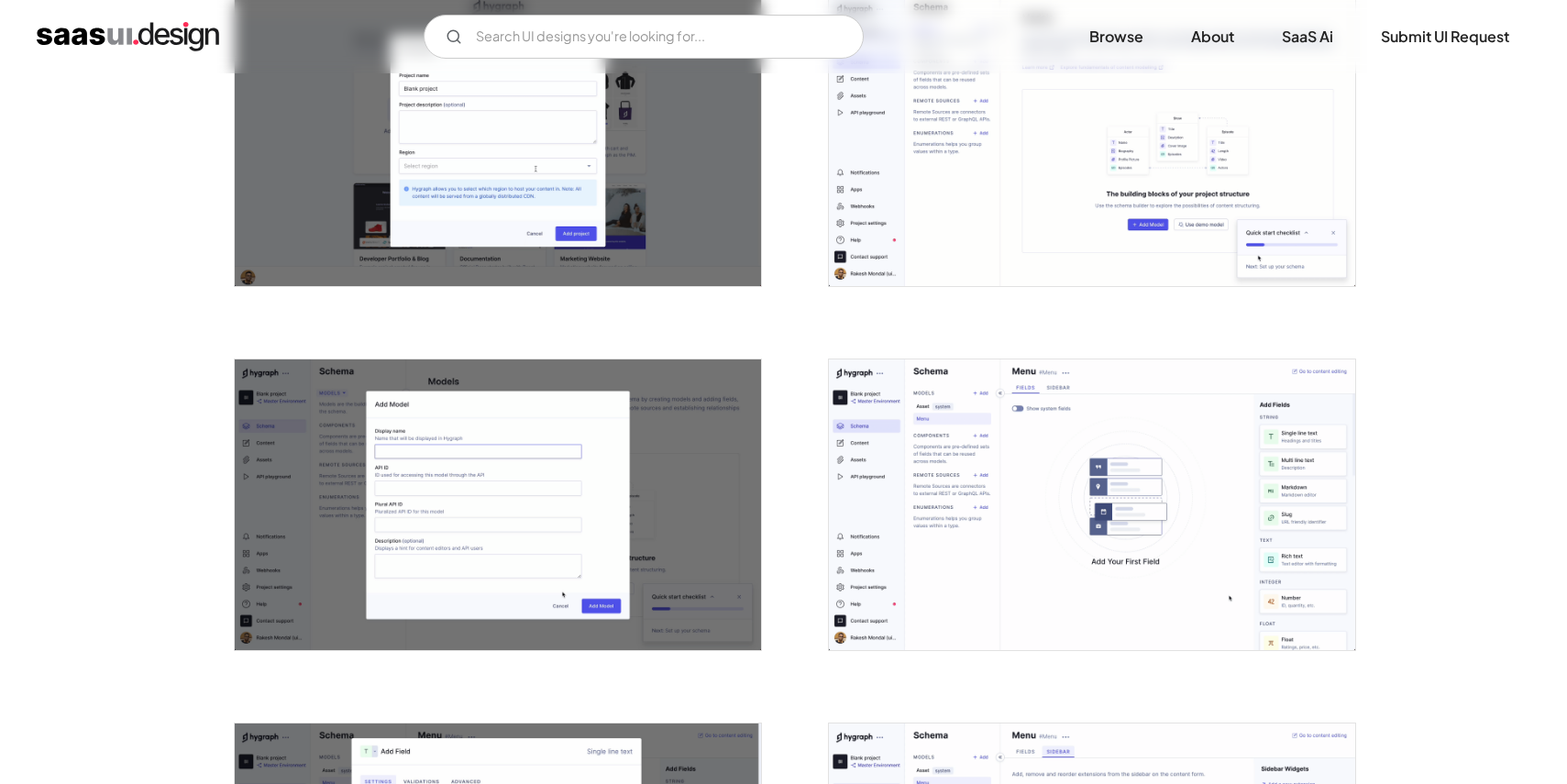
scroll to position [1142, 0]
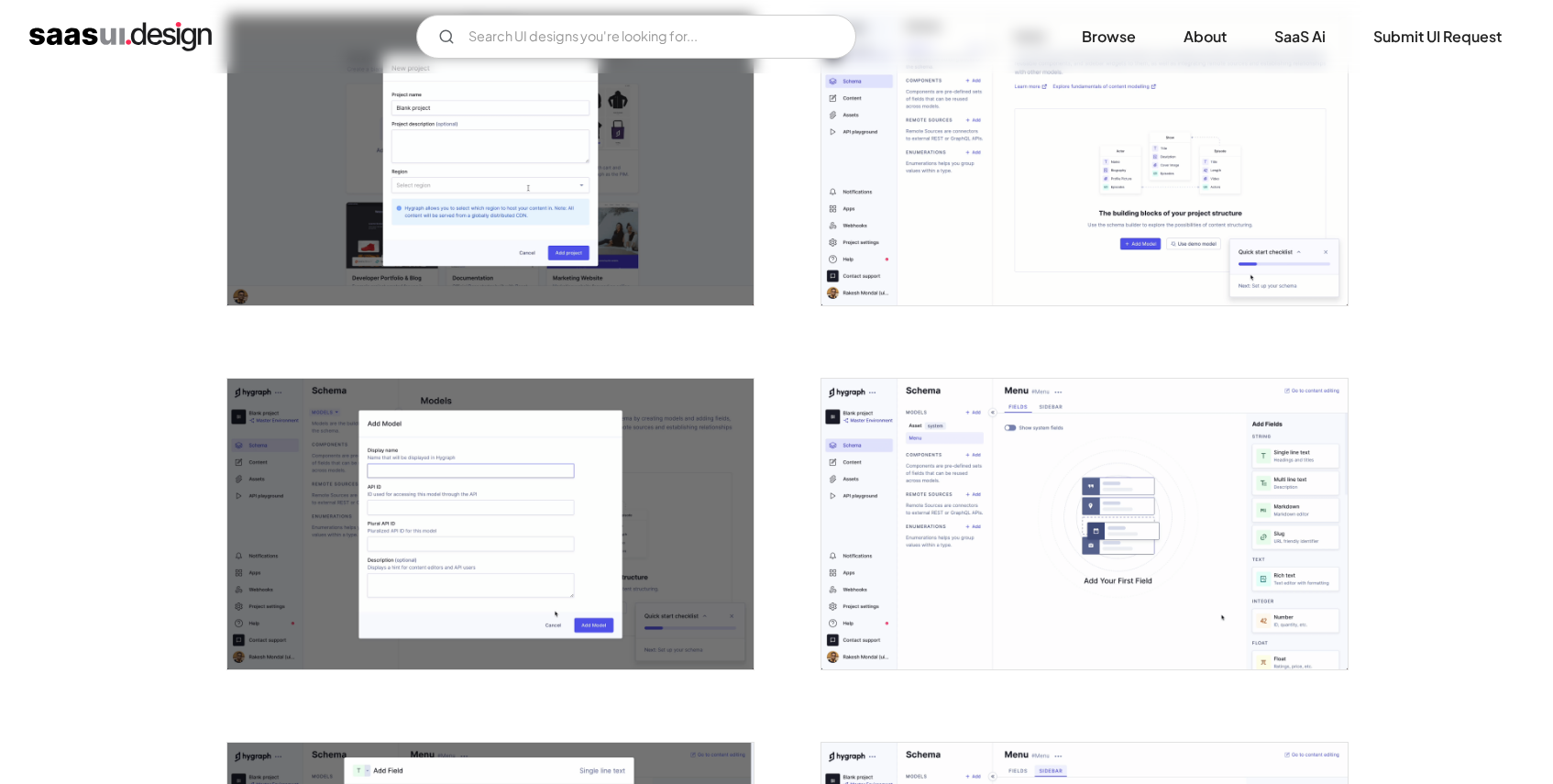
click at [880, 471] on img "open lightbox" at bounding box center [1085, 524] width 527 height 290
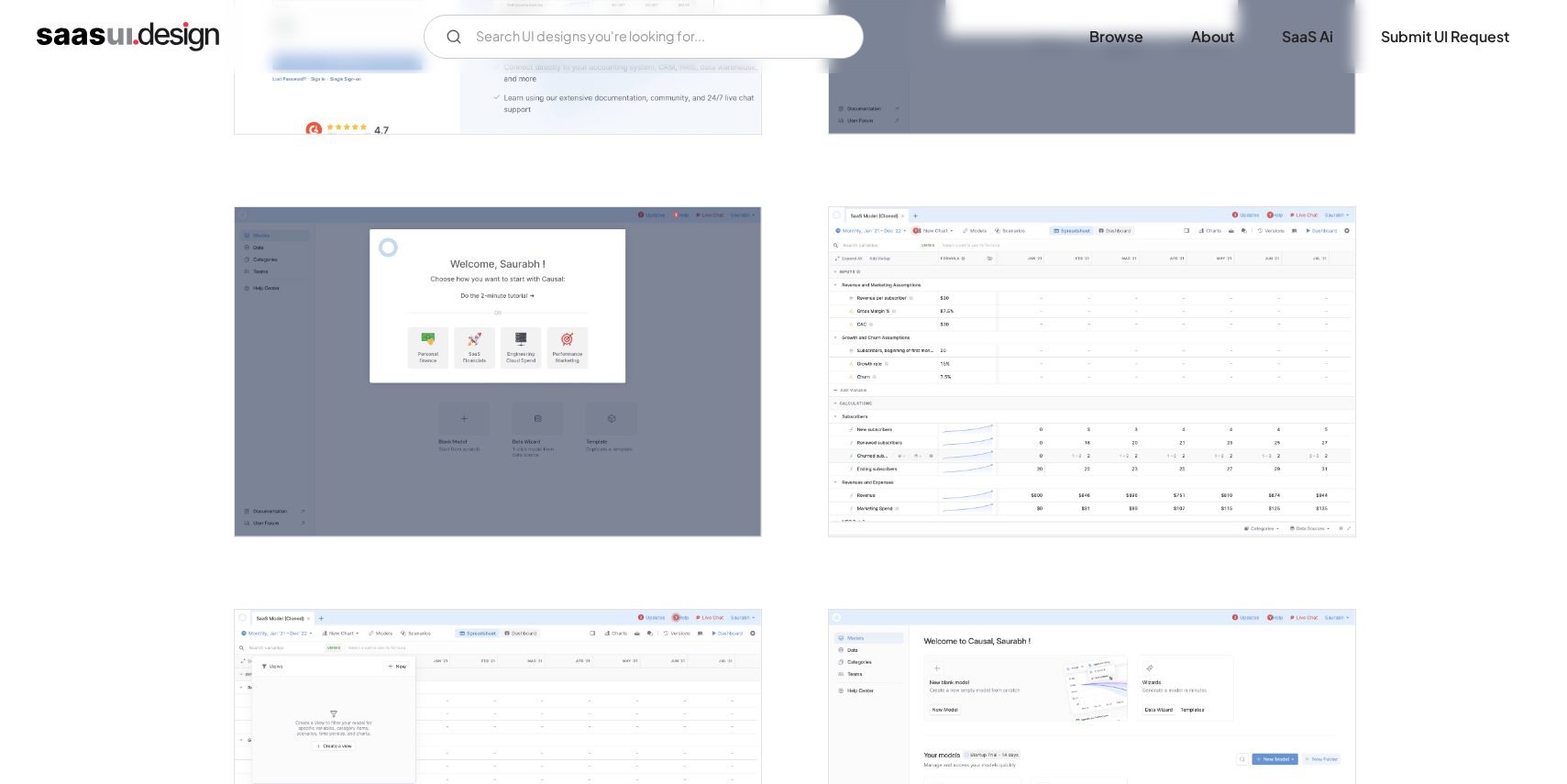
scroll to position [846, 0]
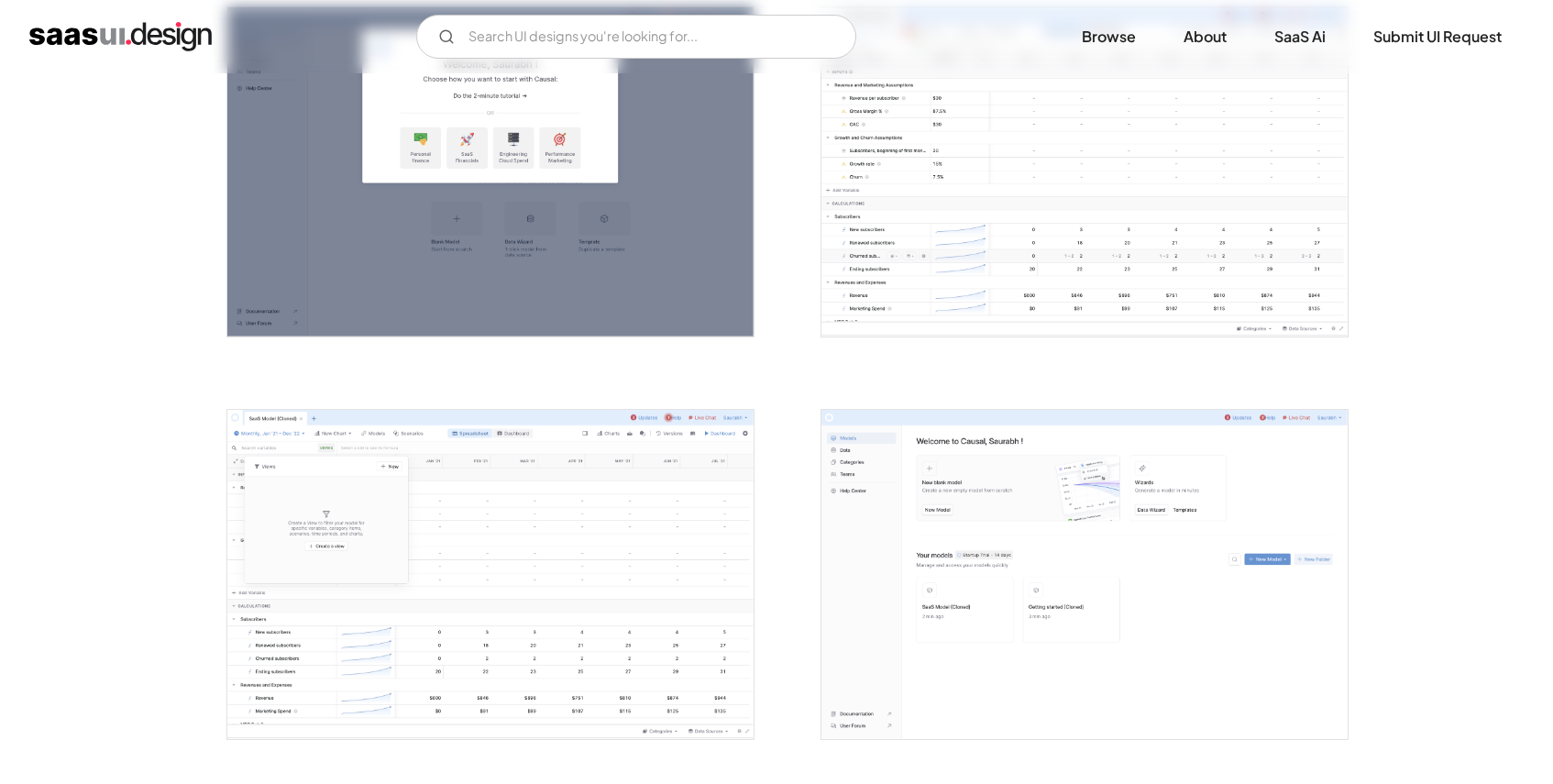
click at [931, 634] on img "open lightbox" at bounding box center [1085, 575] width 527 height 329
